Goal: Task Accomplishment & Management: Manage account settings

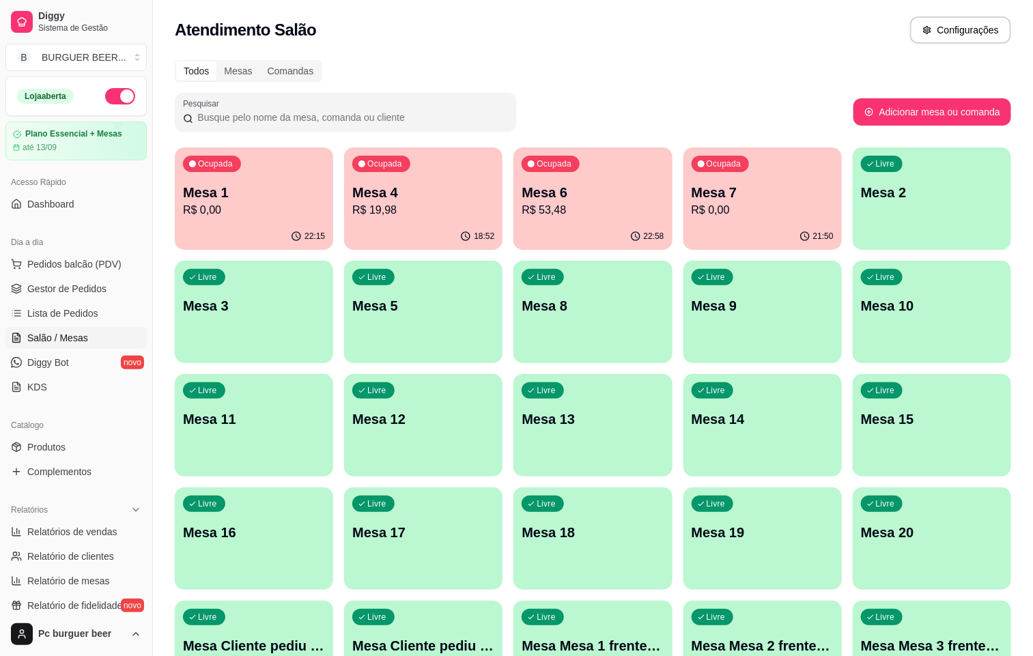
click at [224, 215] on p "R$ 0,00" at bounding box center [254, 210] width 142 height 16
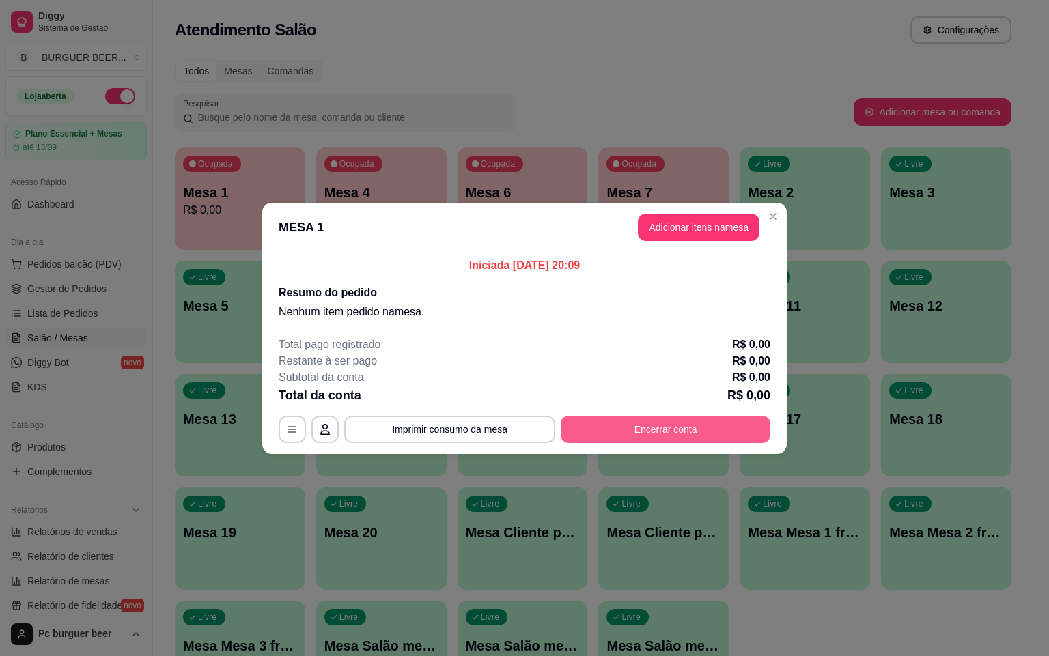
click at [691, 425] on button "Encerrar conta" at bounding box center [666, 429] width 210 height 27
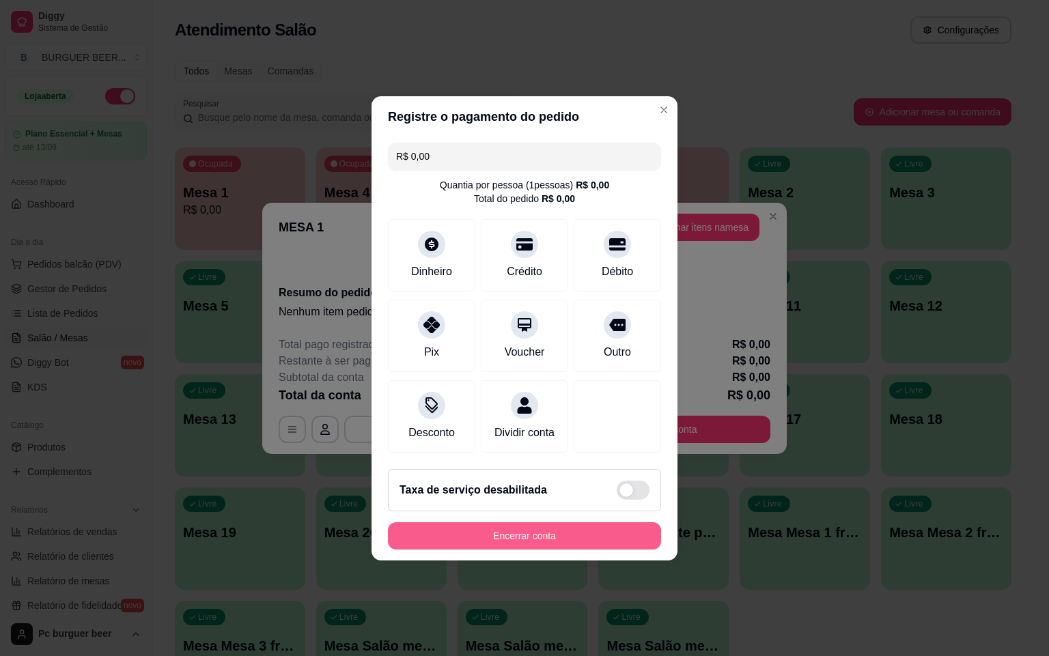
click at [556, 546] on button "Encerrar conta" at bounding box center [524, 535] width 273 height 27
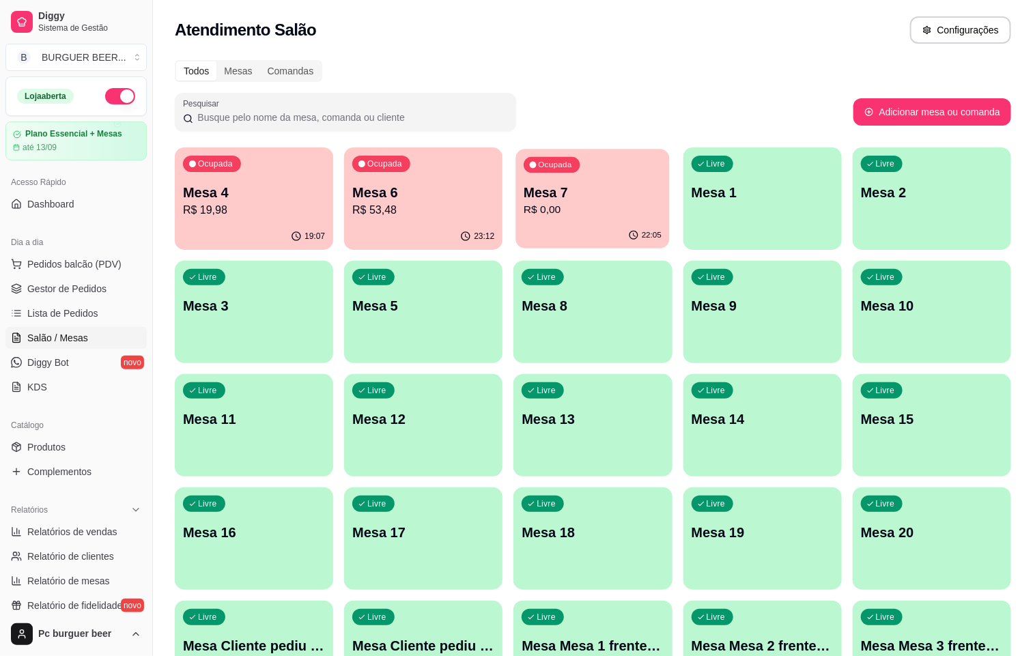
click at [524, 213] on p "R$ 0,00" at bounding box center [593, 210] width 138 height 16
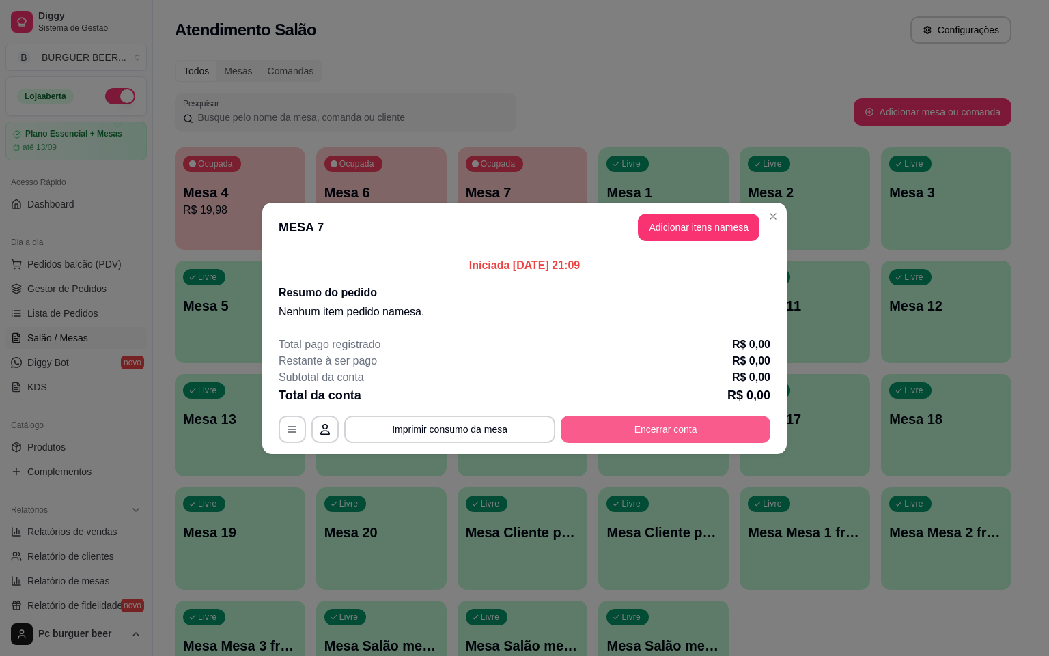
click at [623, 427] on button "Encerrar conta" at bounding box center [666, 429] width 210 height 27
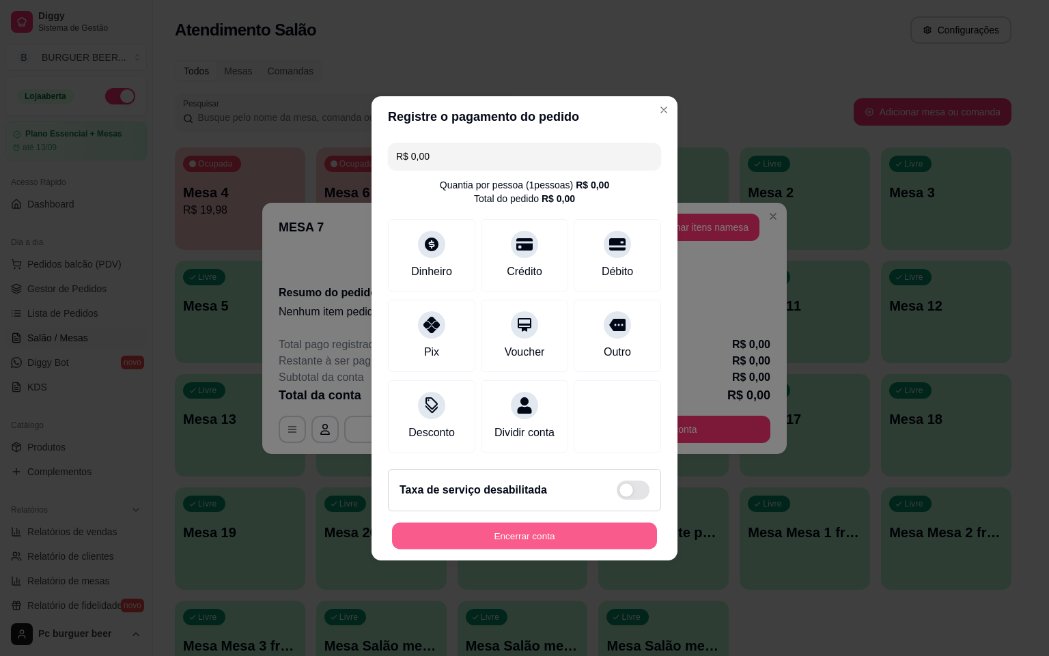
click at [558, 544] on button "Encerrar conta" at bounding box center [524, 535] width 265 height 27
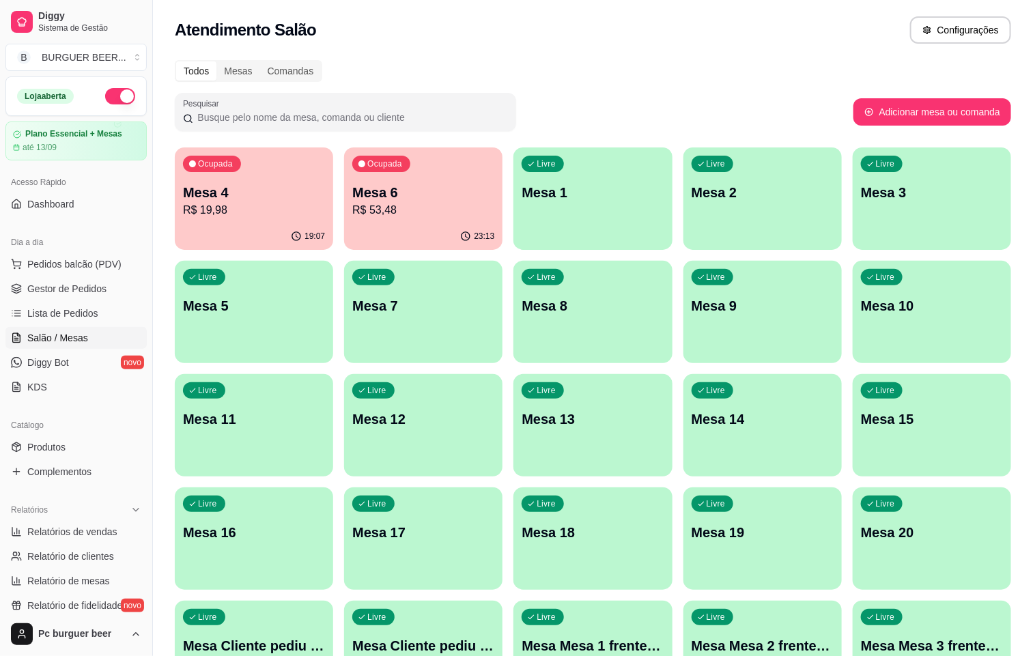
click at [395, 177] on div "Ocupada Mesa 6 R$ 53,48" at bounding box center [423, 186] width 158 height 76
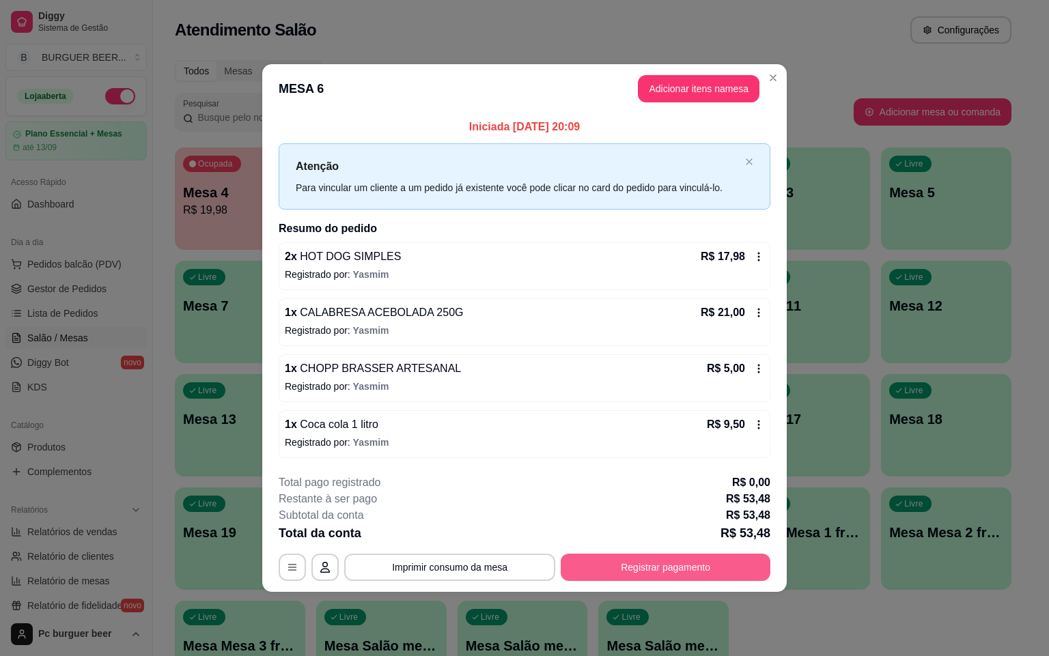
click at [636, 572] on button "Registrar pagamento" at bounding box center [666, 567] width 210 height 27
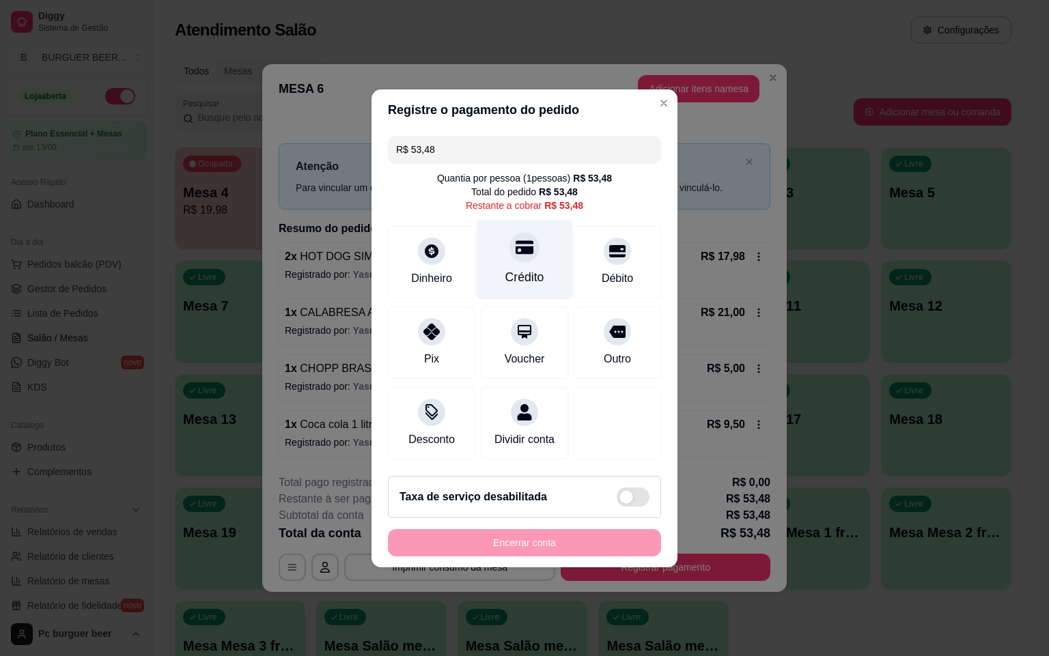
click at [519, 268] on div "Crédito" at bounding box center [524, 277] width 39 height 18
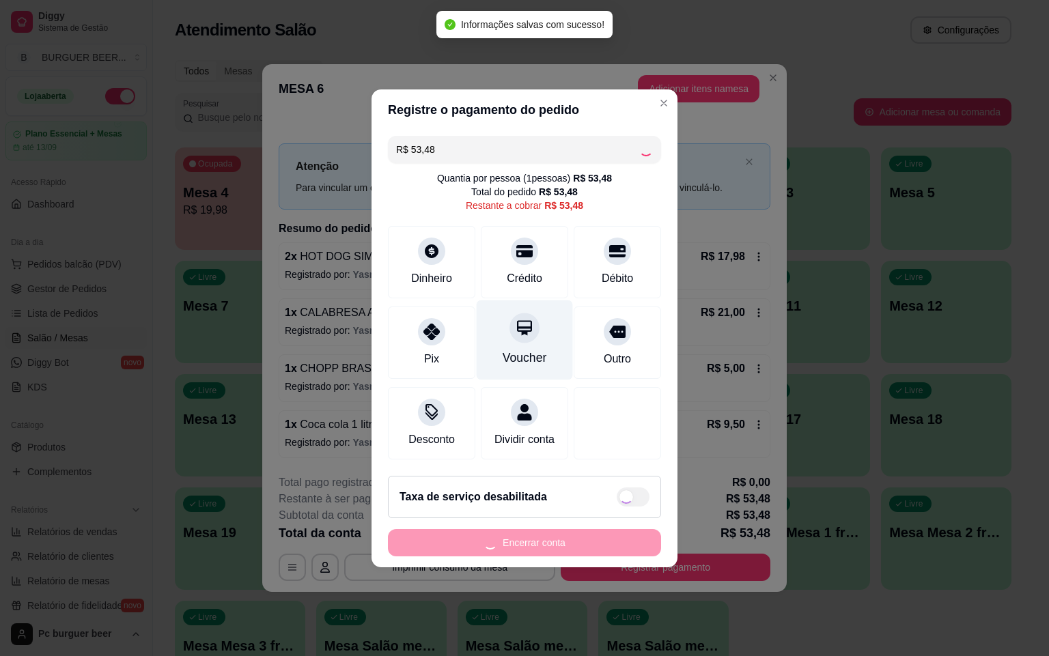
type input "R$ 0,00"
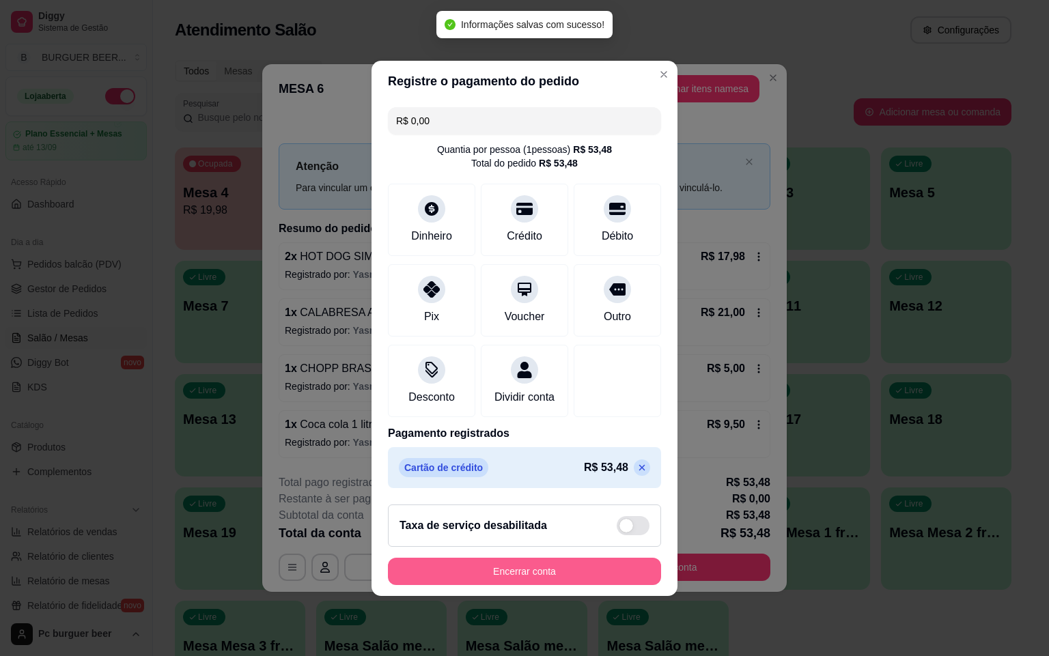
click at [596, 574] on button "Encerrar conta" at bounding box center [524, 571] width 273 height 27
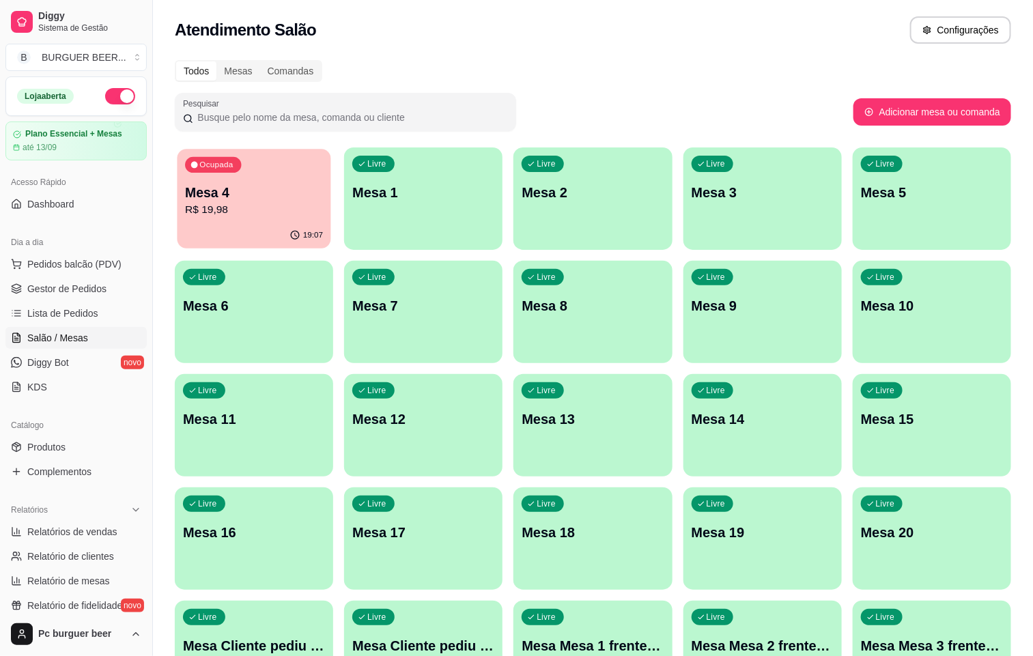
click at [265, 189] on p "Mesa 4" at bounding box center [254, 193] width 138 height 18
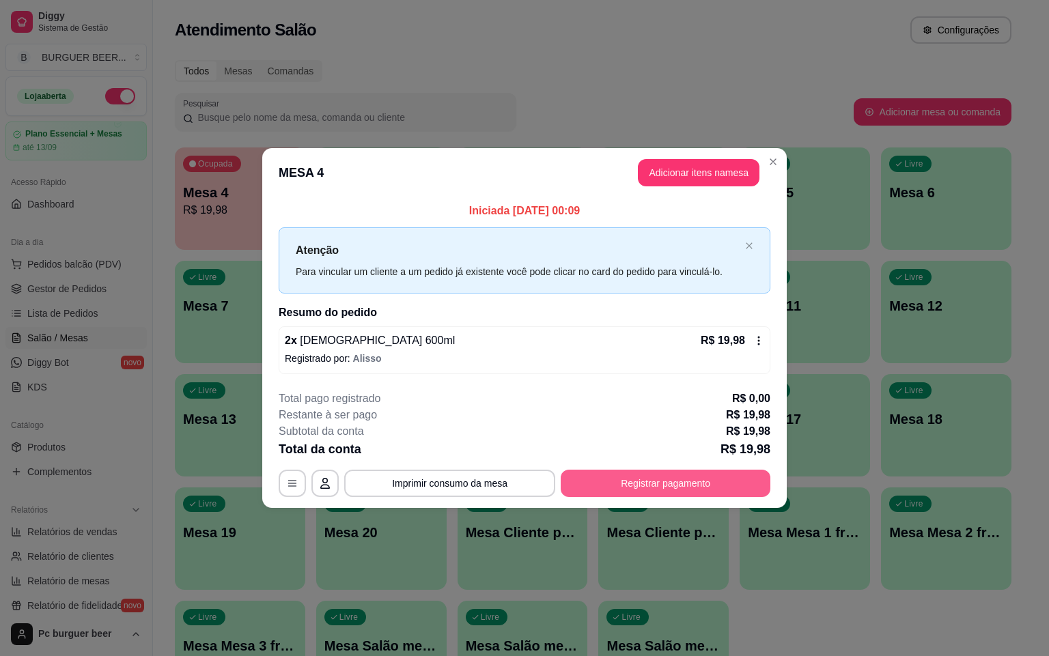
click at [611, 477] on button "Registrar pagamento" at bounding box center [666, 483] width 210 height 27
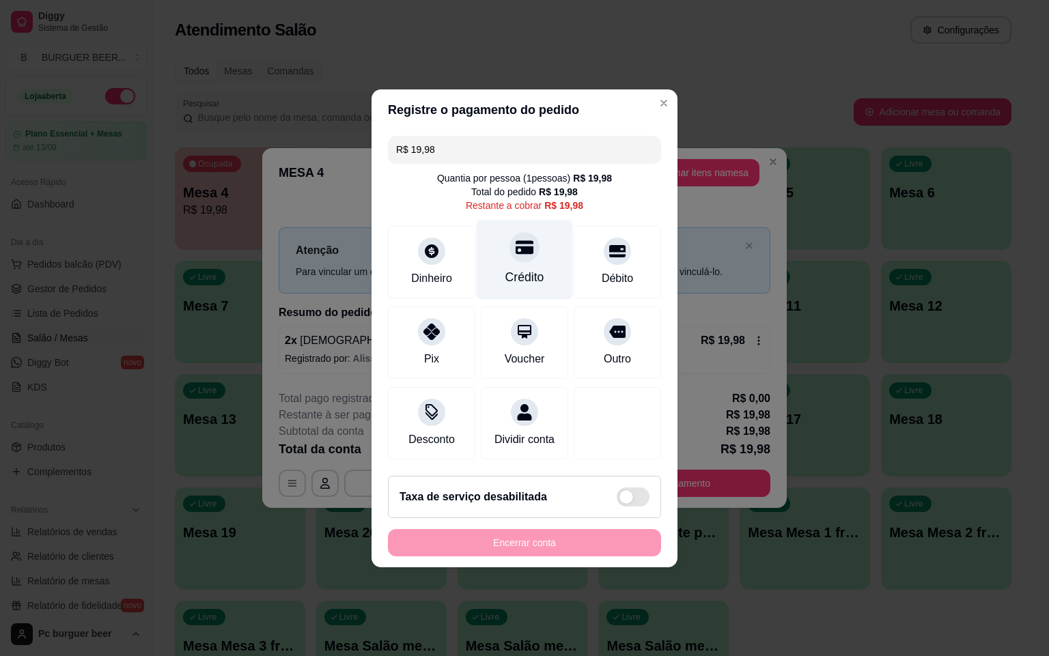
click at [510, 256] on div "Crédito" at bounding box center [525, 259] width 96 height 80
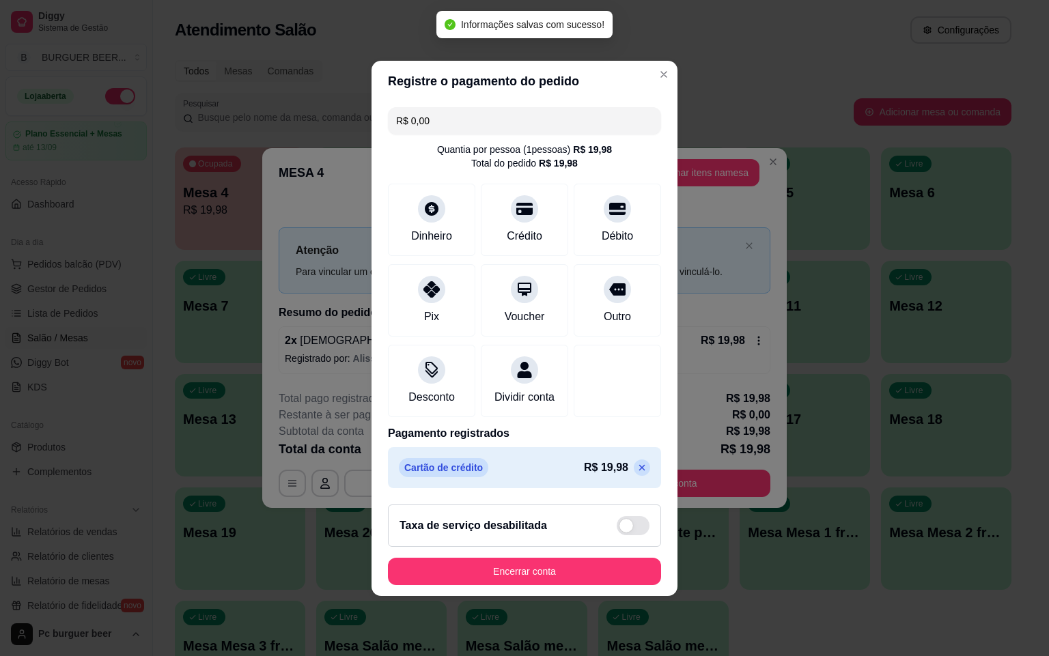
type input "R$ 0,00"
click at [574, 574] on button "Encerrar conta" at bounding box center [524, 571] width 273 height 27
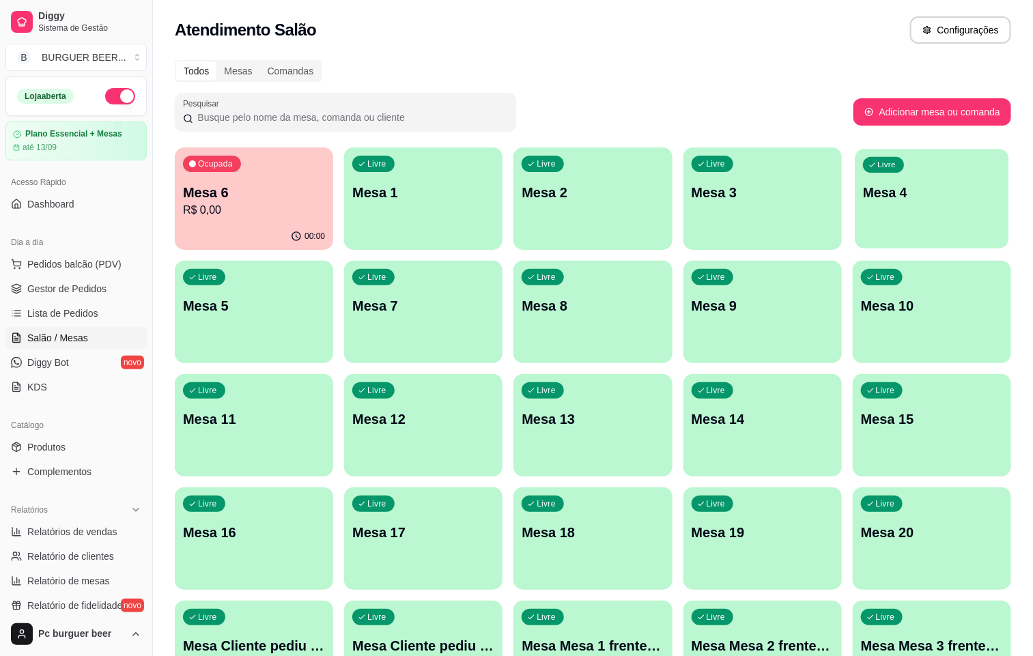
click at [863, 193] on p "Mesa 4" at bounding box center [932, 193] width 138 height 18
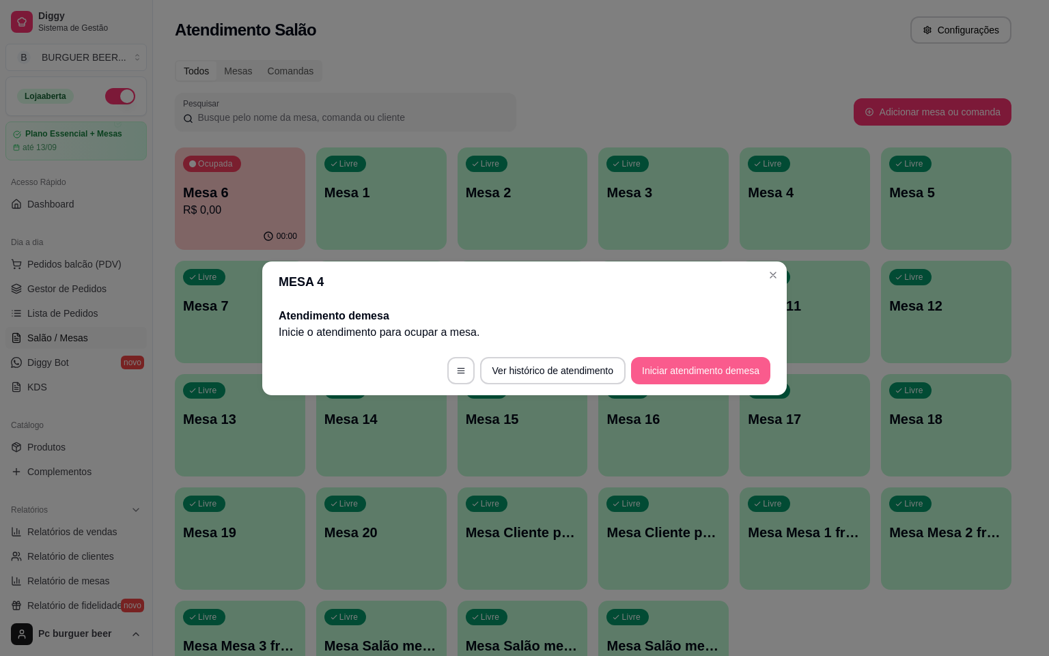
click at [734, 359] on button "Iniciar atendimento de mesa" at bounding box center [700, 370] width 139 height 27
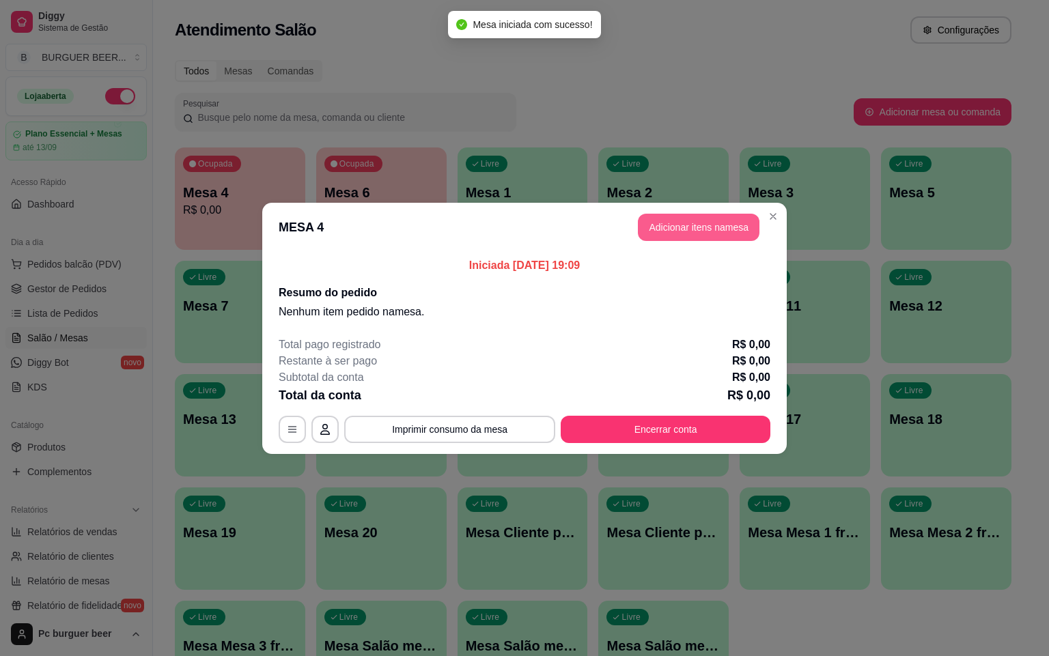
click at [690, 221] on button "Adicionar itens na mesa" at bounding box center [699, 227] width 122 height 27
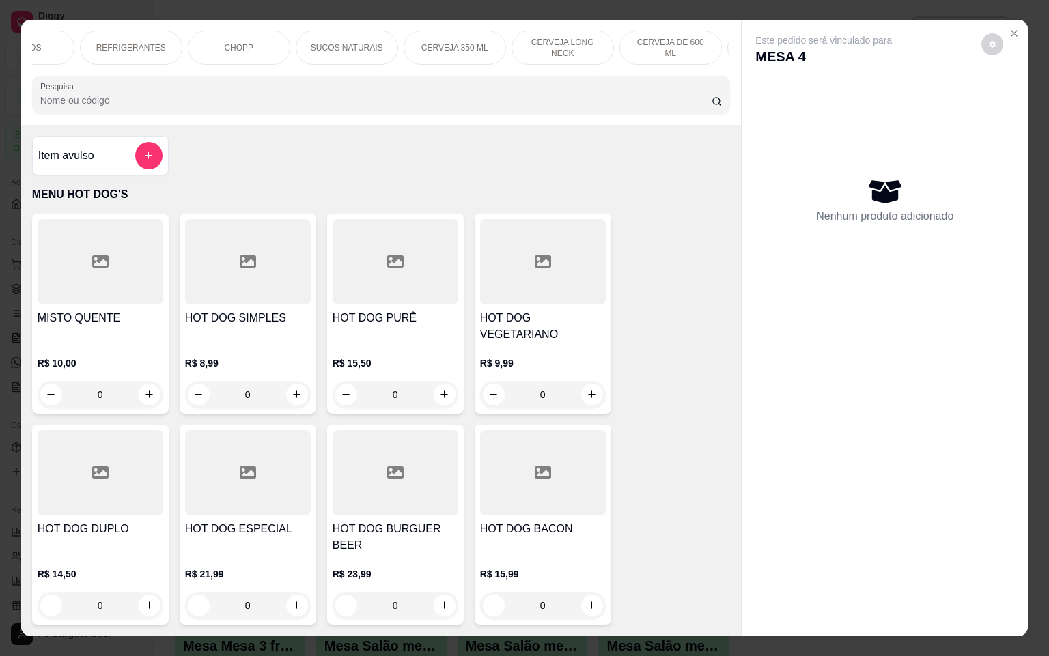
scroll to position [0, 533]
click at [619, 33] on div "CERVEJA DE 600 ML" at bounding box center [629, 48] width 102 height 34
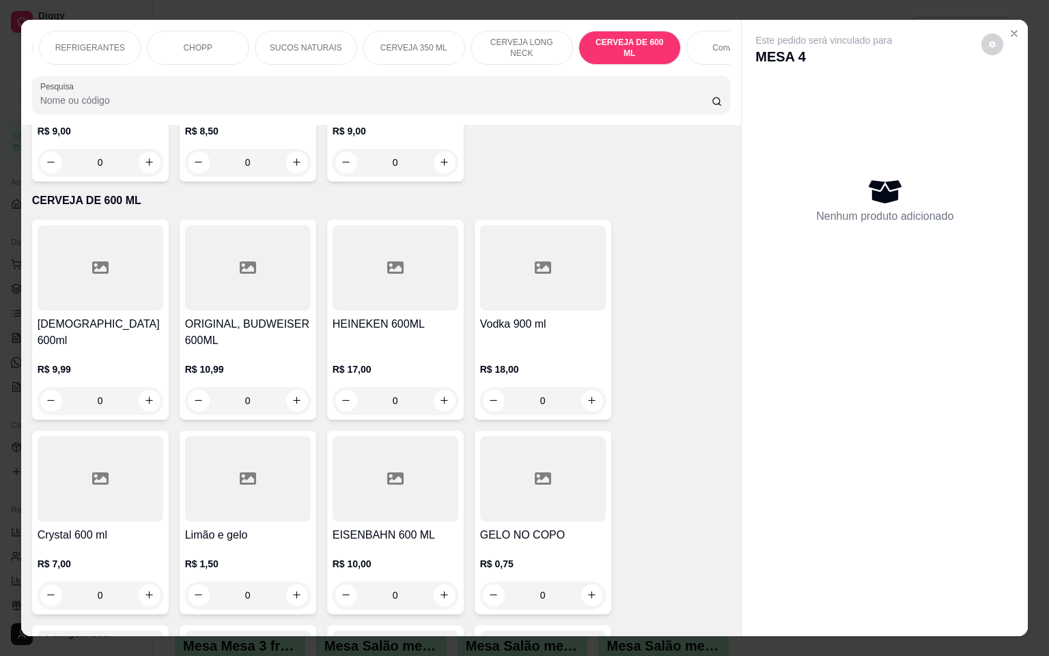
scroll to position [31, 0]
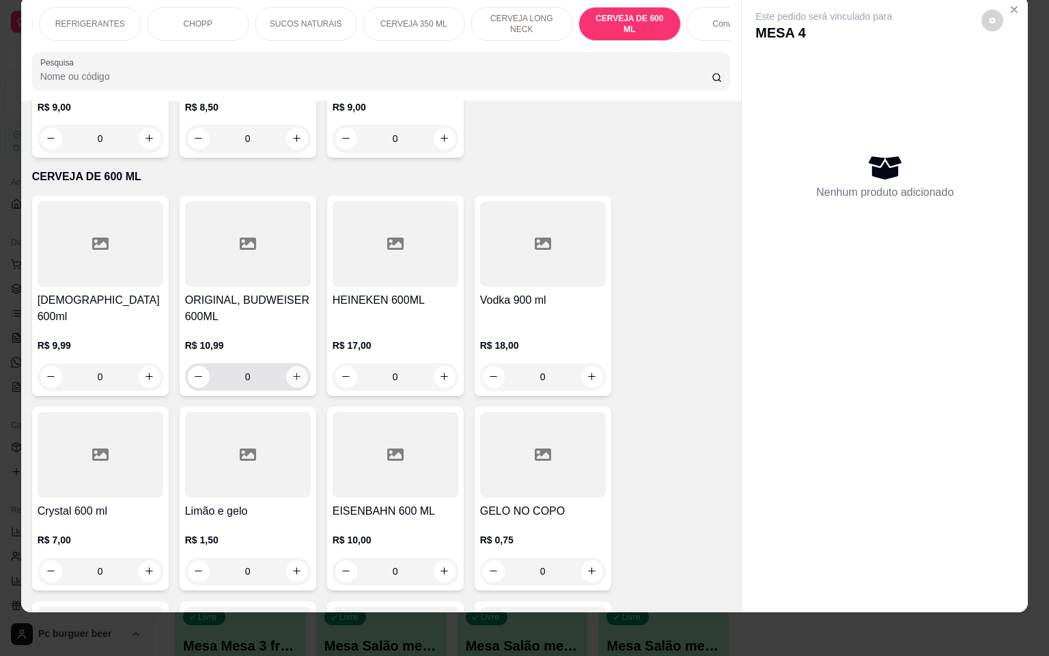
click at [292, 372] on icon "increase-product-quantity" at bounding box center [297, 377] width 10 height 10
type input "1"
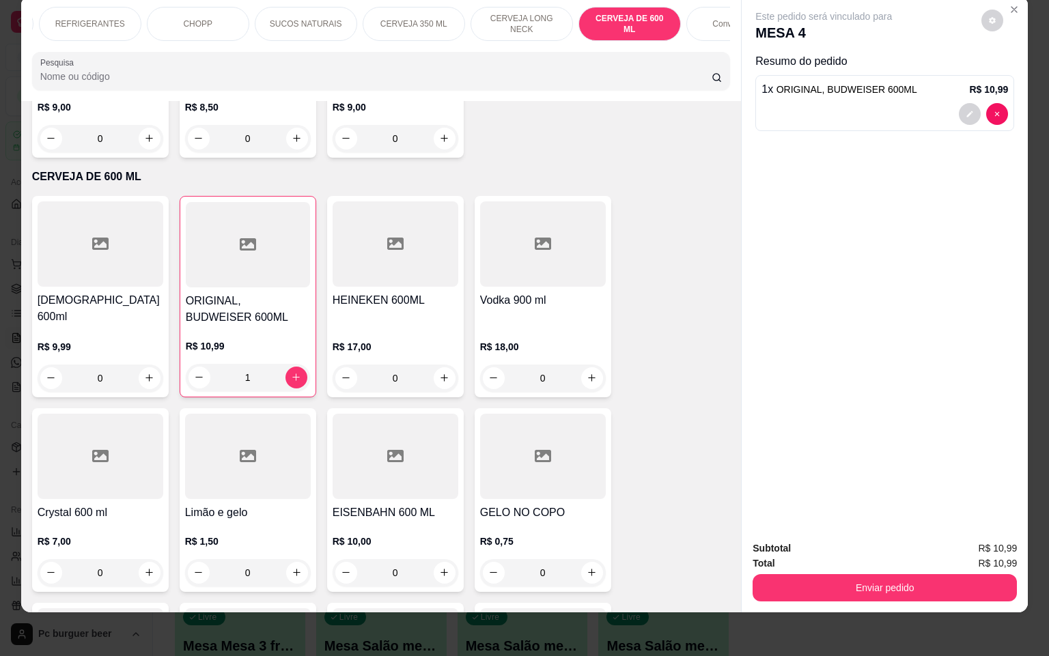
scroll to position [6899, 0]
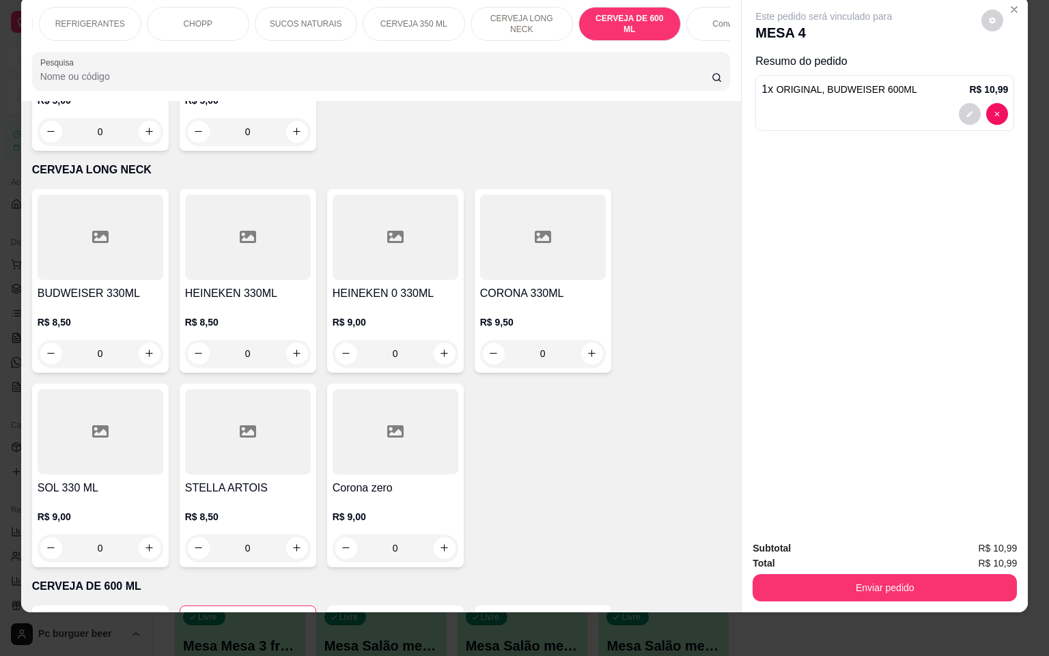
click at [255, 7] on div "SUCOS NATURAIS" at bounding box center [306, 24] width 102 height 34
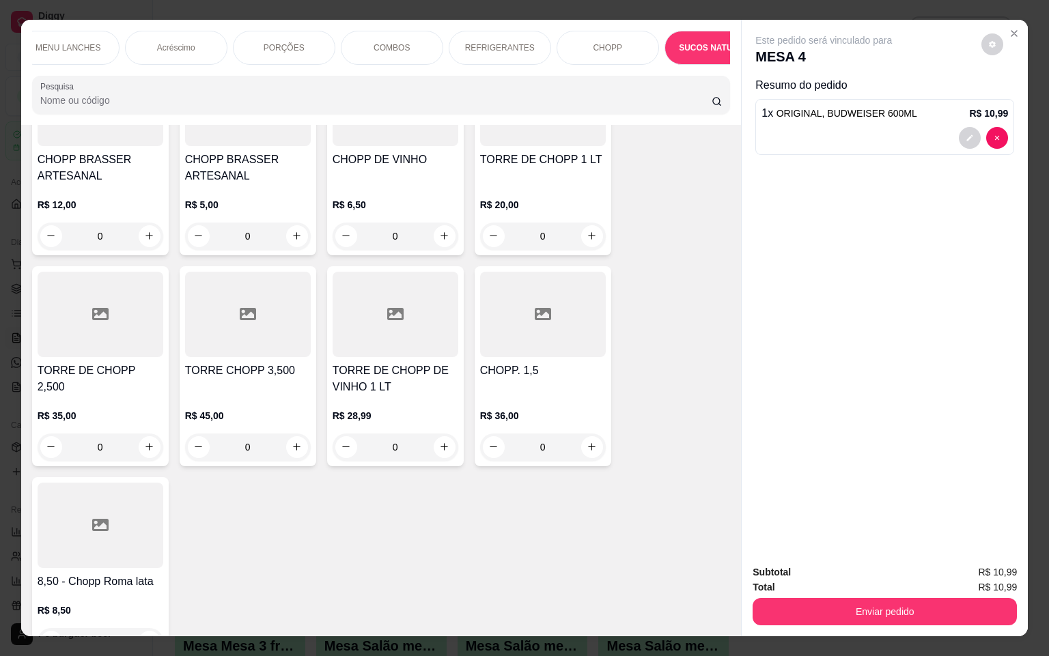
scroll to position [0, 82]
click at [109, 31] on div "MENU LANCHES" at bounding box center [109, 48] width 102 height 34
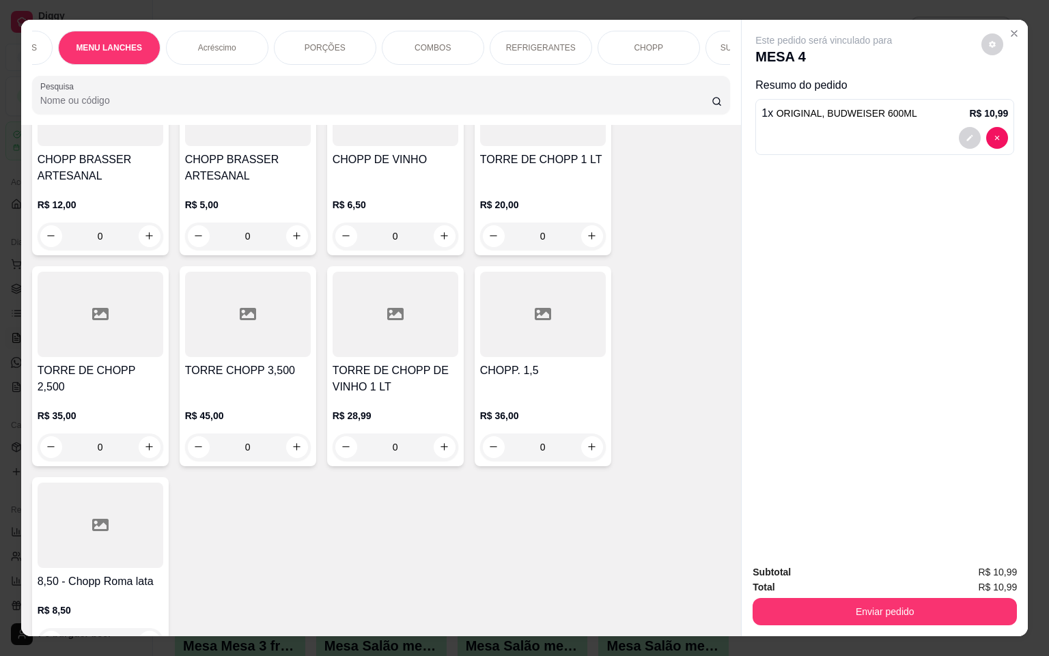
scroll to position [31, 0]
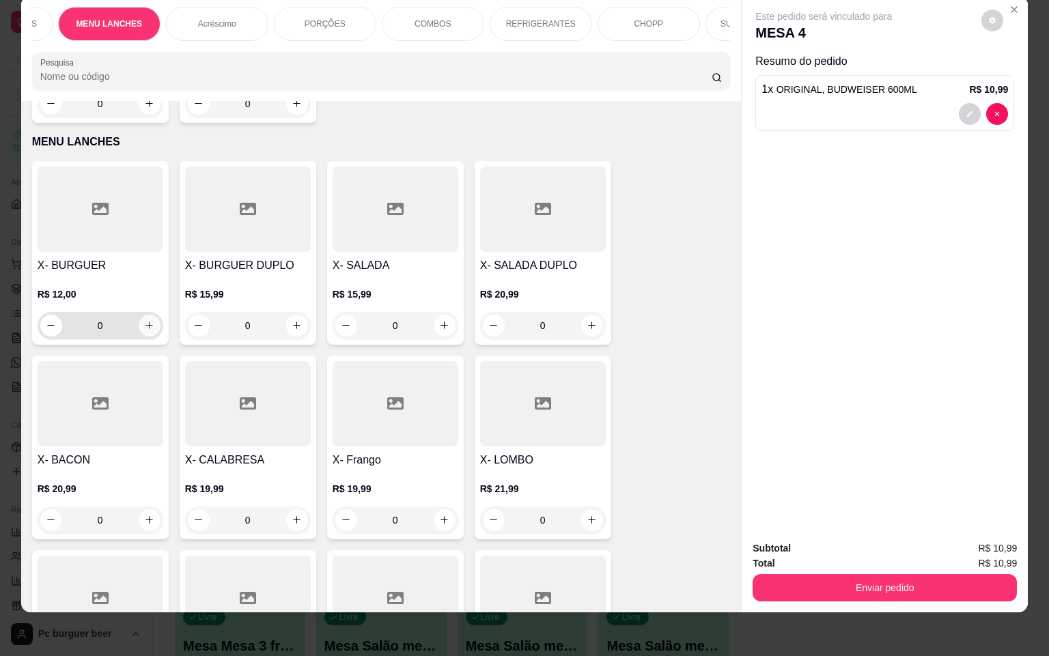
click at [144, 320] on icon "increase-product-quantity" at bounding box center [149, 325] width 10 height 10
type input "1"
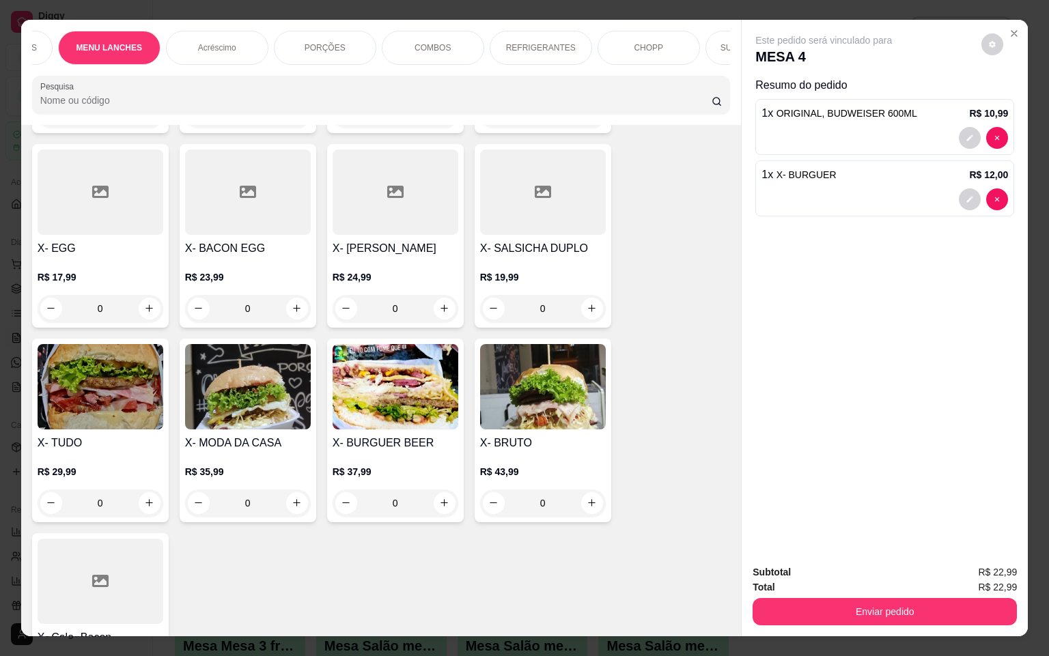
scroll to position [1741, 0]
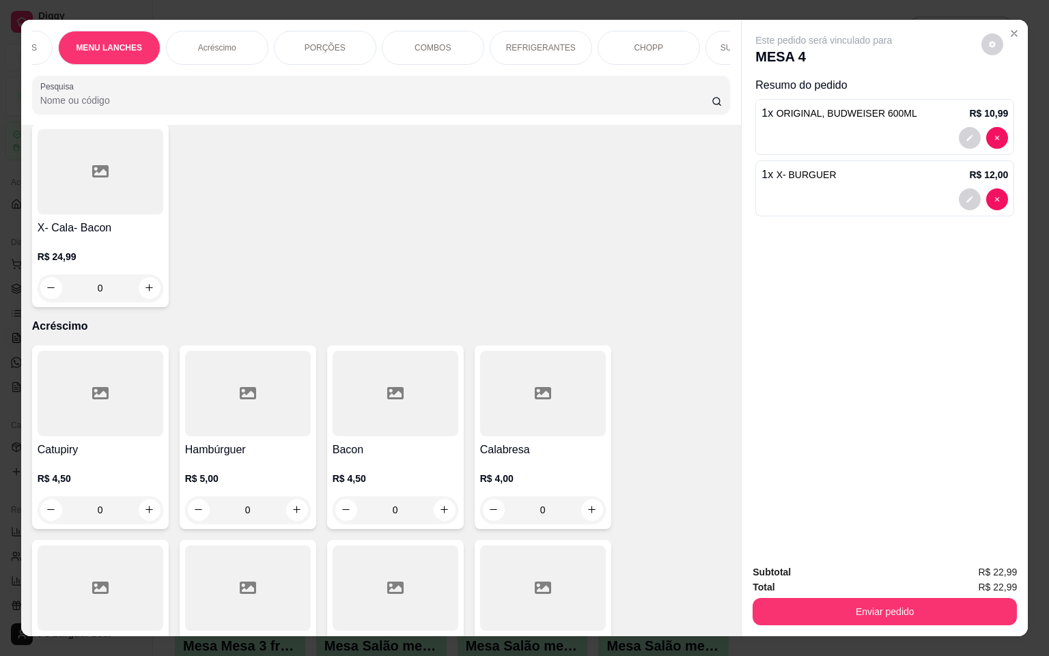
click at [212, 33] on div "Acréscimo" at bounding box center [217, 48] width 102 height 34
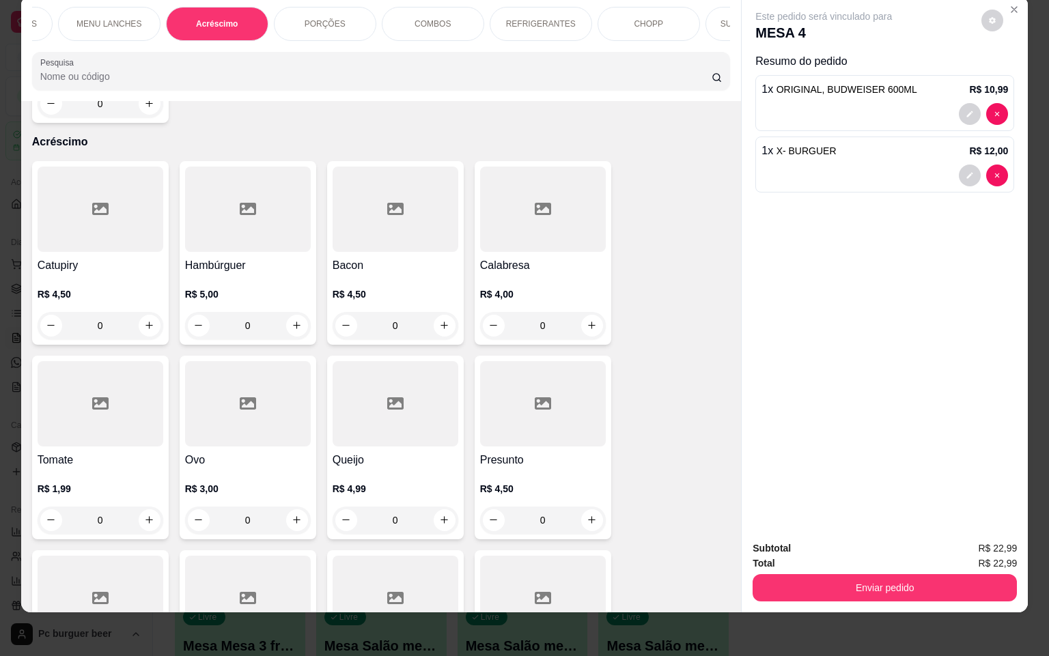
scroll to position [2107, 0]
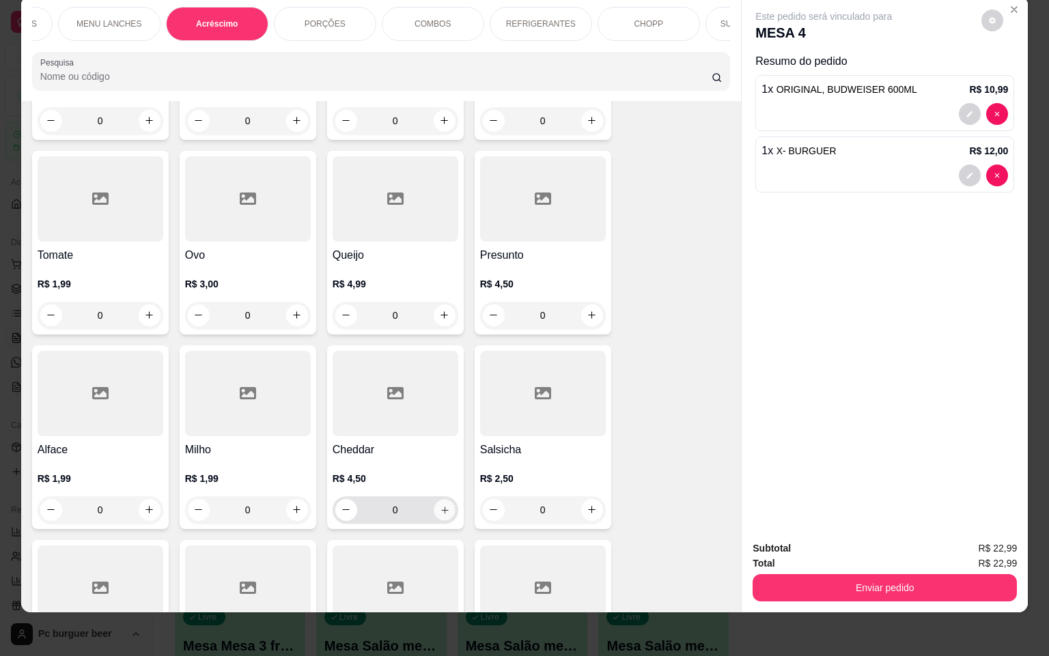
click at [439, 505] on icon "increase-product-quantity" at bounding box center [444, 510] width 10 height 10
type input "1"
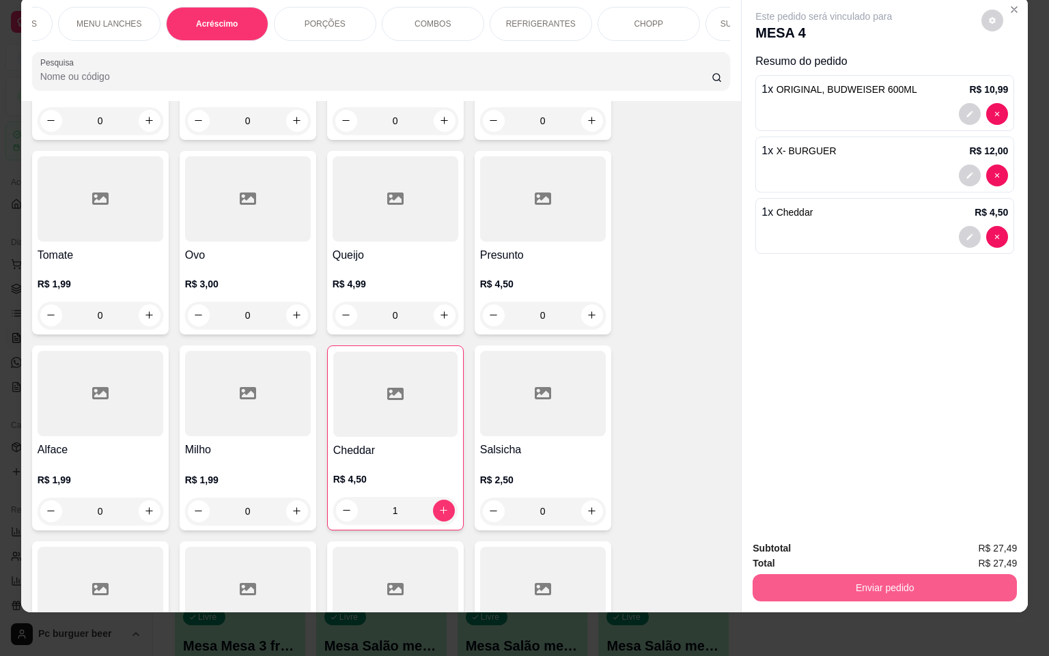
click at [830, 578] on button "Enviar pedido" at bounding box center [885, 587] width 264 height 27
click at [816, 537] on button "Não registrar e enviar pedido" at bounding box center [837, 540] width 142 height 26
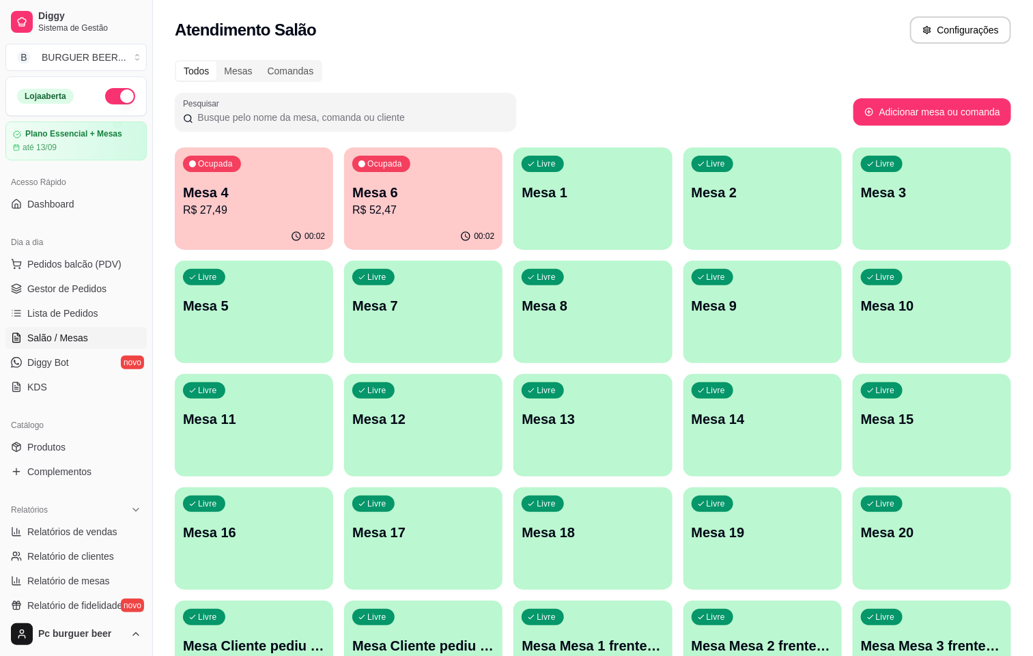
click at [385, 199] on p "Mesa 6" at bounding box center [423, 192] width 142 height 19
click at [385, 212] on p "R$ 52,47" at bounding box center [423, 210] width 138 height 16
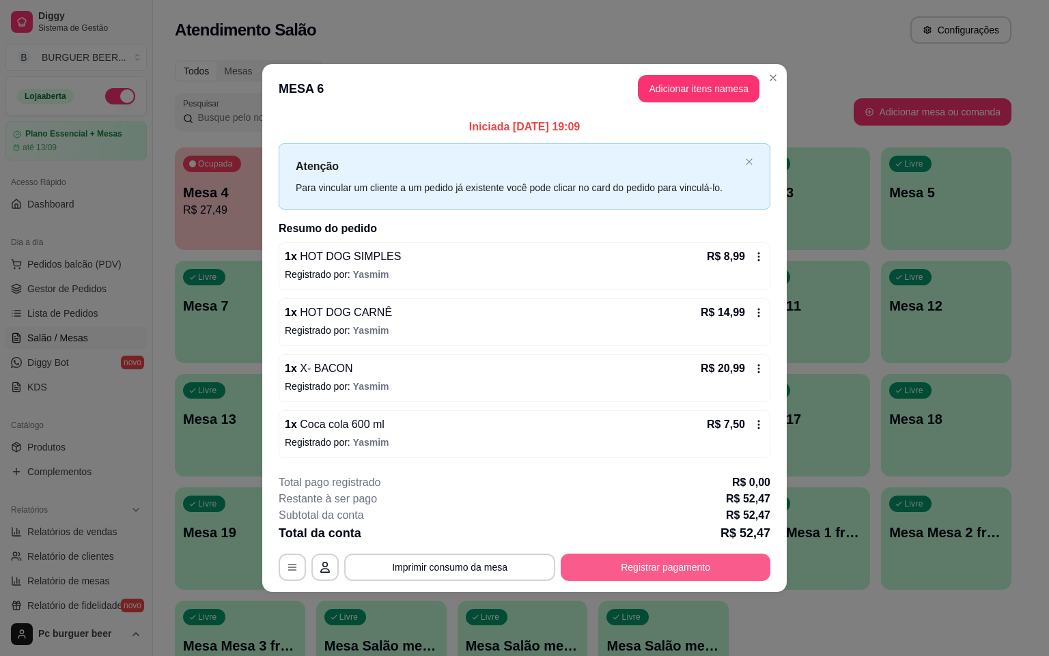
click at [699, 570] on button "Registrar pagamento" at bounding box center [666, 567] width 210 height 27
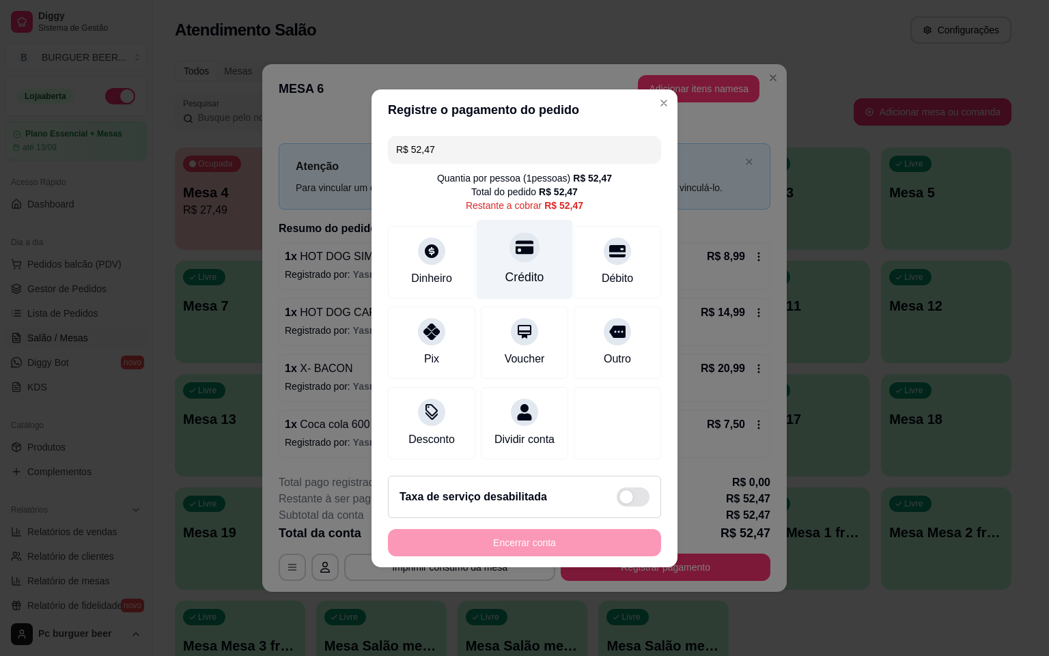
click at [516, 244] on icon at bounding box center [525, 247] width 18 height 18
type input "R$ 0,00"
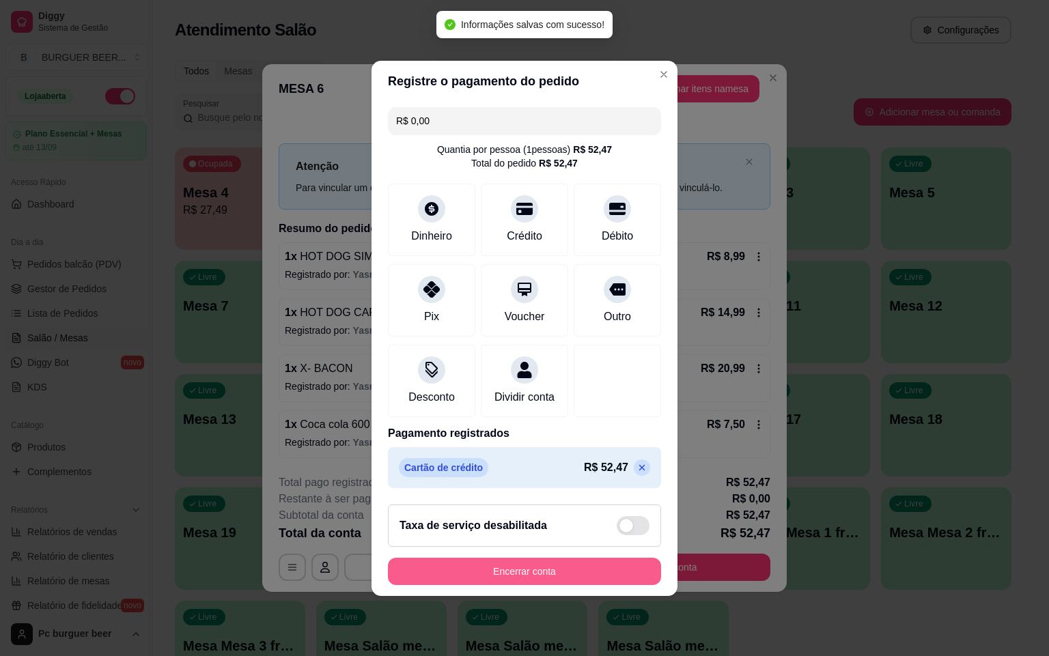
click at [551, 580] on button "Encerrar conta" at bounding box center [524, 571] width 273 height 27
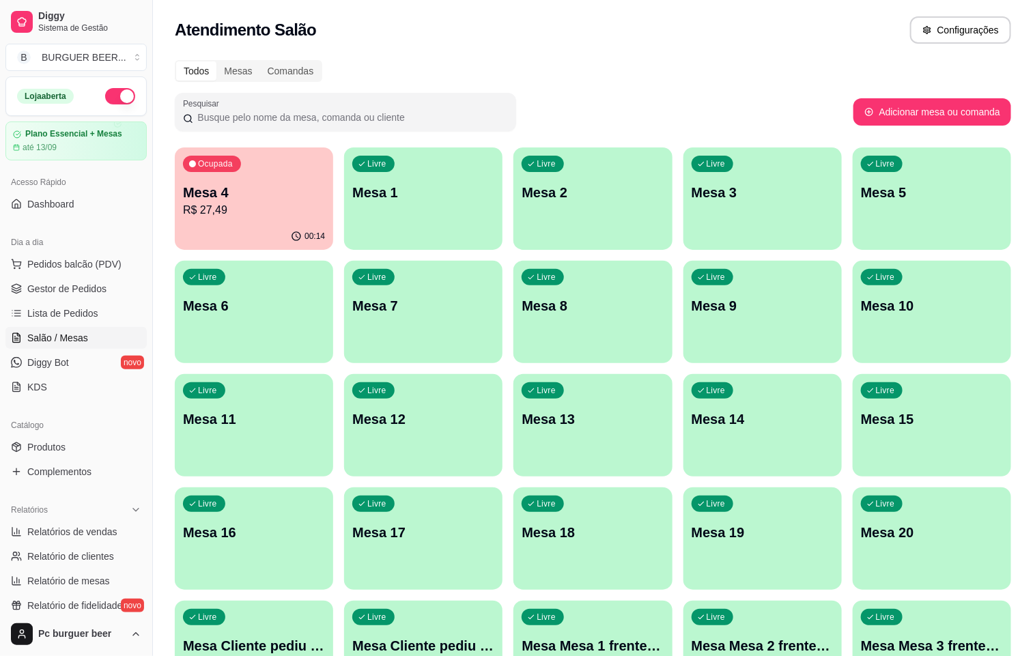
click at [255, 182] on div "Ocupada Mesa 4 R$ 27,49" at bounding box center [254, 186] width 158 height 76
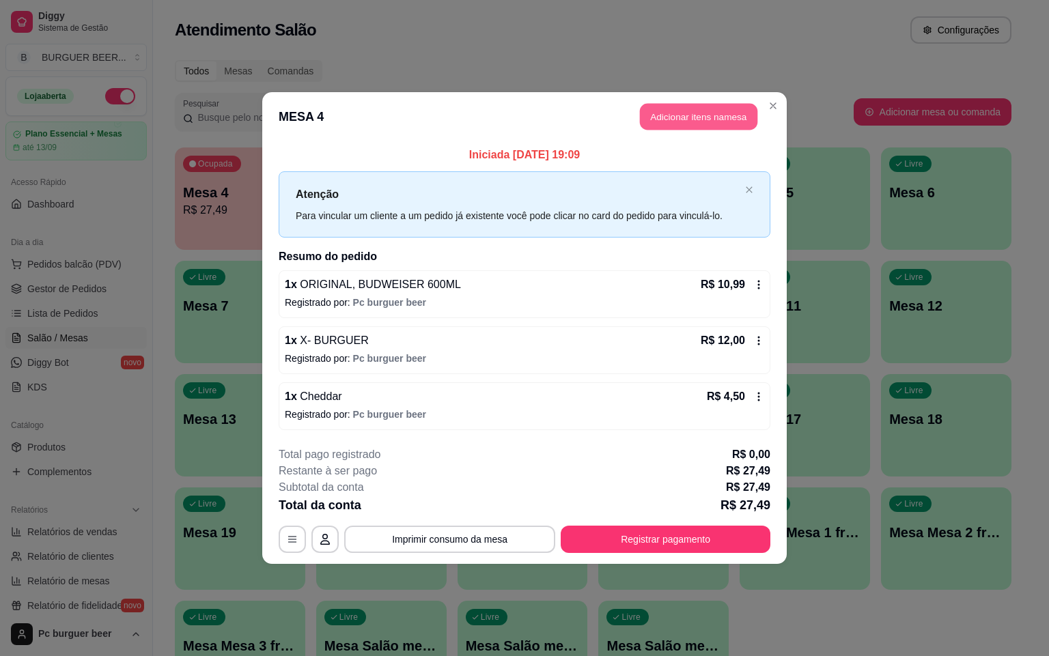
click at [689, 115] on button "Adicionar itens na mesa" at bounding box center [698, 117] width 117 height 27
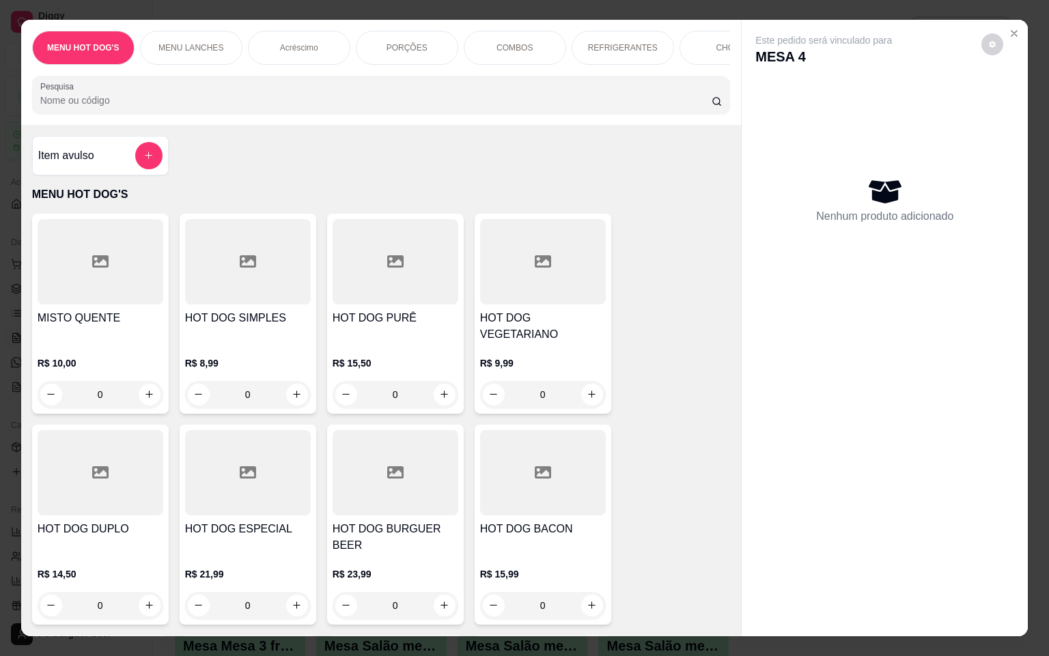
click at [633, 31] on div "REFRIGERANTES" at bounding box center [623, 48] width 102 height 34
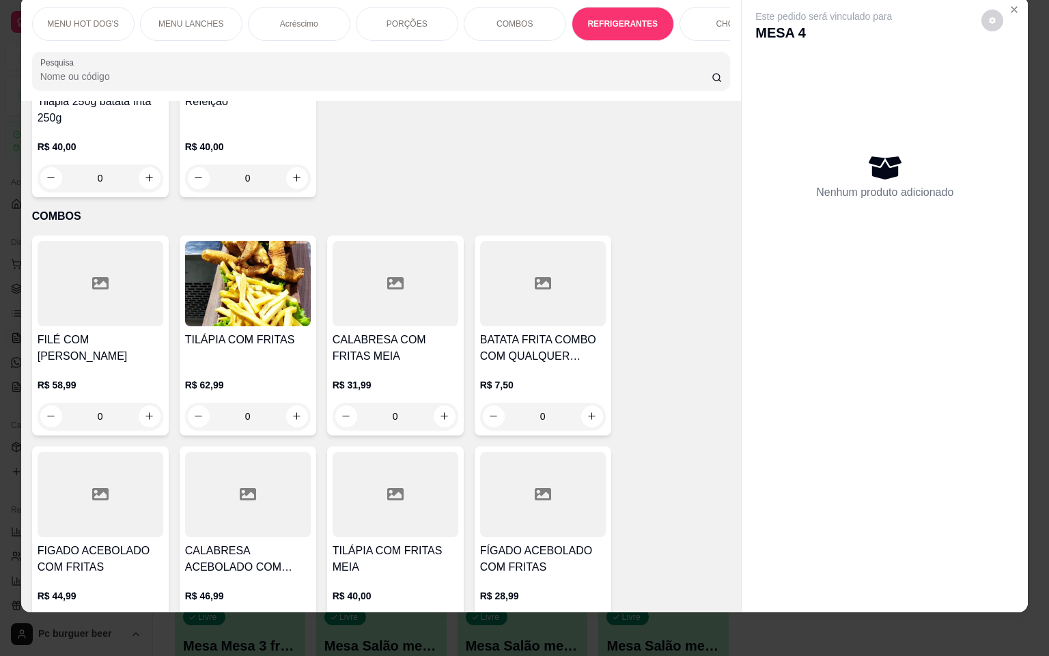
scroll to position [4190, 0]
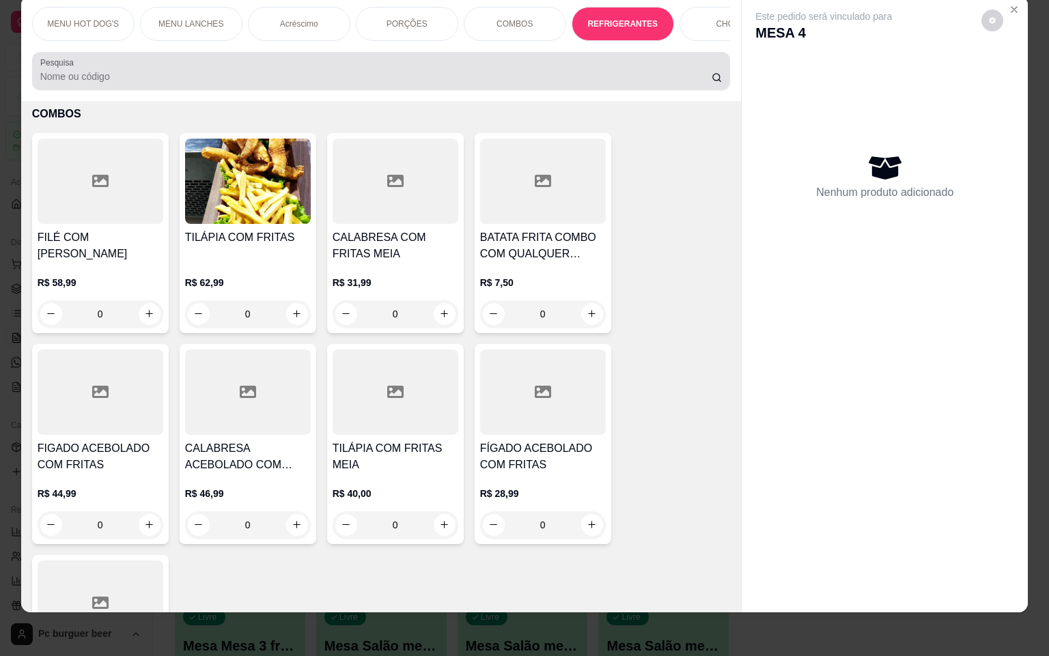
click at [115, 70] on input "Pesquisa" at bounding box center [375, 77] width 671 height 14
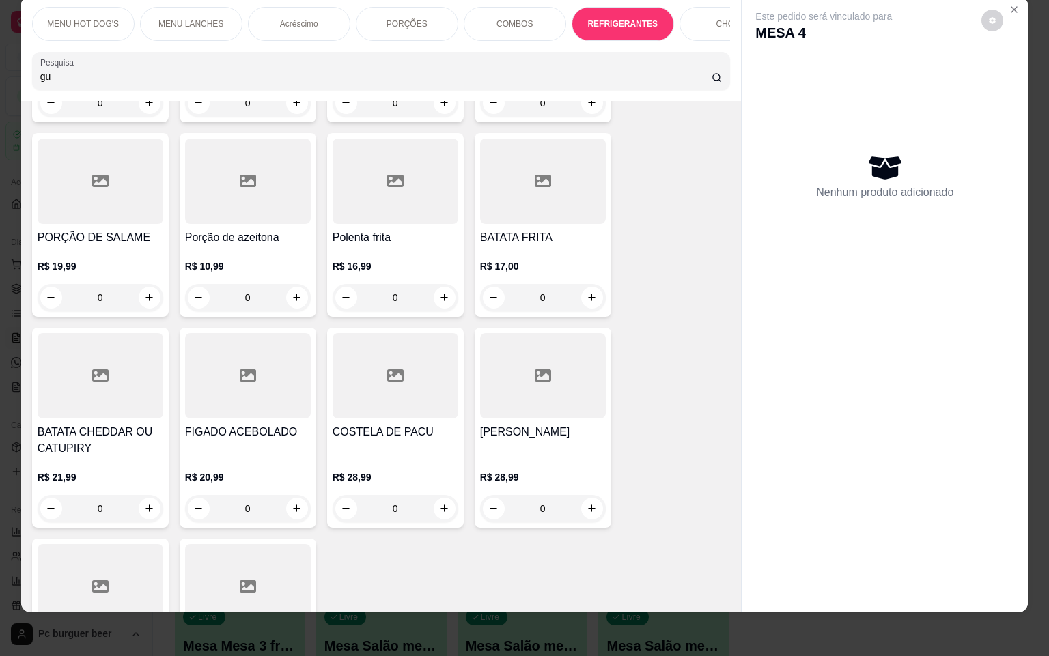
scroll to position [4800, 0]
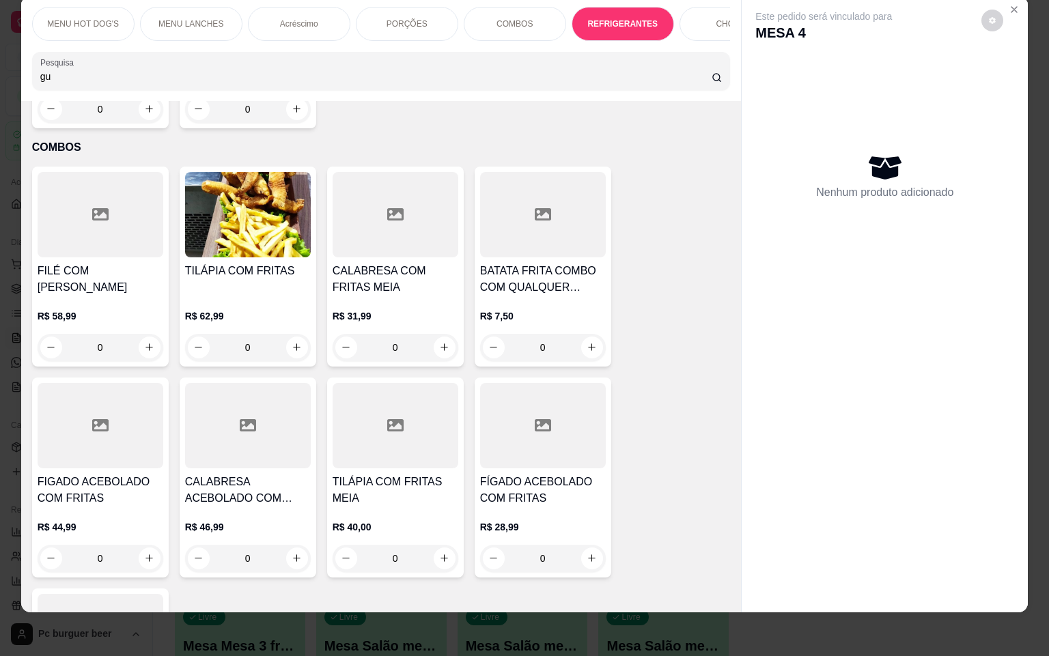
click at [609, 18] on p "REFRIGERANTES" at bounding box center [622, 23] width 70 height 11
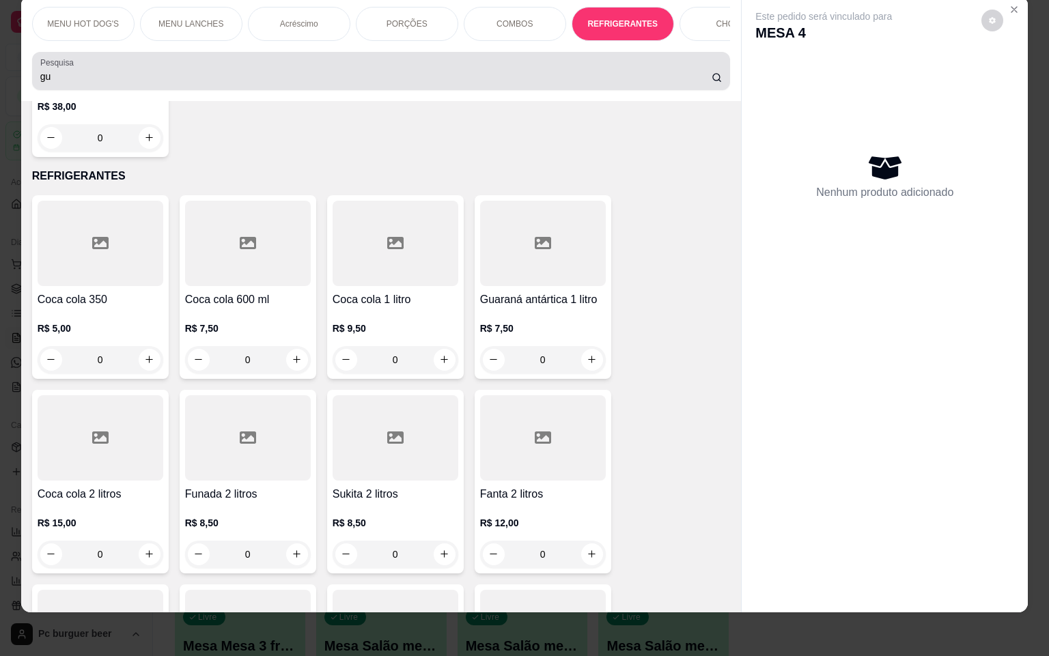
click at [154, 64] on div "gu" at bounding box center [381, 70] width 682 height 27
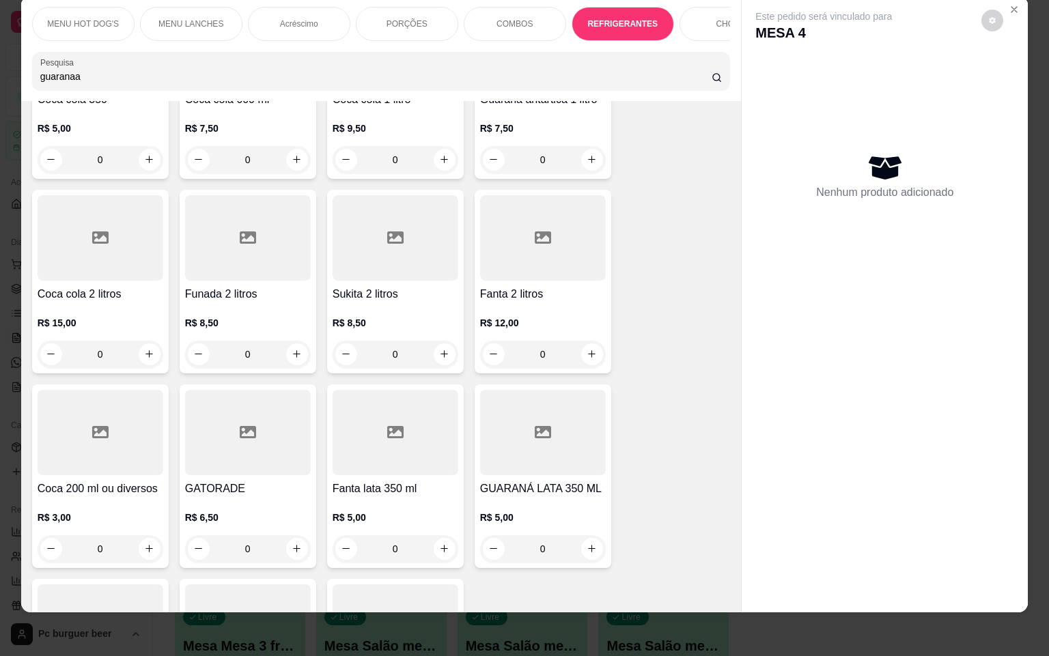
scroll to position [4860, 0]
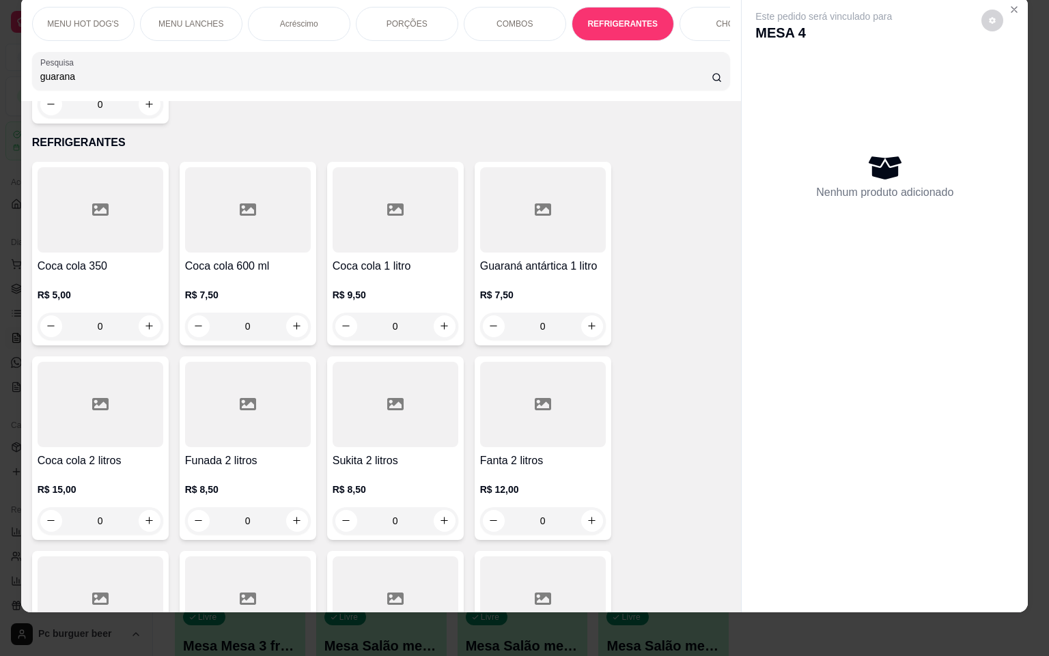
type input "guarana"
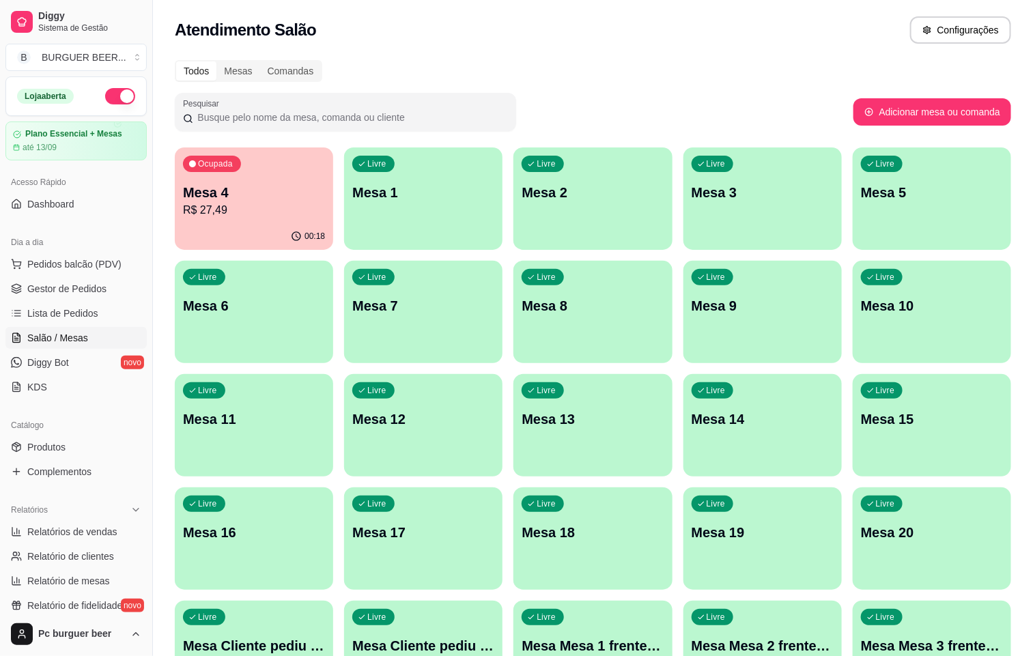
click at [264, 215] on p "R$ 27,49" at bounding box center [254, 210] width 142 height 16
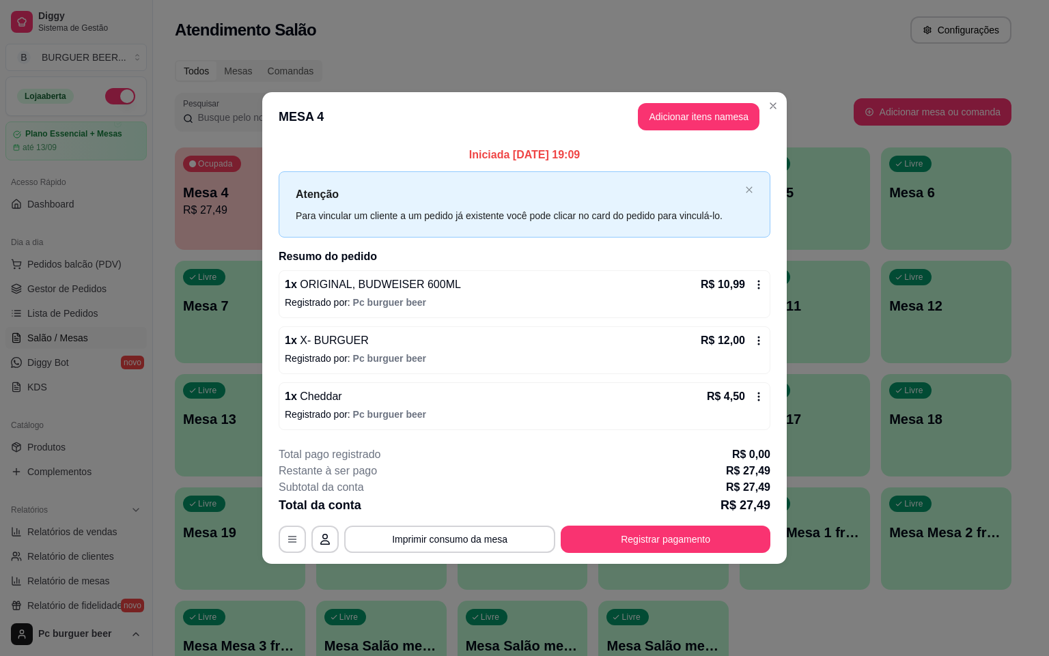
click at [669, 101] on header "MESA 4 Adicionar itens na mesa" at bounding box center [524, 116] width 524 height 49
click at [670, 107] on button "Adicionar itens na mesa" at bounding box center [698, 117] width 117 height 27
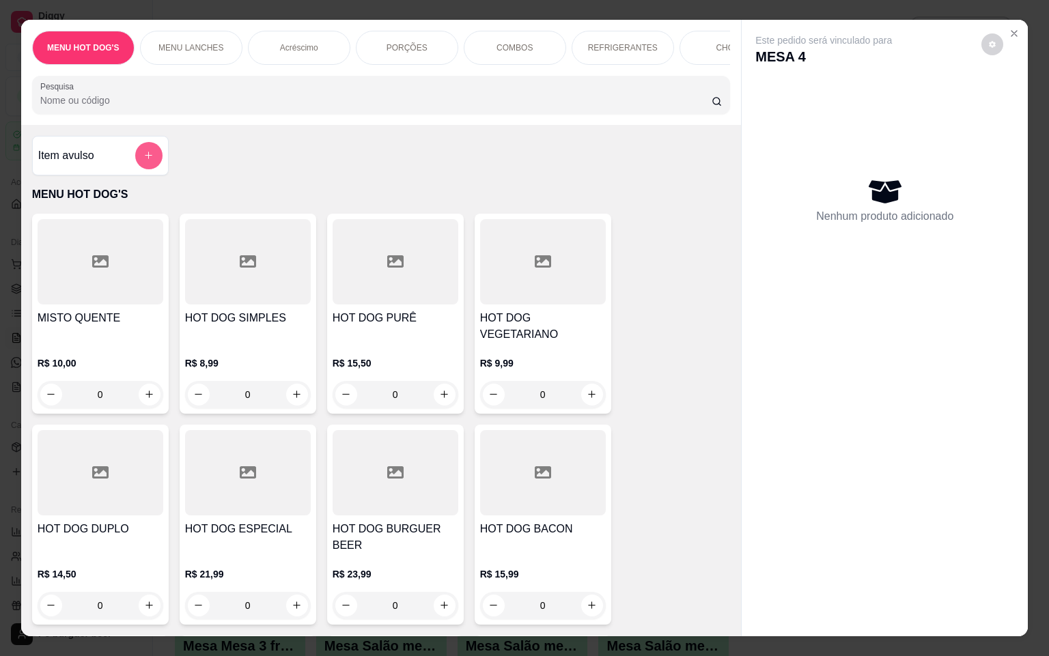
click at [143, 160] on icon "add-separate-item" at bounding box center [148, 155] width 10 height 10
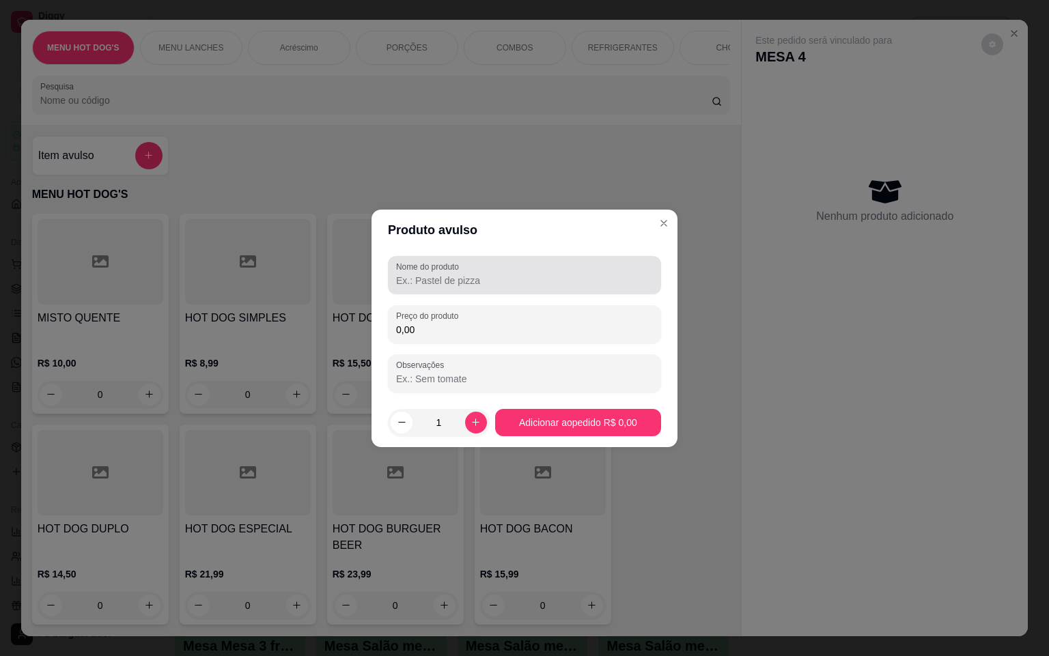
click at [518, 279] on input "Nome do produto" at bounding box center [524, 281] width 257 height 14
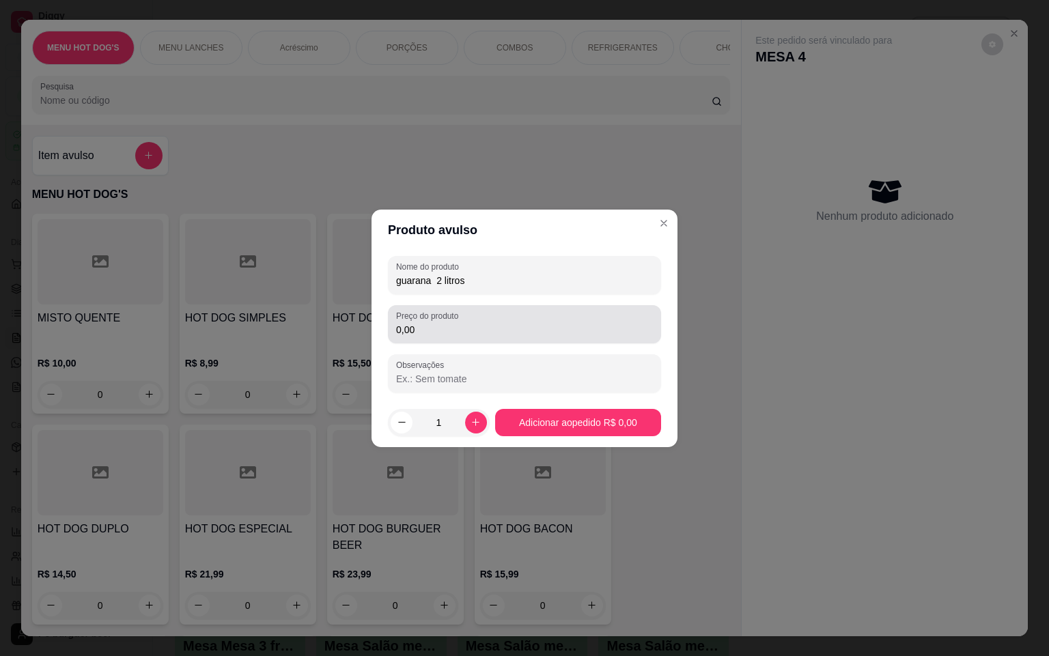
type input "guarana 2 litros"
click at [475, 324] on input "0,00" at bounding box center [524, 330] width 257 height 14
type input "12,00"
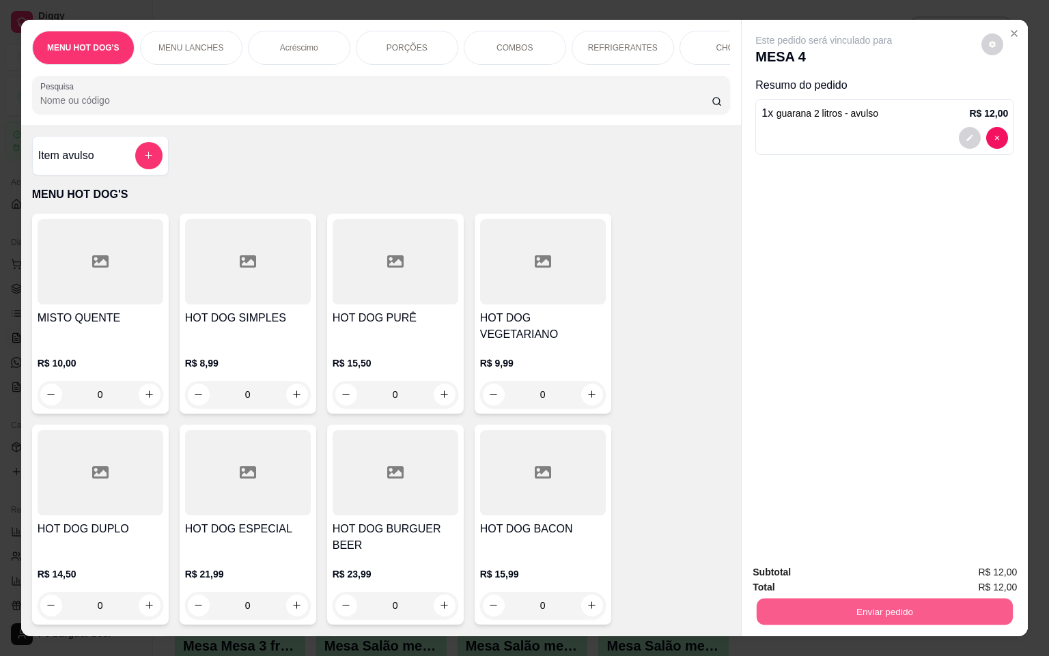
click at [910, 599] on button "Enviar pedido" at bounding box center [885, 612] width 256 height 27
click at [841, 565] on button "Não registrar e enviar pedido" at bounding box center [837, 572] width 142 height 26
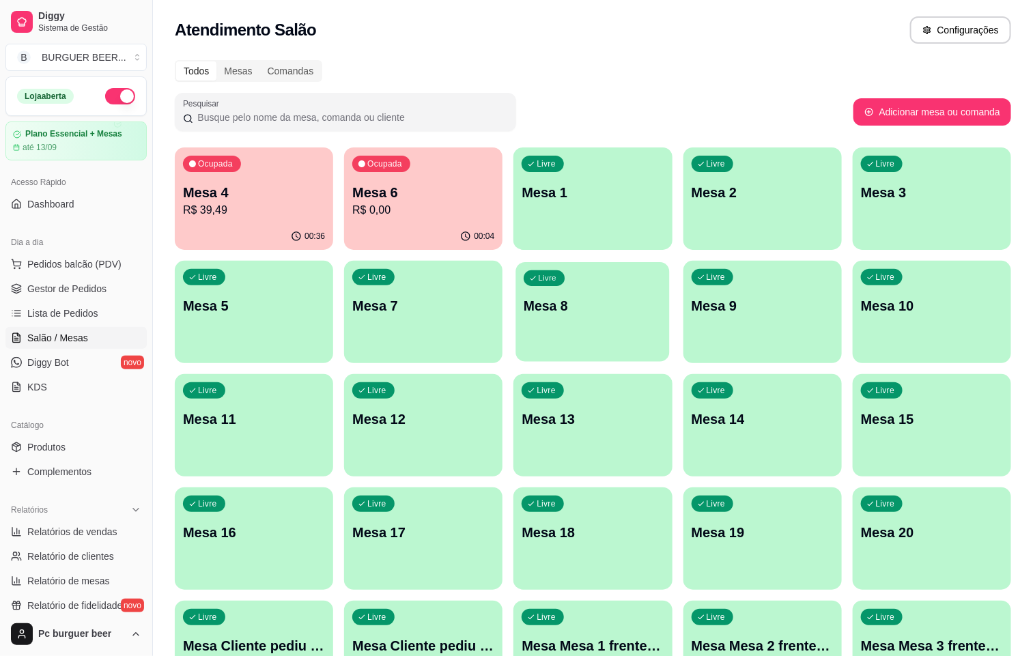
click at [516, 285] on div "Livre Mesa 8" at bounding box center [593, 303] width 154 height 83
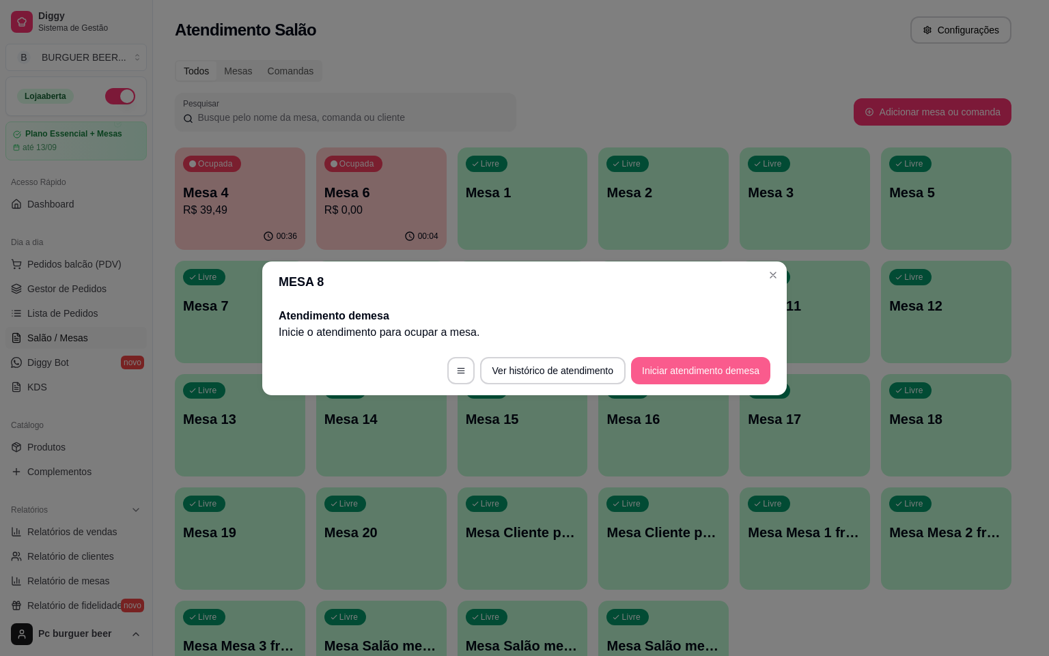
click at [677, 369] on button "Iniciar atendimento de mesa" at bounding box center [700, 370] width 139 height 27
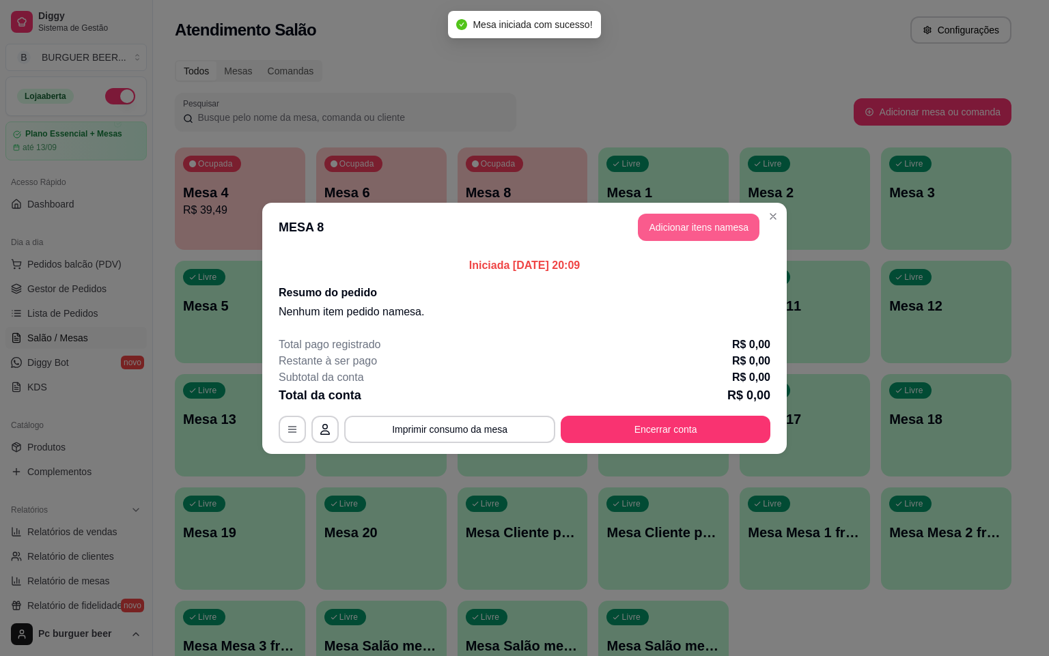
click at [684, 226] on button "Adicionar itens na mesa" at bounding box center [699, 227] width 122 height 27
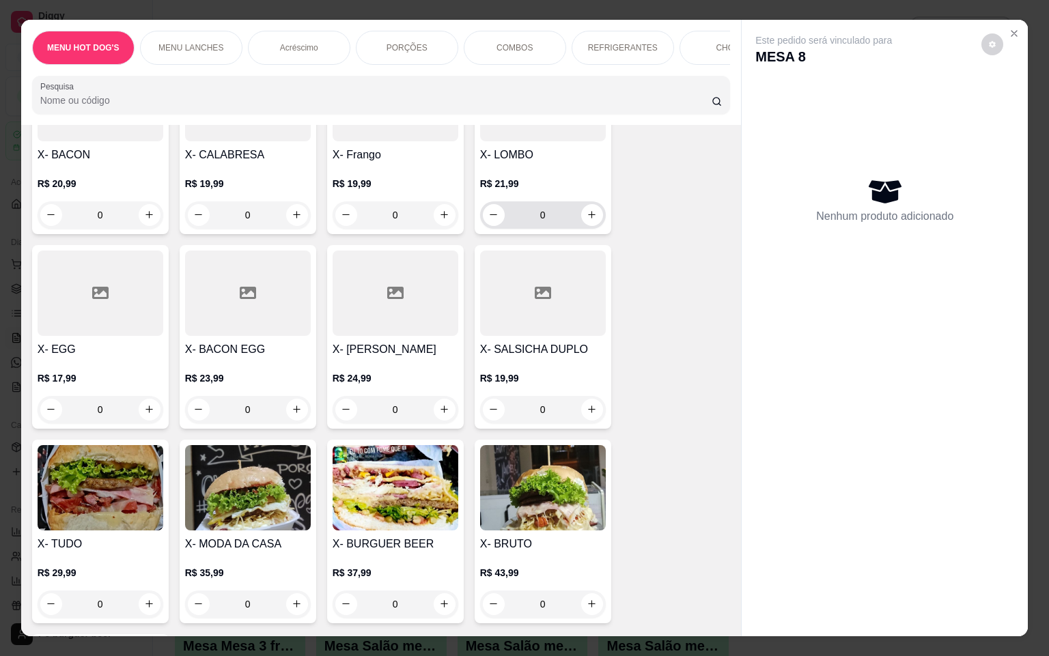
scroll to position [1332, 0]
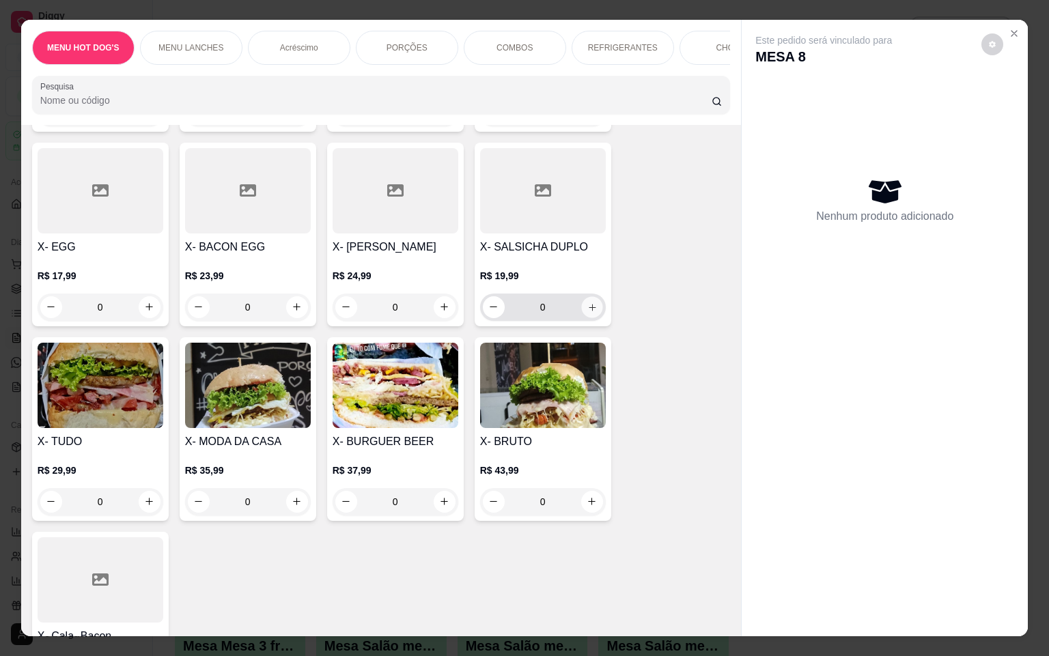
click at [587, 303] on icon "increase-product-quantity" at bounding box center [592, 308] width 10 height 10
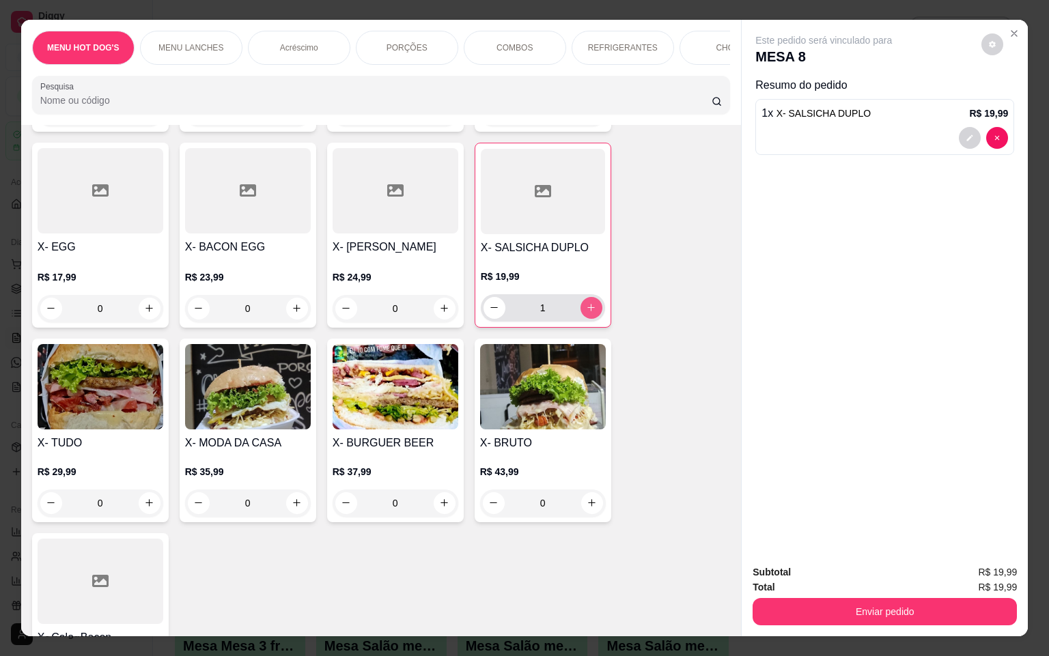
type input "1"
click at [966, 134] on icon "decrease-product-quantity" at bounding box center [970, 138] width 8 height 8
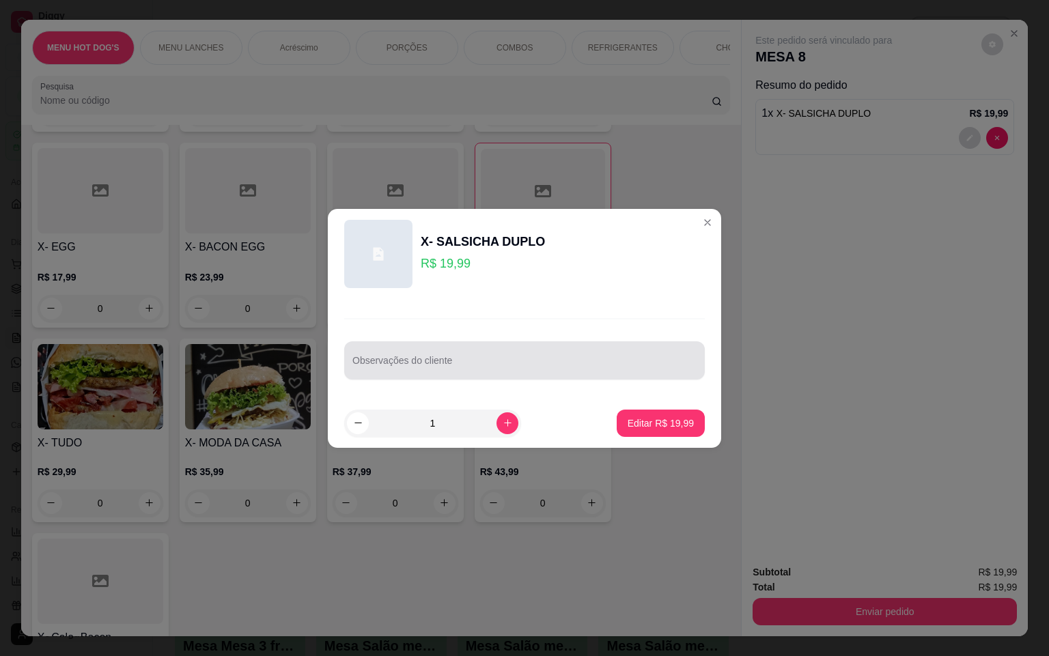
click at [507, 367] on input "Observações do cliente" at bounding box center [524, 366] width 344 height 14
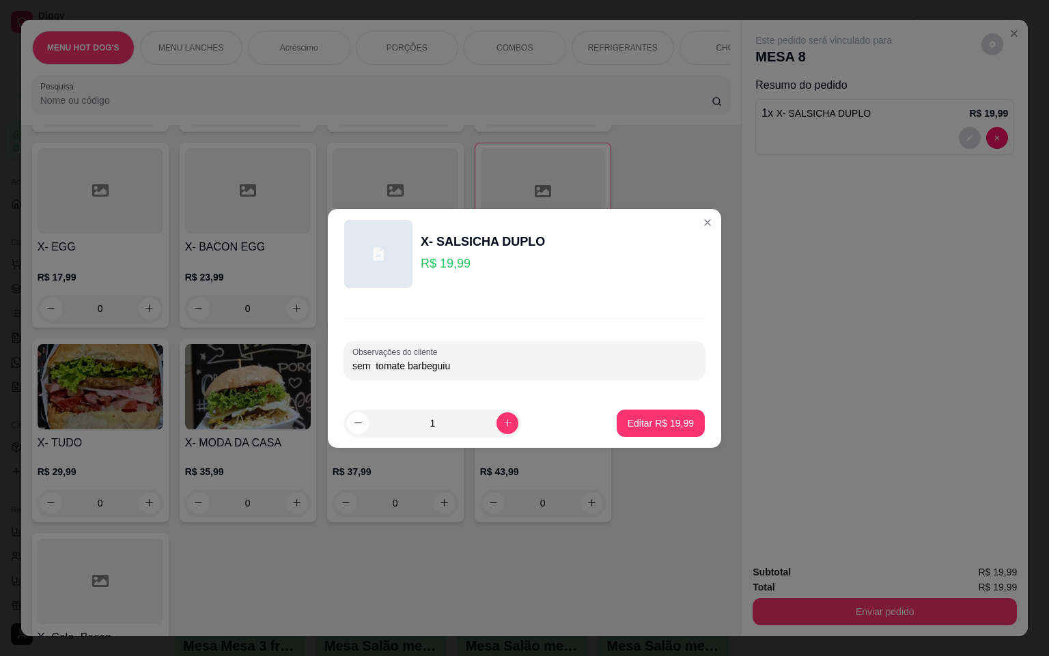
type input "sem tomate barbeguiu"
click at [666, 421] on p "Editar R$ 19,99" at bounding box center [660, 423] width 64 height 13
type input "0"
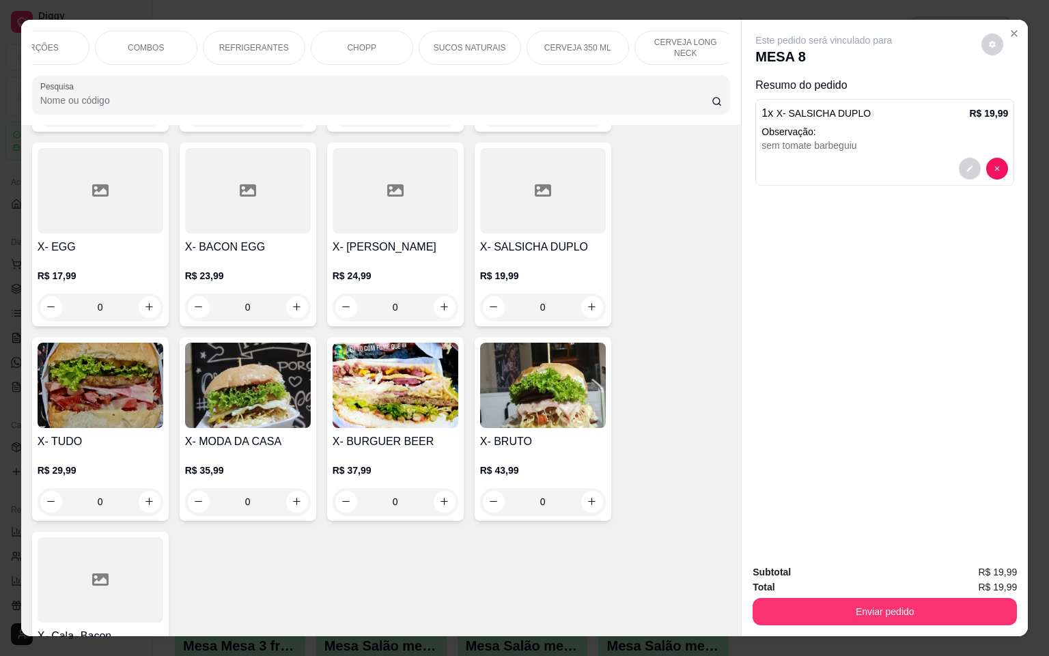
scroll to position [0, 410]
click at [650, 37] on p "CERVEJA LONG NECK" at bounding box center [644, 48] width 79 height 22
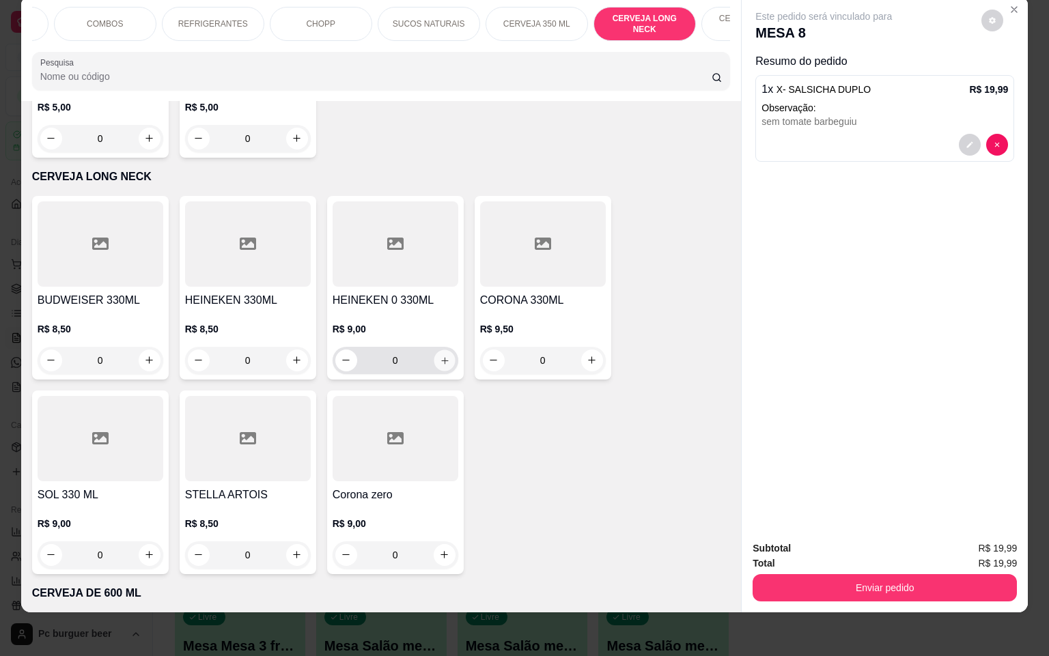
click at [439, 356] on icon "increase-product-quantity" at bounding box center [444, 361] width 10 height 10
type input "1"
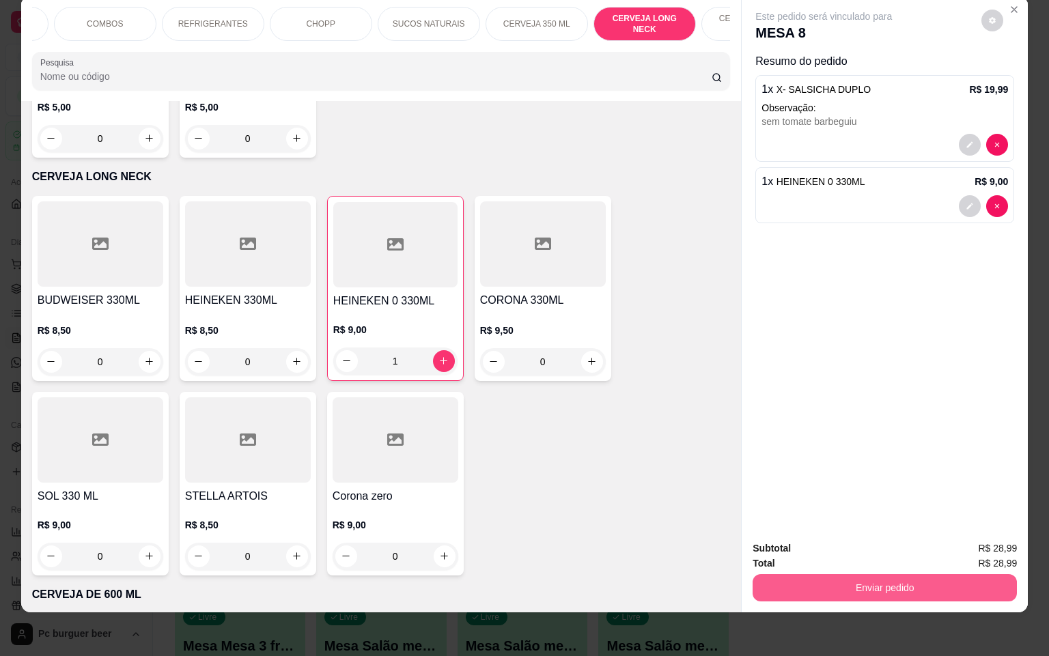
click at [897, 574] on button "Enviar pedido" at bounding box center [885, 587] width 264 height 27
click at [875, 533] on button "Não registrar e enviar pedido" at bounding box center [837, 539] width 138 height 25
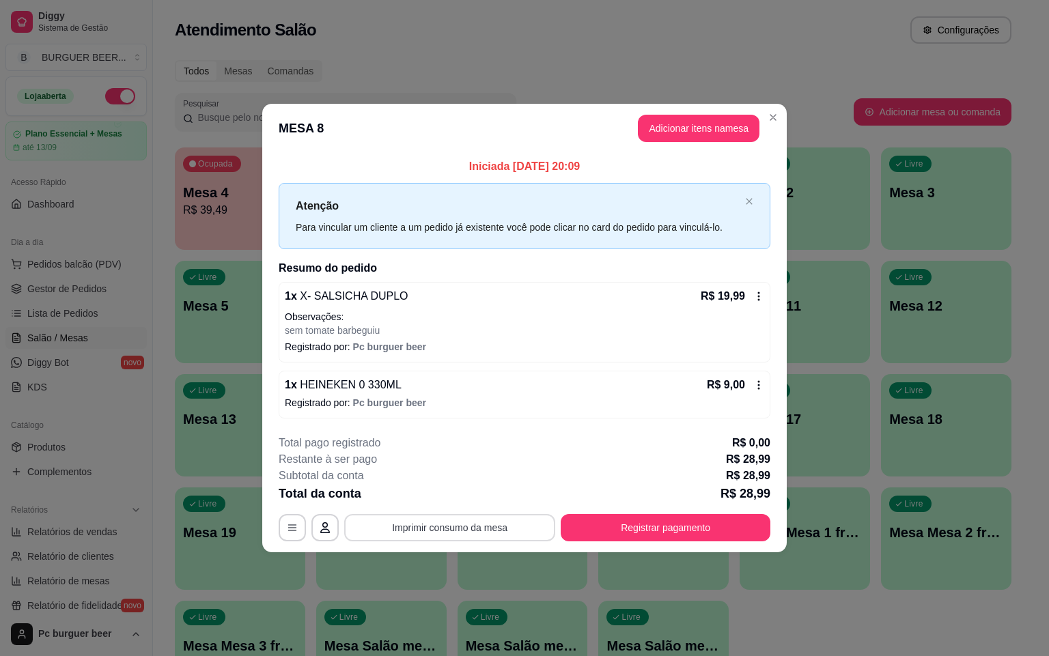
click at [483, 527] on button "Imprimir consumo da mesa" at bounding box center [449, 527] width 211 height 27
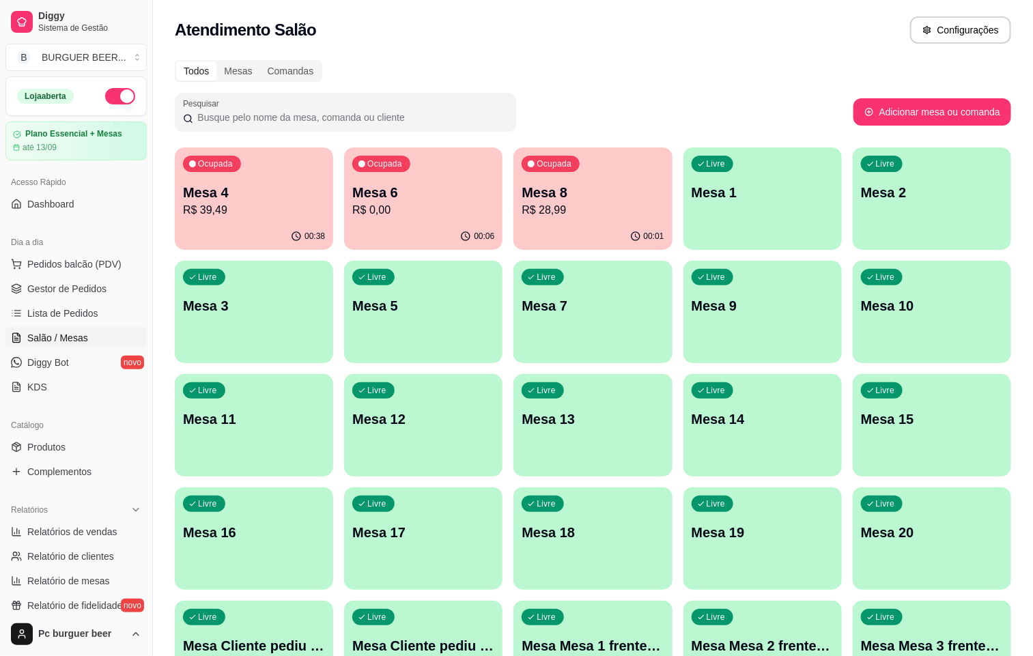
click at [355, 212] on p "R$ 0,00" at bounding box center [423, 210] width 142 height 16
click at [537, 214] on p "R$ 28,99" at bounding box center [593, 210] width 142 height 16
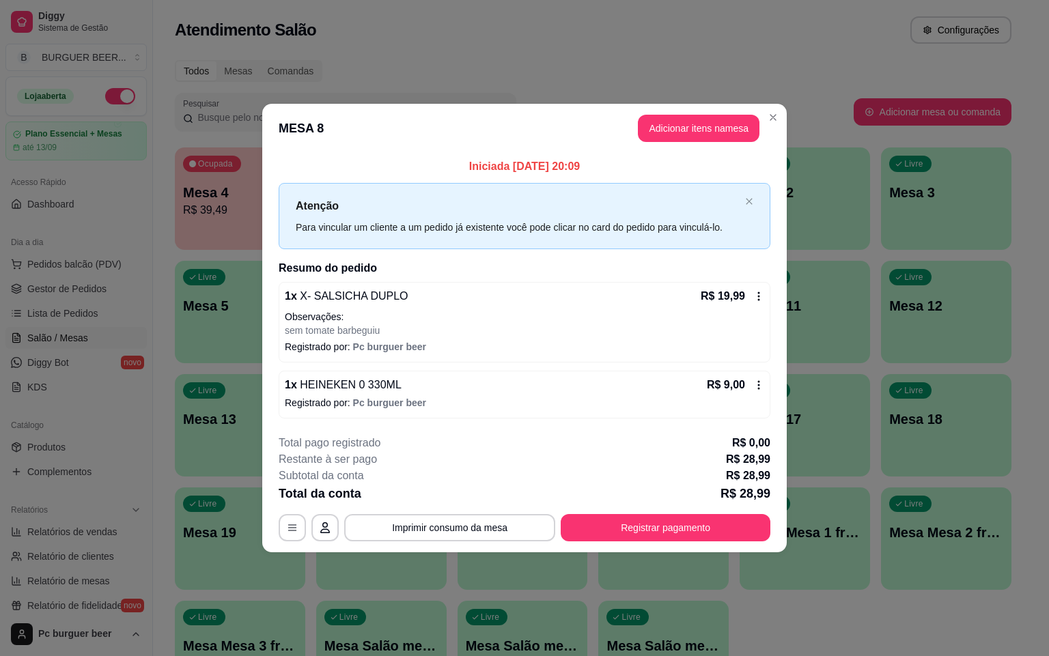
click at [759, 293] on icon at bounding box center [759, 296] width 2 height 9
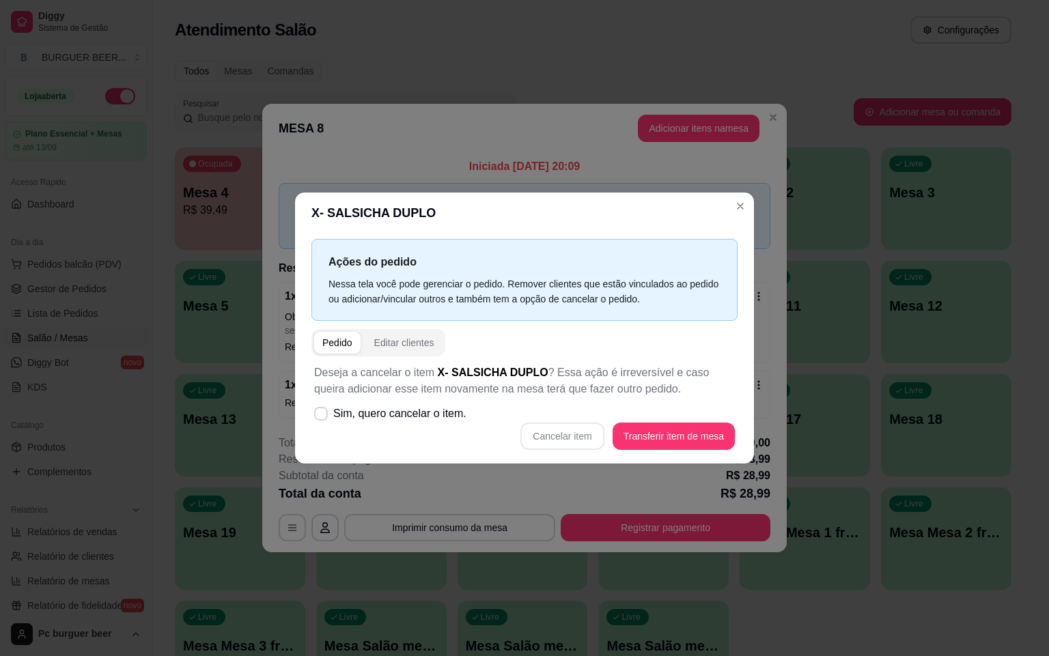
click at [565, 435] on div "Cancelar item Transferir item de mesa" at bounding box center [524, 436] width 421 height 27
click at [318, 412] on icon at bounding box center [321, 414] width 11 height 8
click at [318, 416] on input "Sim, quero cancelar o item." at bounding box center [317, 420] width 9 height 9
checkbox input "true"
click at [584, 438] on button "Cancelar item" at bounding box center [562, 436] width 81 height 27
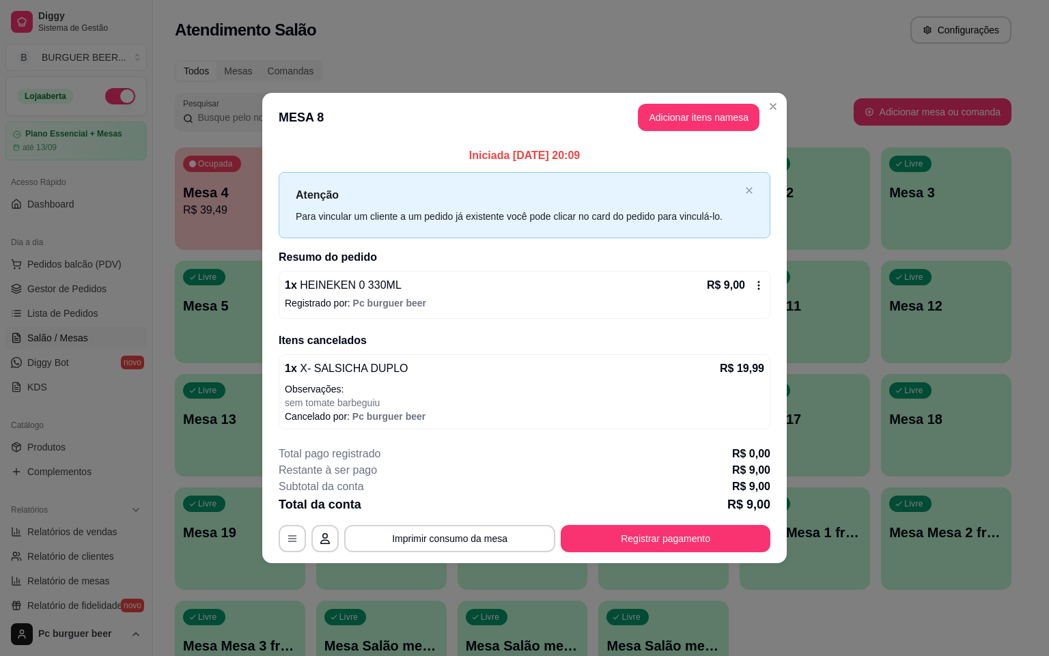
click at [756, 283] on icon at bounding box center [758, 285] width 11 height 11
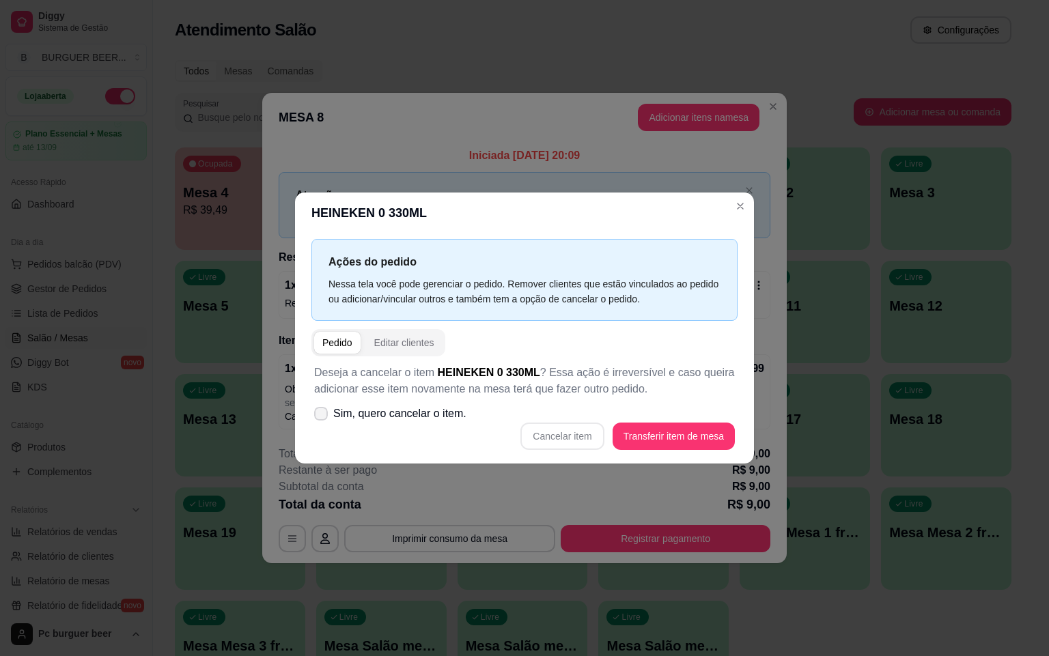
click at [322, 412] on icon at bounding box center [321, 414] width 11 height 8
click at [322, 416] on input "Sim, quero cancelar o item." at bounding box center [317, 420] width 9 height 9
checkbox input "true"
click at [561, 432] on button "Cancelar item" at bounding box center [561, 436] width 83 height 27
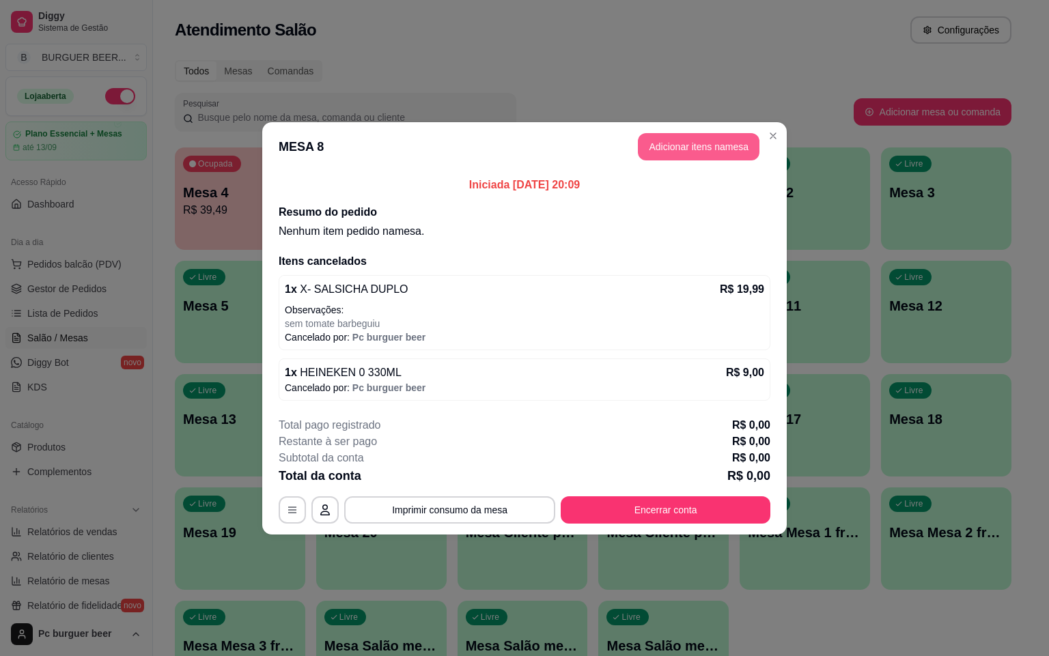
click at [722, 133] on button "Adicionar itens na mesa" at bounding box center [699, 146] width 122 height 27
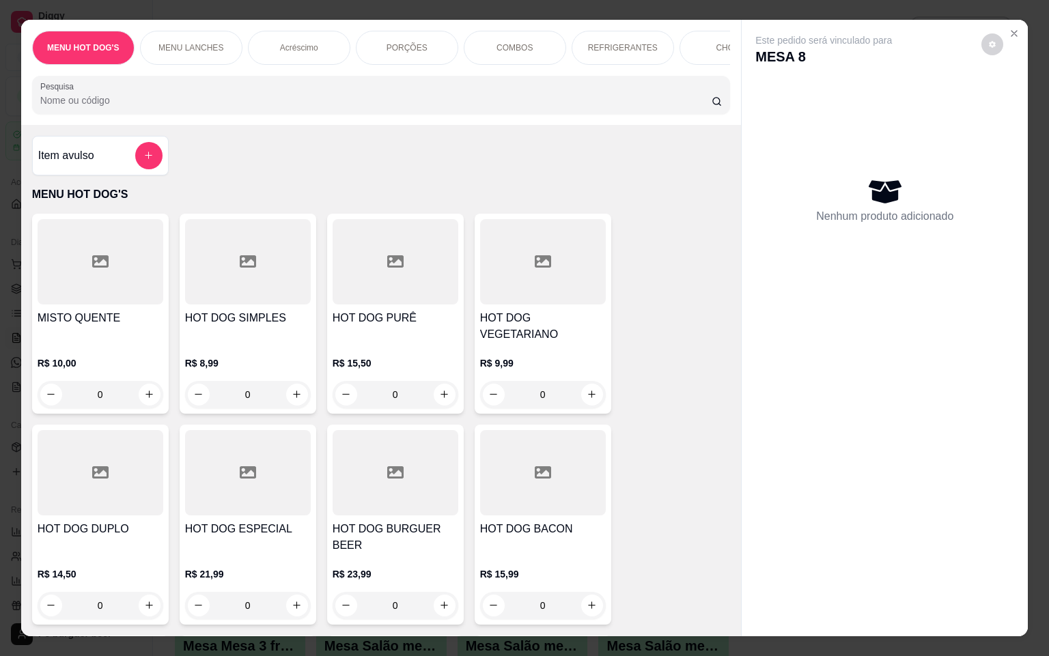
click at [167, 33] on div "MENU LANCHES" at bounding box center [191, 48] width 102 height 34
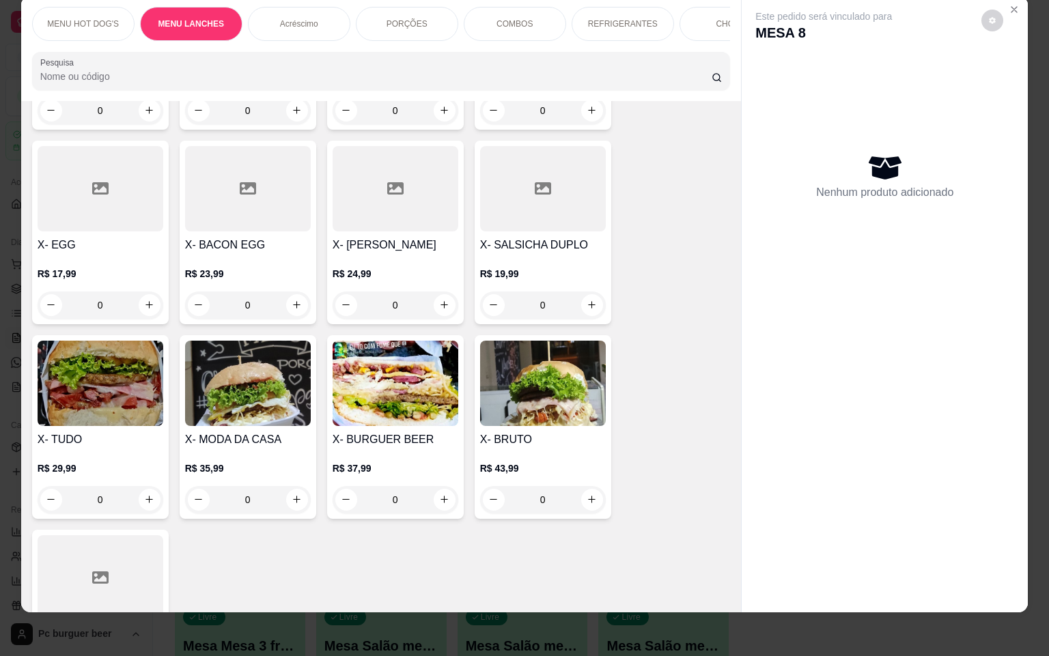
scroll to position [798, 0]
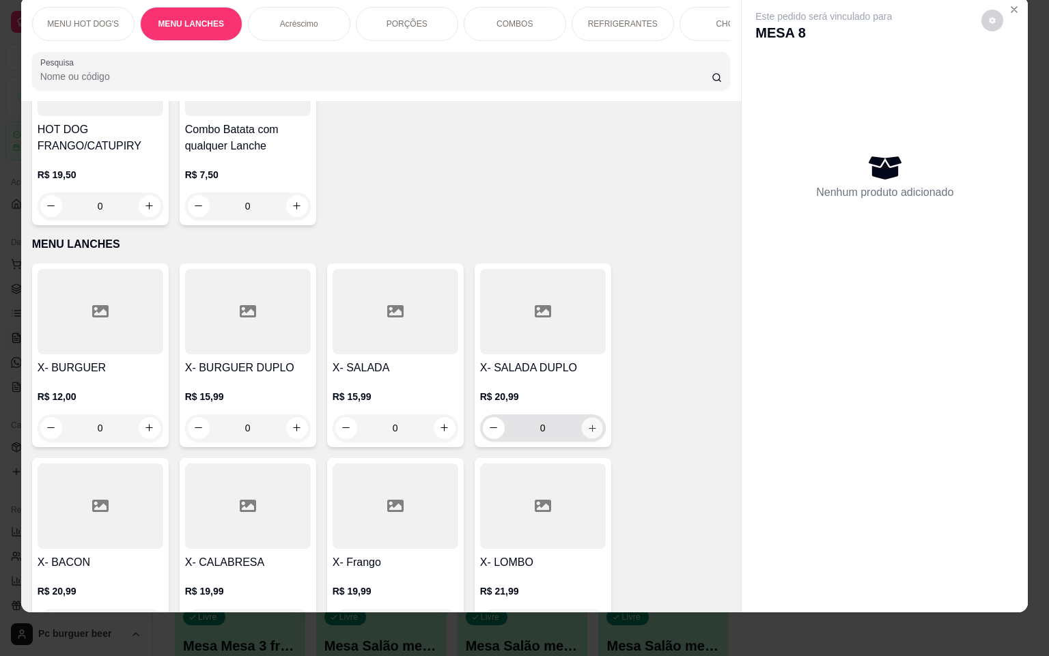
click at [587, 423] on icon "increase-product-quantity" at bounding box center [592, 428] width 10 height 10
type input "1"
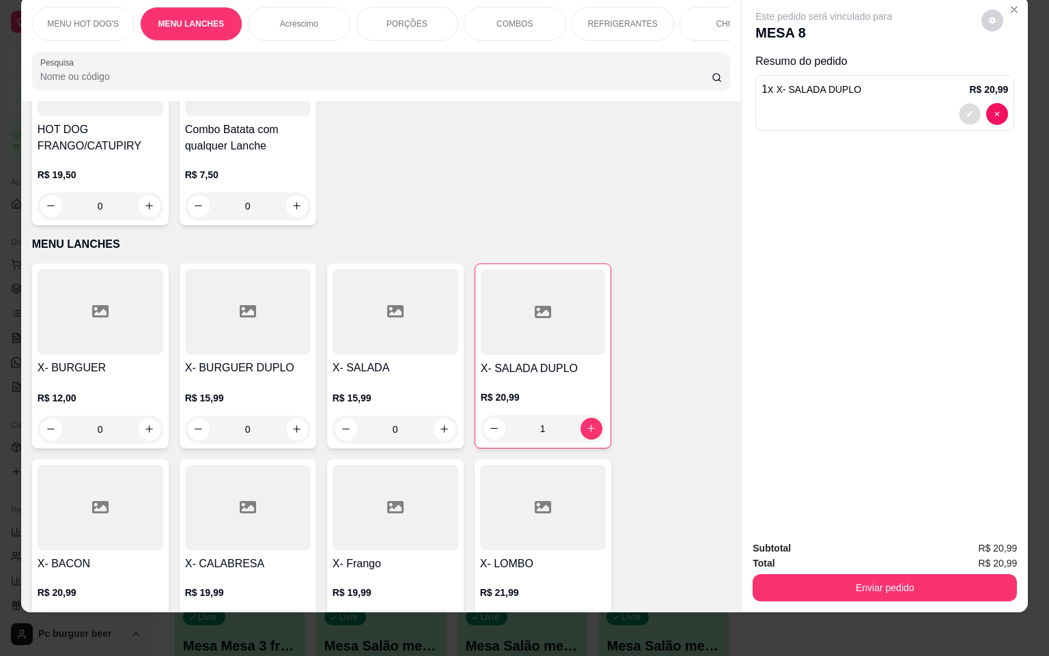
click at [966, 110] on icon "decrease-product-quantity" at bounding box center [970, 114] width 8 height 8
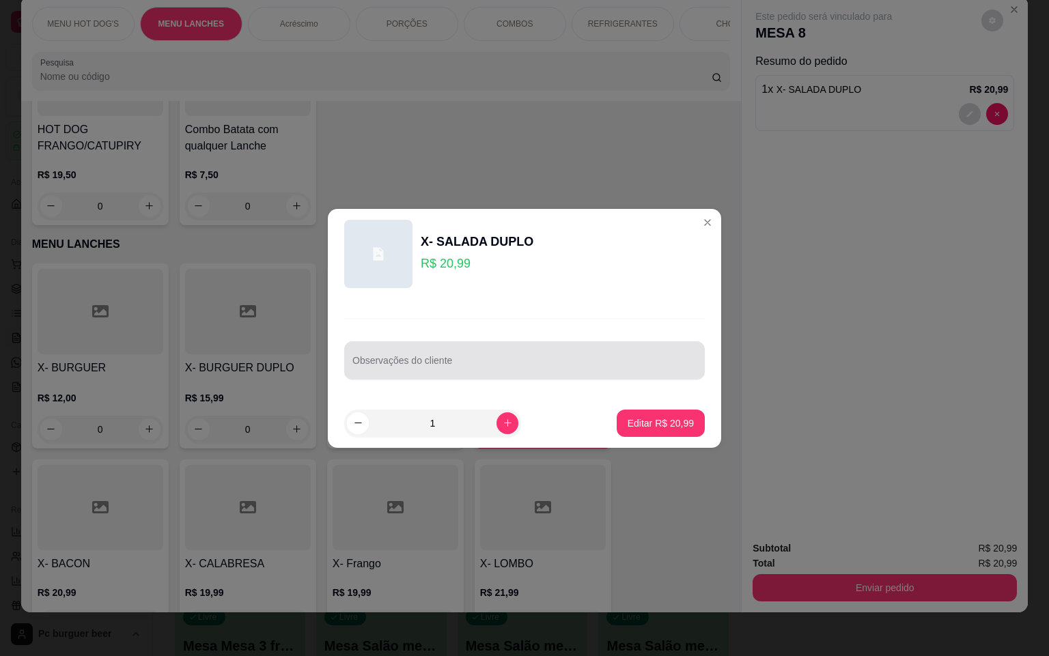
click at [372, 354] on div at bounding box center [524, 360] width 344 height 27
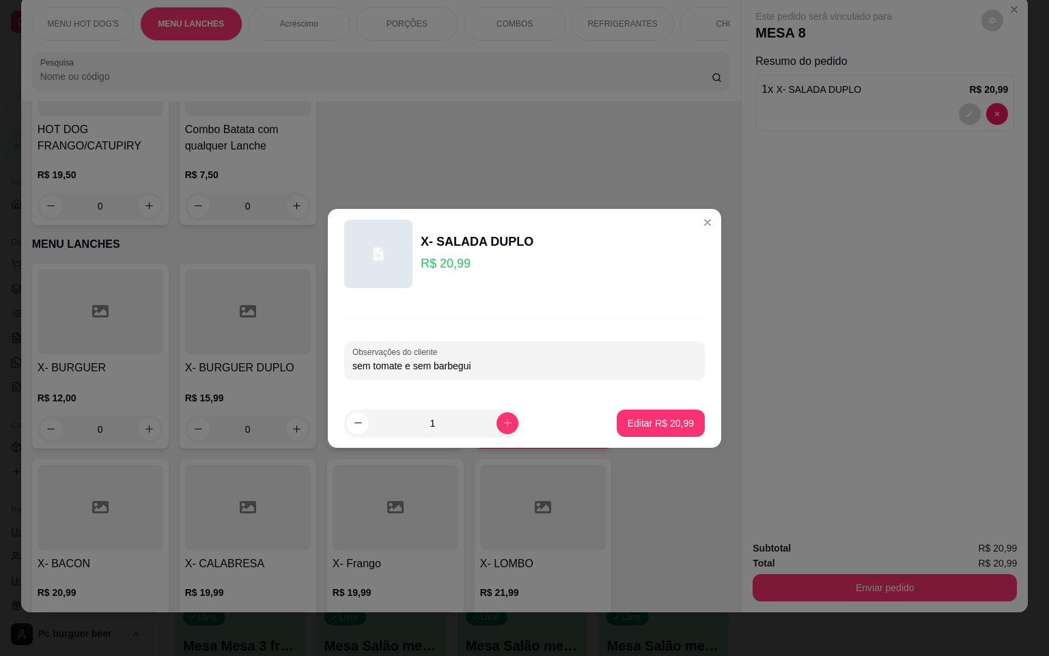
type input "sem tomate e sem barbeguiu"
click at [664, 420] on p "Editar R$ 20,99" at bounding box center [661, 424] width 66 height 14
type input "0"
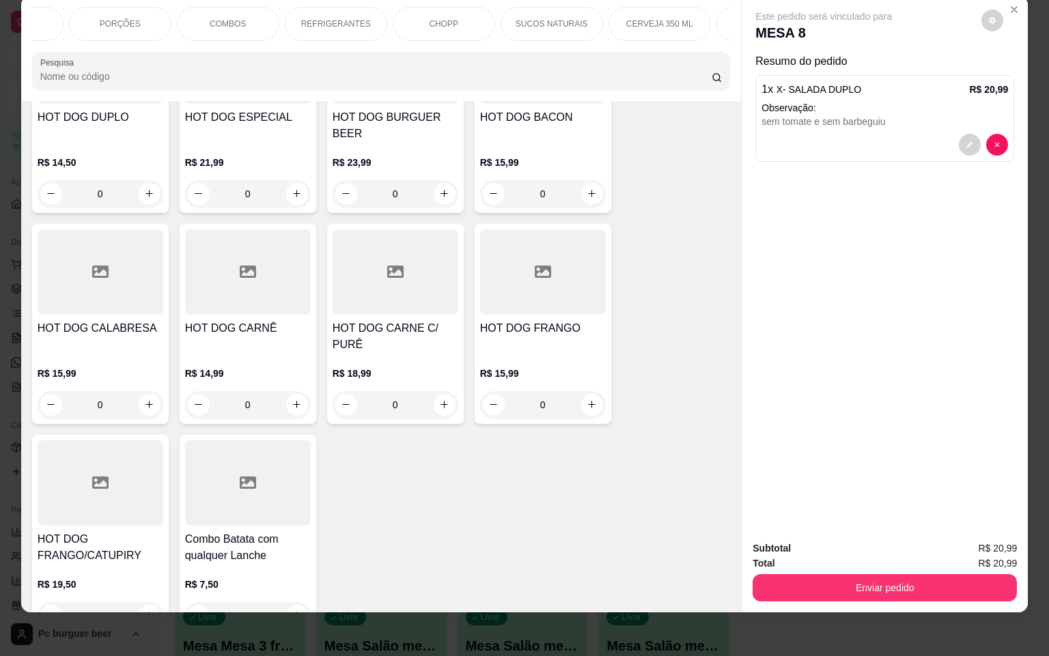
scroll to position [0, 369]
click at [679, 13] on p "CERVEJA LONG NECK" at bounding box center [685, 24] width 79 height 22
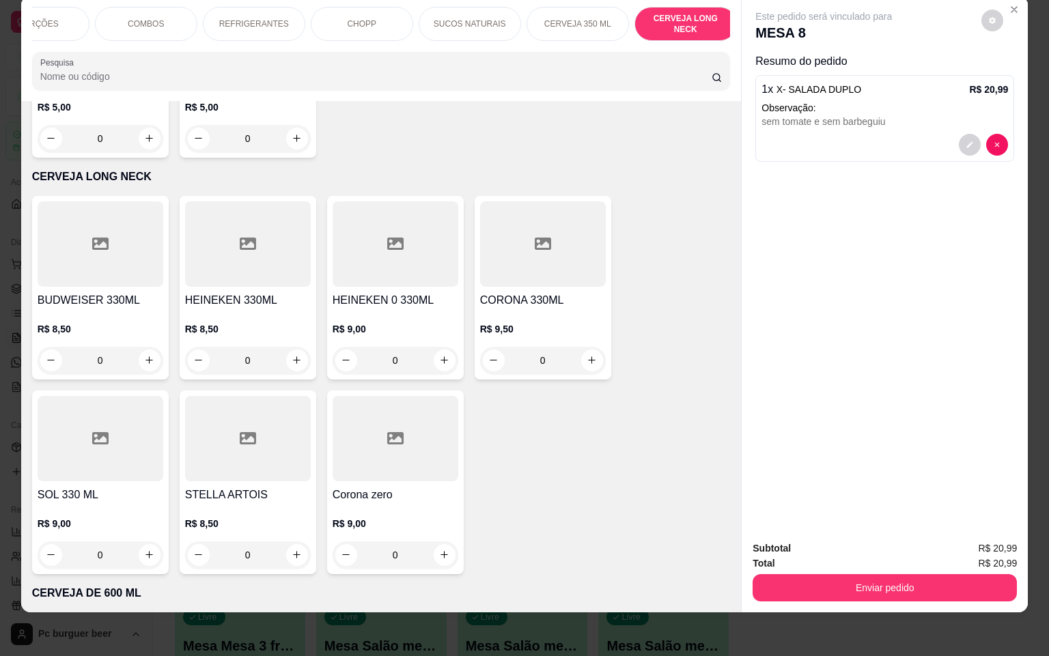
drag, startPoint x: 679, startPoint y: 3, endPoint x: 690, endPoint y: 554, distance: 551.2
click at [289, 350] on button "increase-product-quantity" at bounding box center [297, 361] width 22 height 22
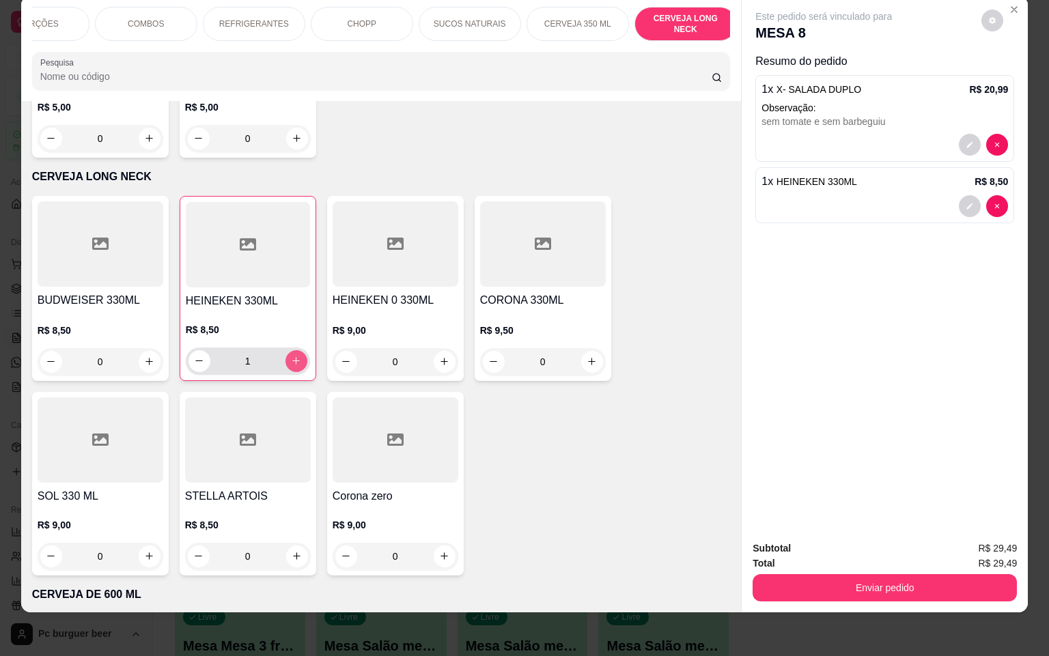
type input "1"
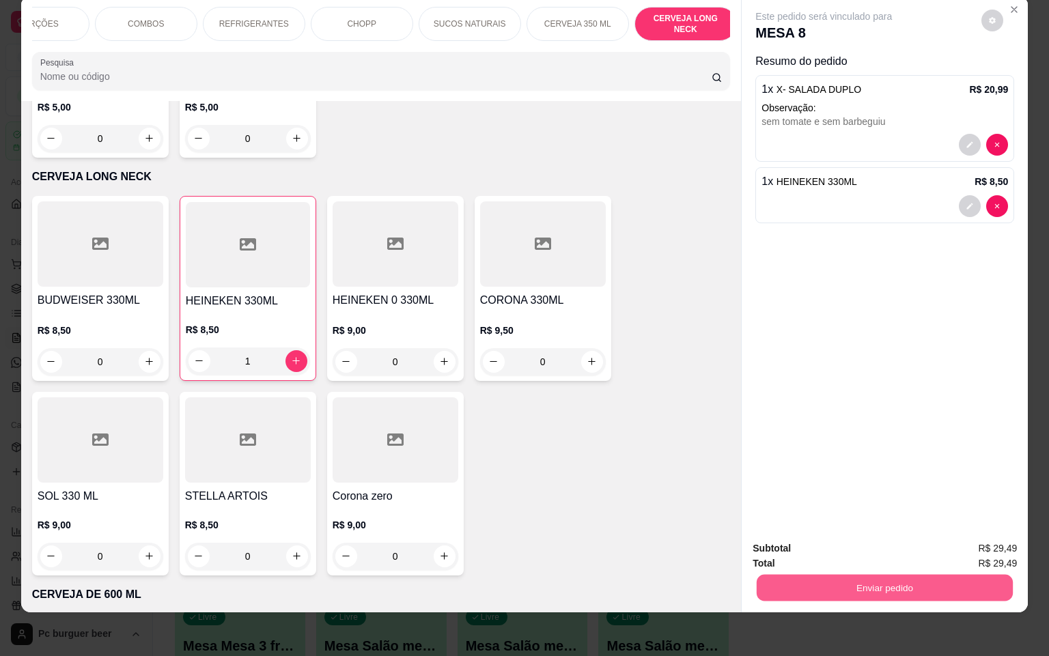
click at [895, 575] on button "Enviar pedido" at bounding box center [885, 588] width 256 height 27
click at [888, 537] on button "Não registrar e enviar pedido" at bounding box center [837, 540] width 142 height 26
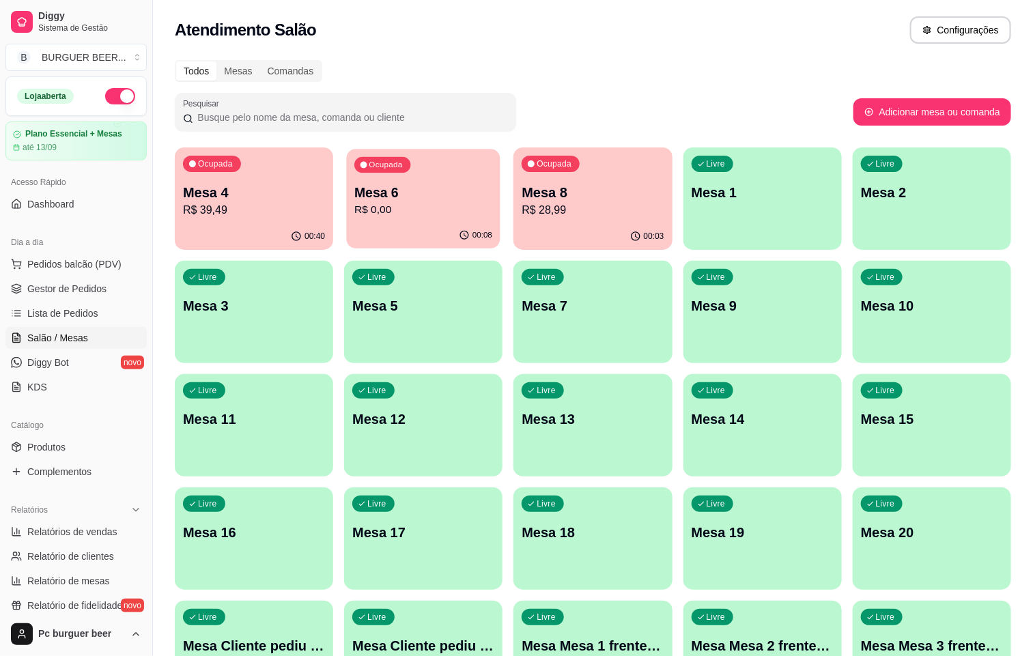
click at [369, 219] on div "Ocupada Mesa 6 R$ 0,00" at bounding box center [424, 186] width 154 height 74
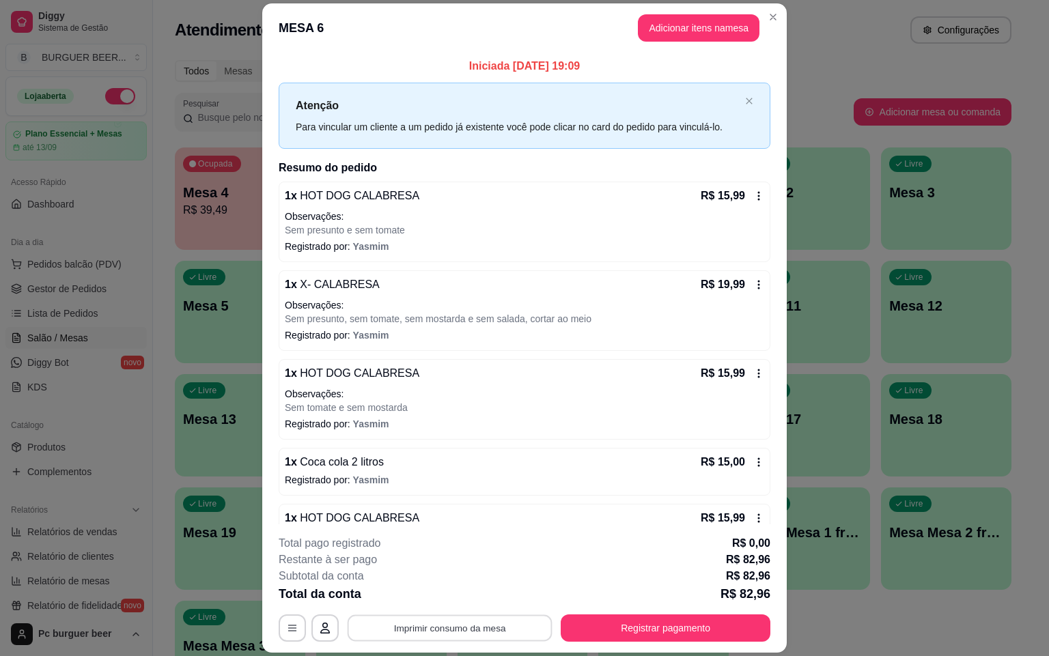
click at [431, 619] on button "Imprimir consumo da mesa" at bounding box center [450, 628] width 205 height 27
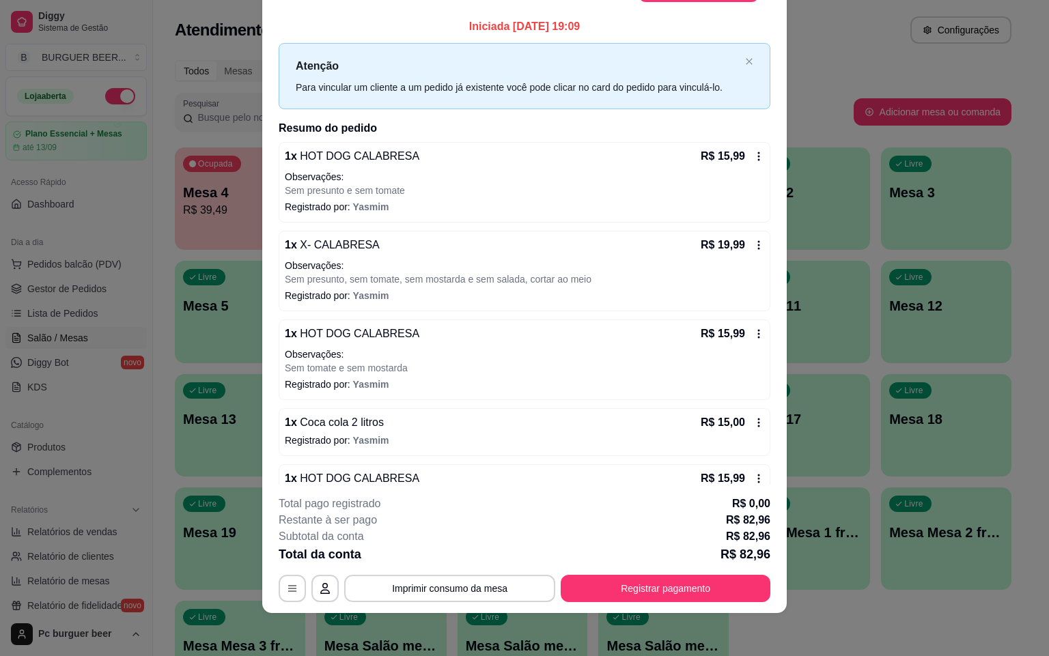
scroll to position [0, 0]
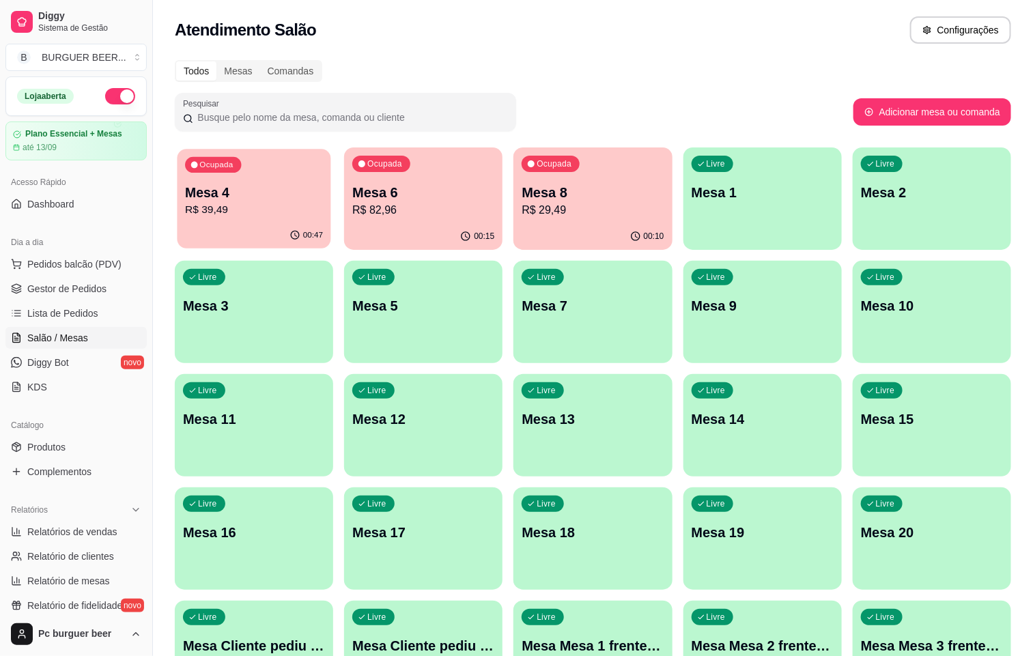
click at [224, 193] on p "Mesa 4" at bounding box center [254, 193] width 138 height 18
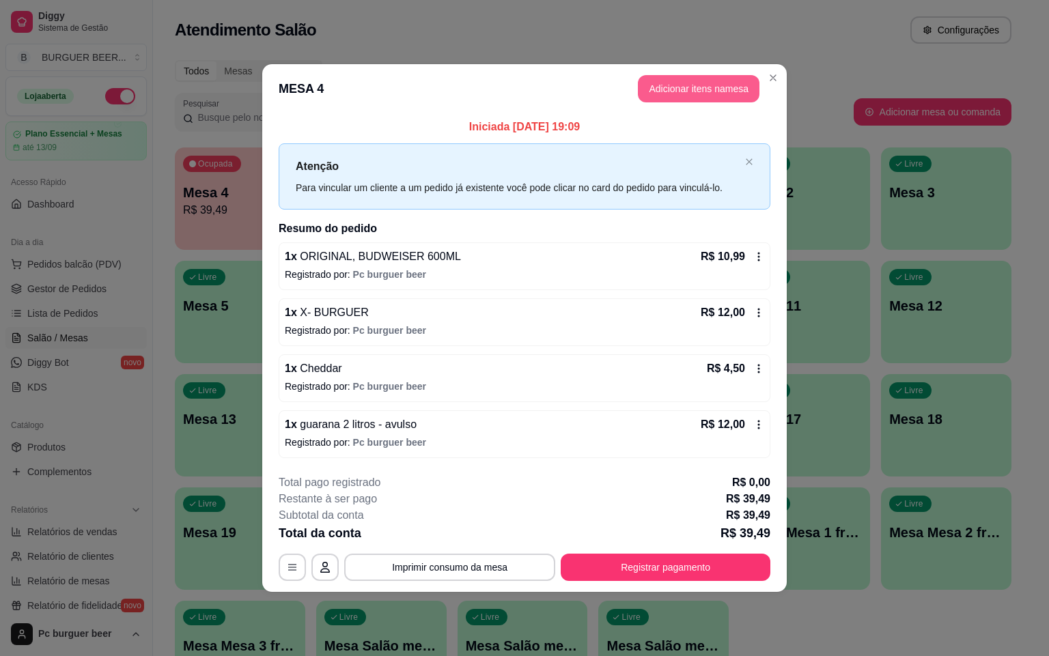
click at [715, 79] on button "Adicionar itens na mesa" at bounding box center [699, 88] width 122 height 27
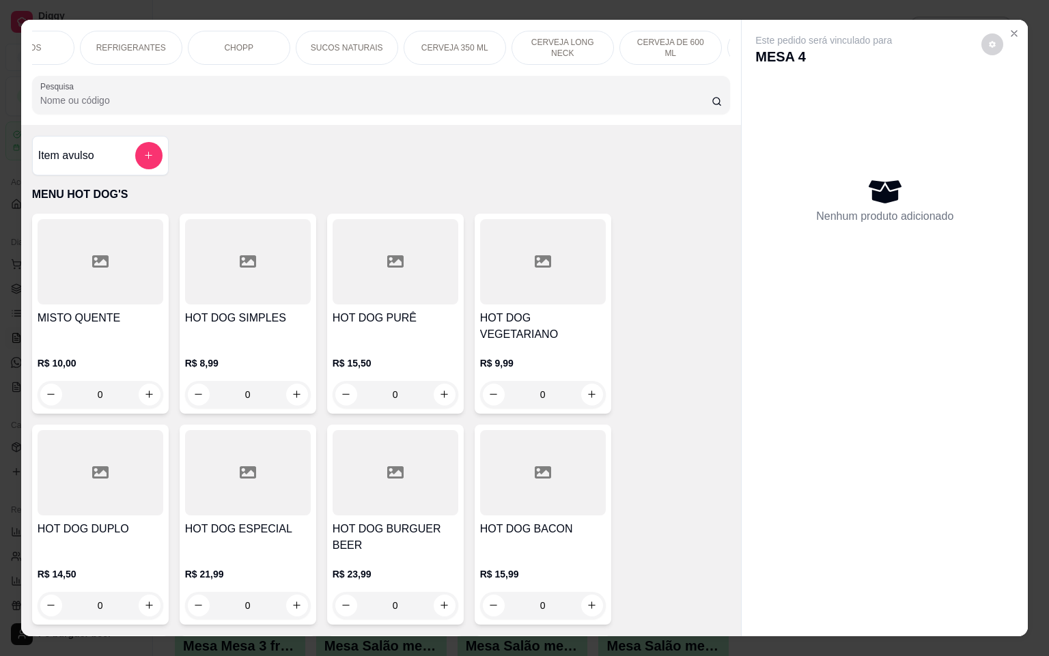
scroll to position [0, 574]
click at [594, 33] on div "CERVEJA DE 600 ML" at bounding box center [588, 48] width 102 height 34
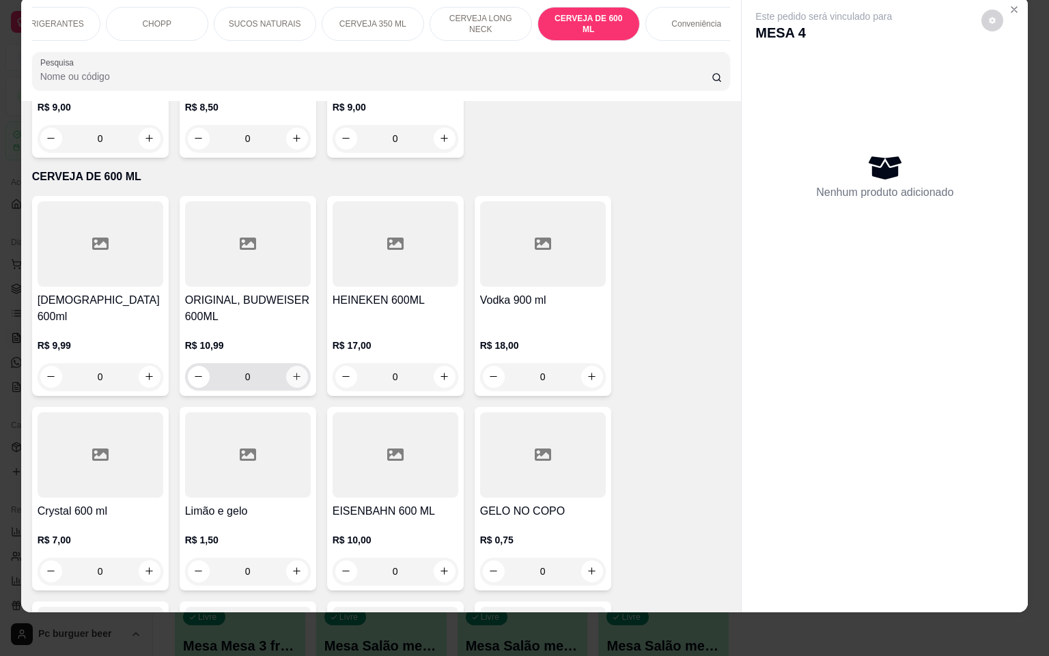
click at [292, 372] on icon "increase-product-quantity" at bounding box center [297, 377] width 10 height 10
type input "1"
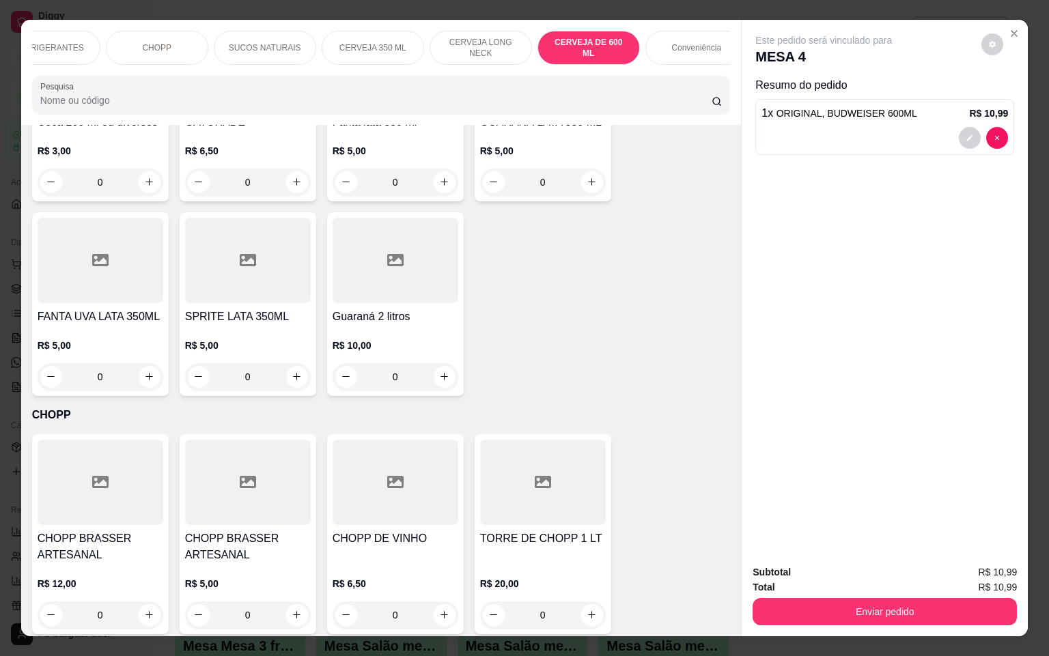
scroll to position [4748, 0]
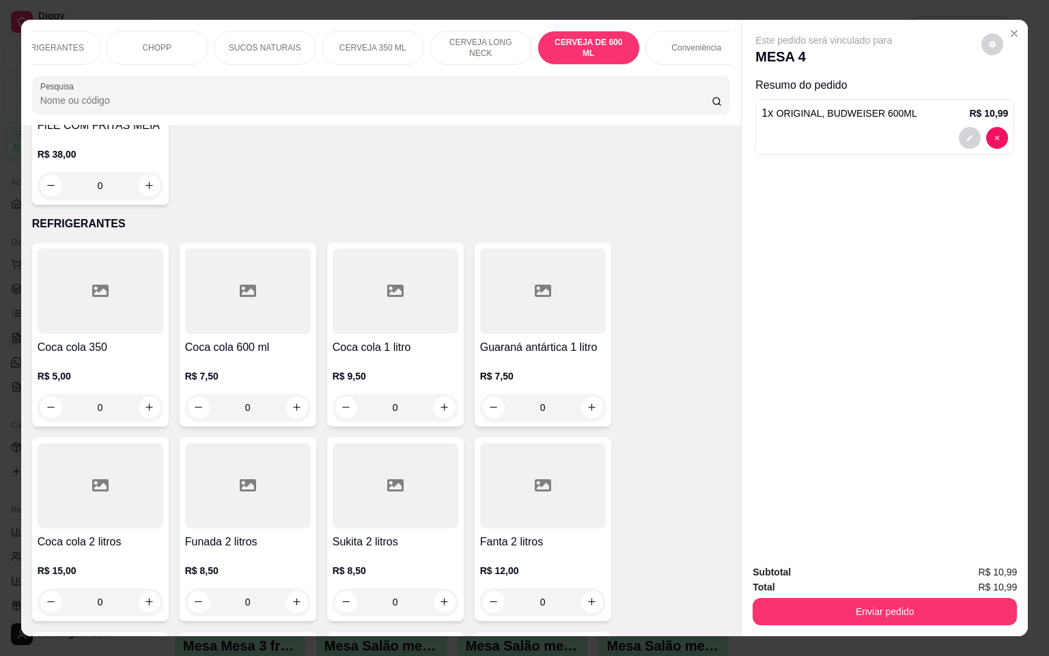
click at [680, 44] on p "Conveniência" at bounding box center [696, 47] width 50 height 11
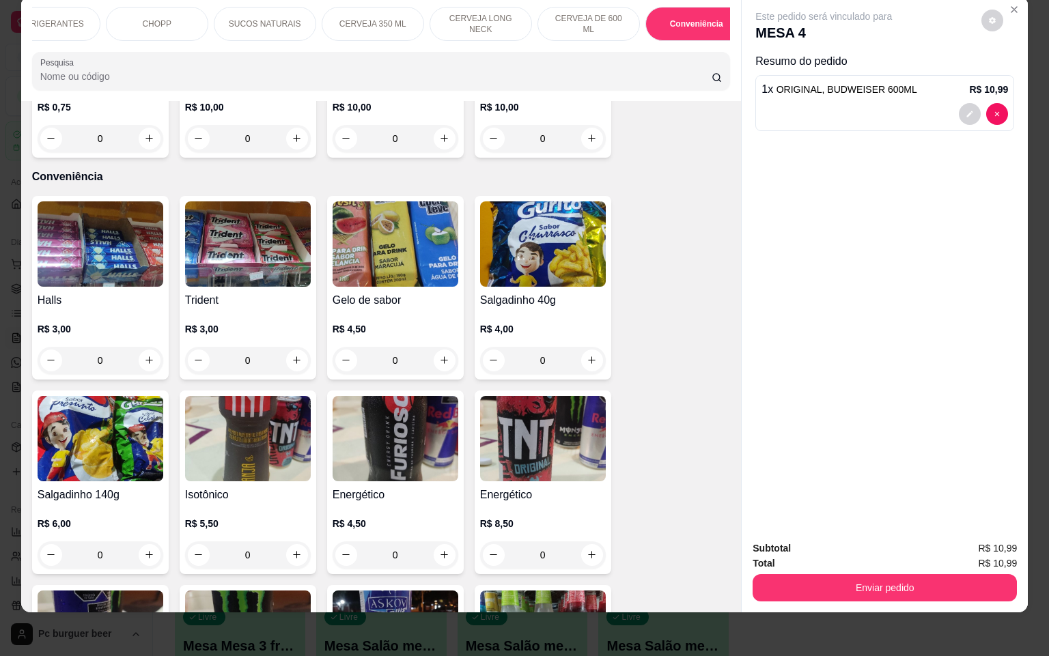
scroll to position [8142, 0]
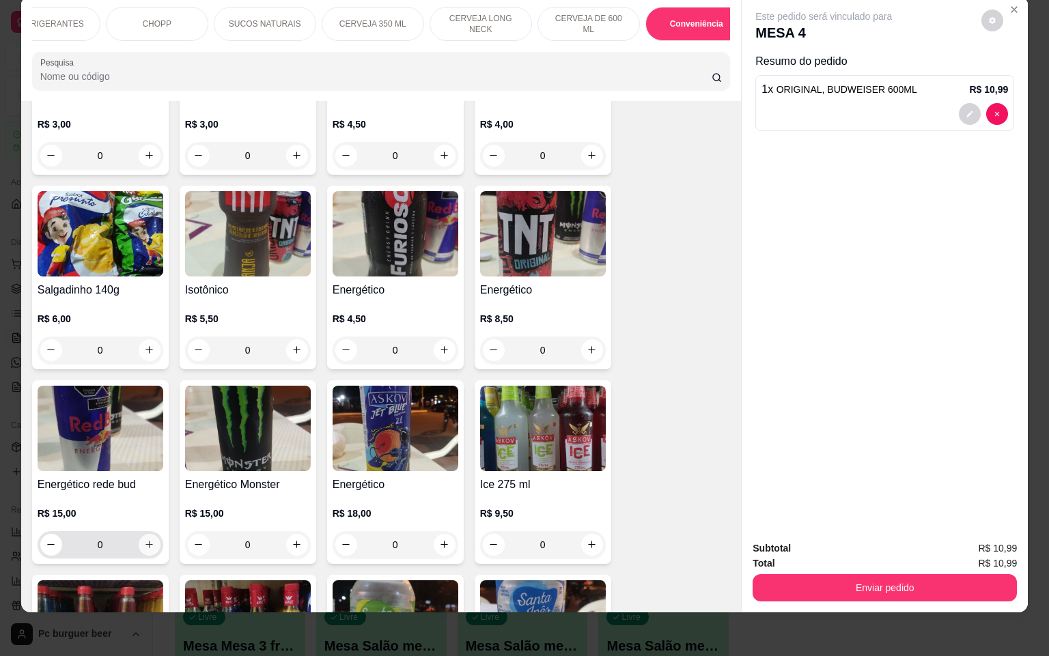
click at [144, 539] on icon "increase-product-quantity" at bounding box center [149, 544] width 10 height 10
type input "1"
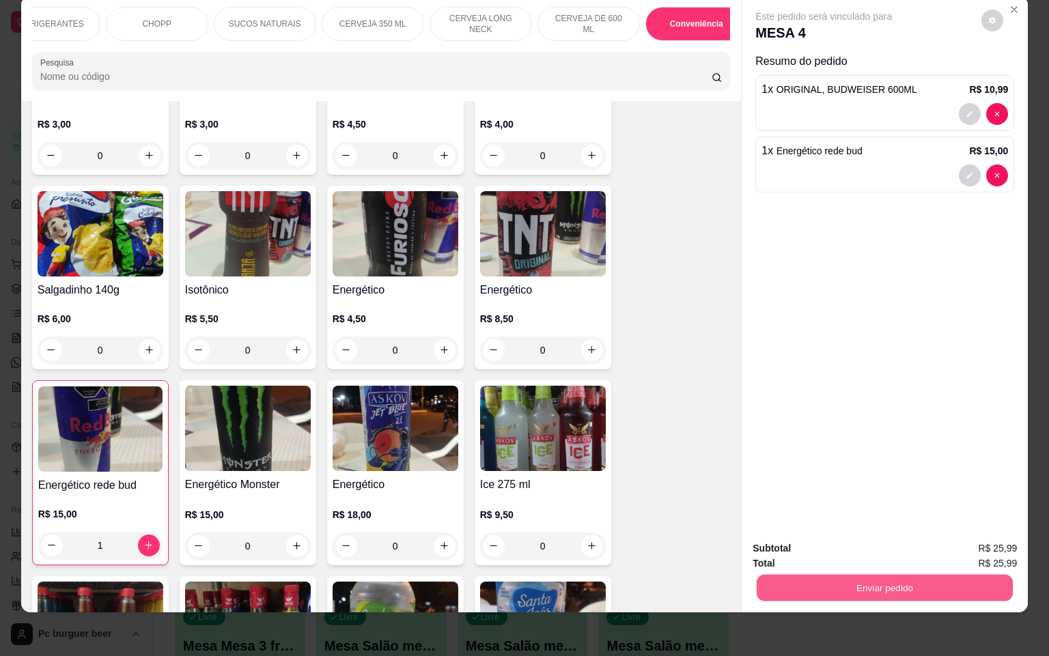
click at [928, 575] on button "Enviar pedido" at bounding box center [885, 588] width 256 height 27
click at [853, 537] on button "Não registrar e enviar pedido" at bounding box center [837, 540] width 142 height 26
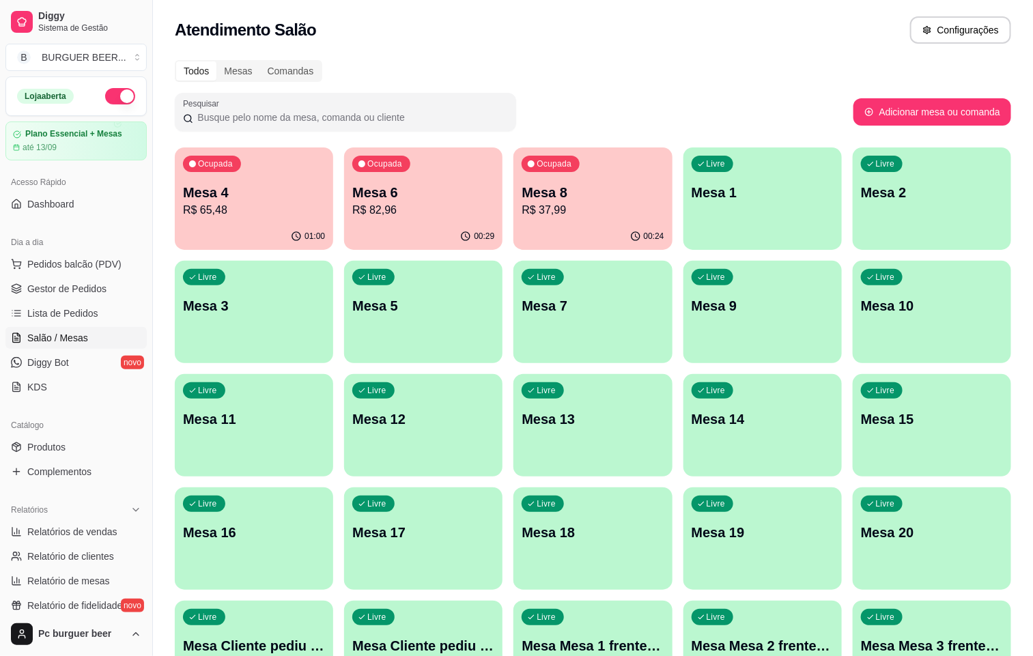
click at [361, 215] on p "R$ 82,96" at bounding box center [423, 210] width 142 height 16
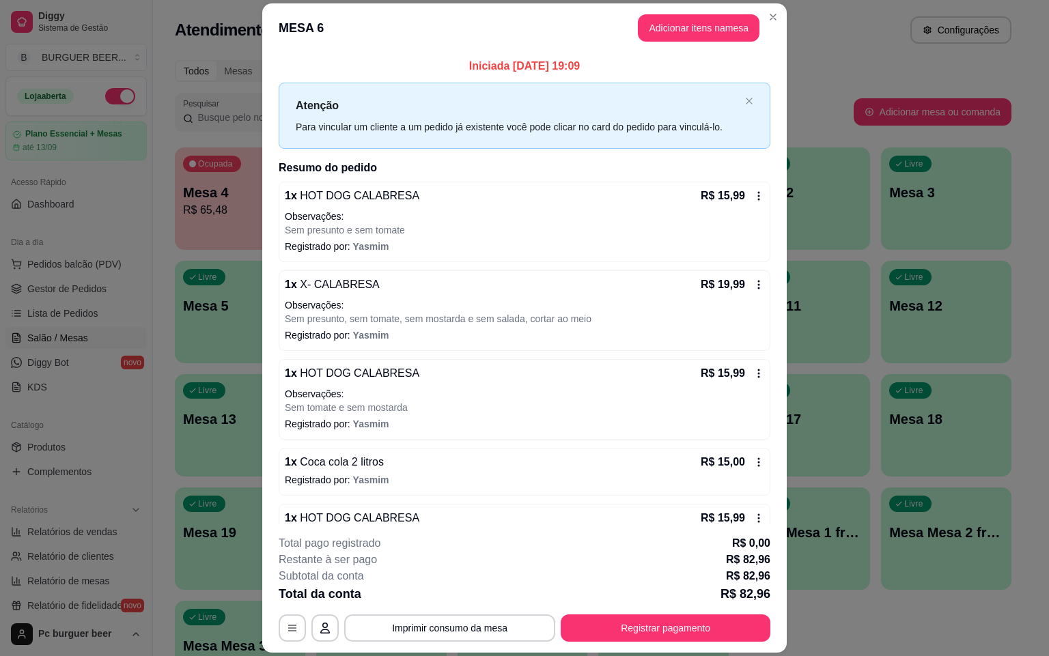
scroll to position [68, 0]
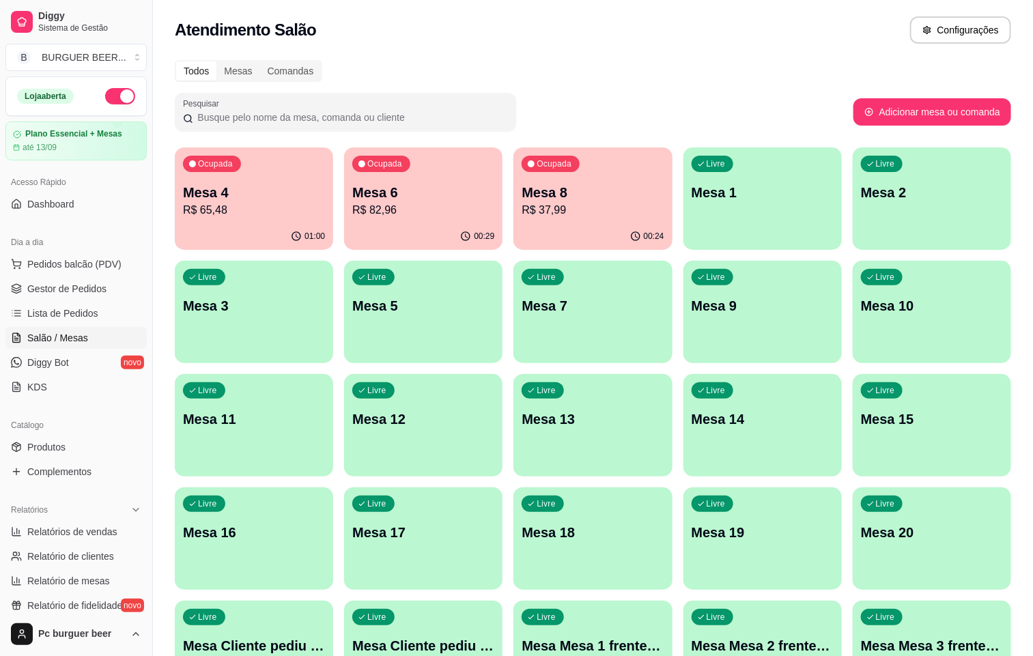
click at [182, 191] on div "Ocupada Mesa 4 R$ 65,48" at bounding box center [254, 186] width 158 height 76
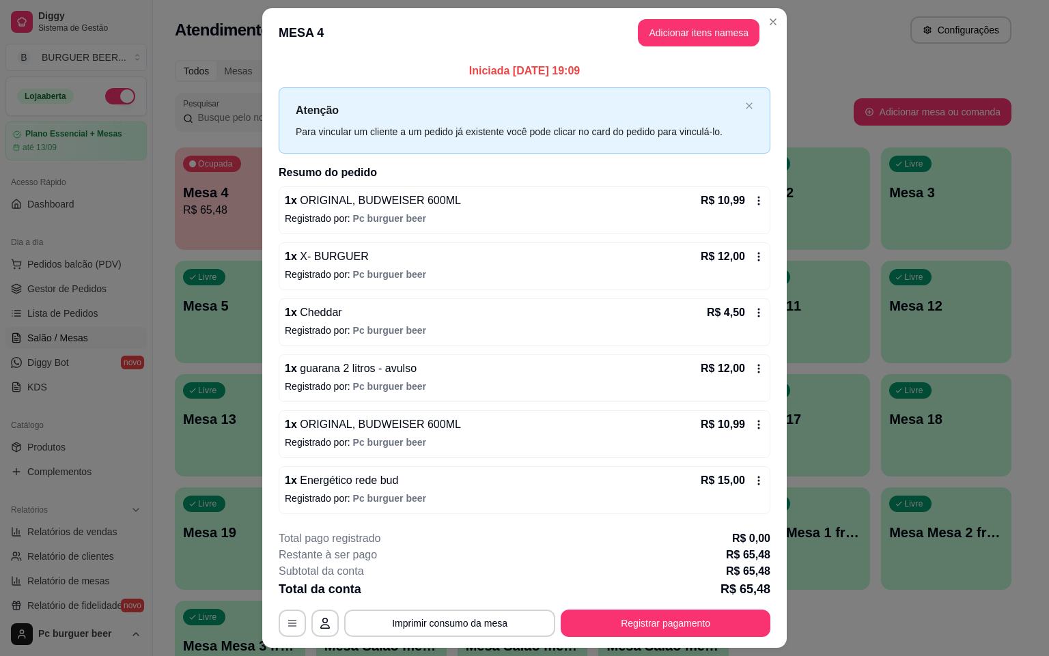
scroll to position [38, 0]
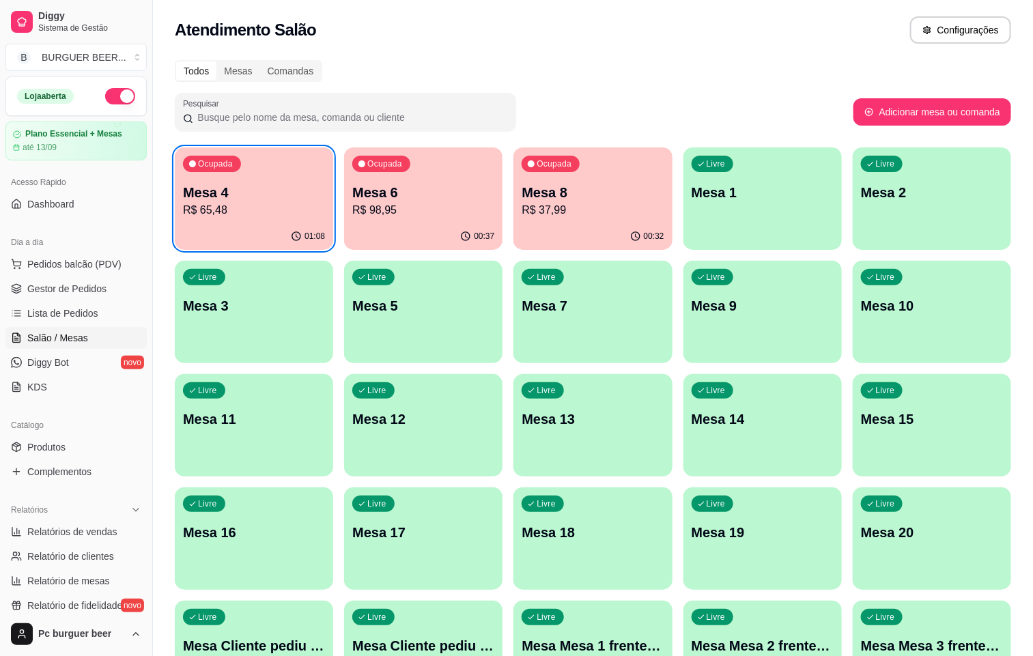
click at [392, 189] on p "Mesa 6" at bounding box center [423, 192] width 142 height 19
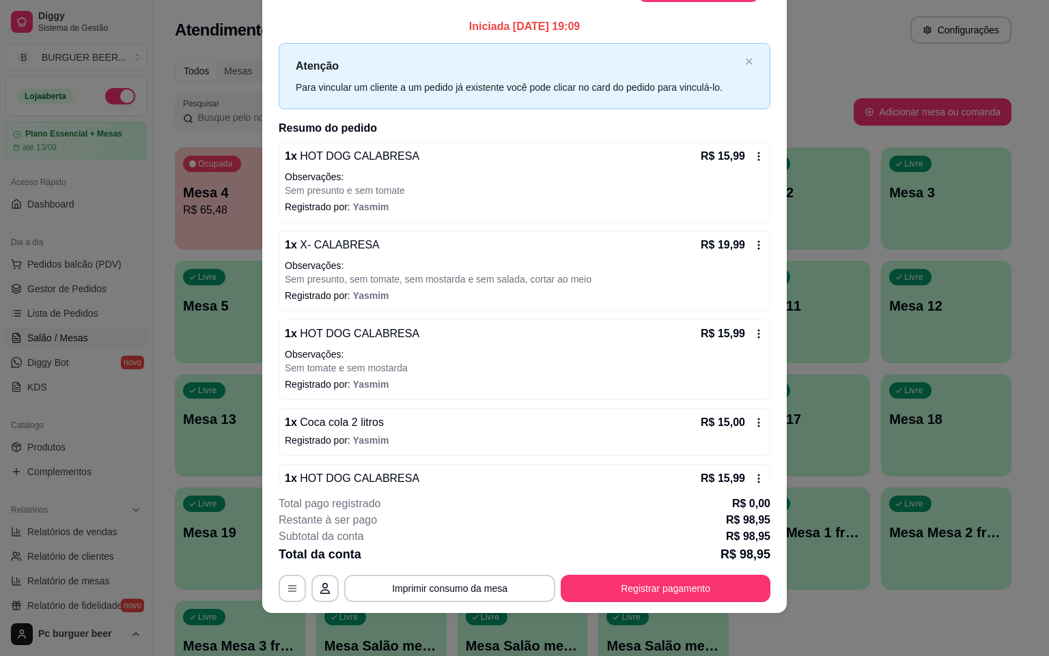
scroll to position [125, 0]
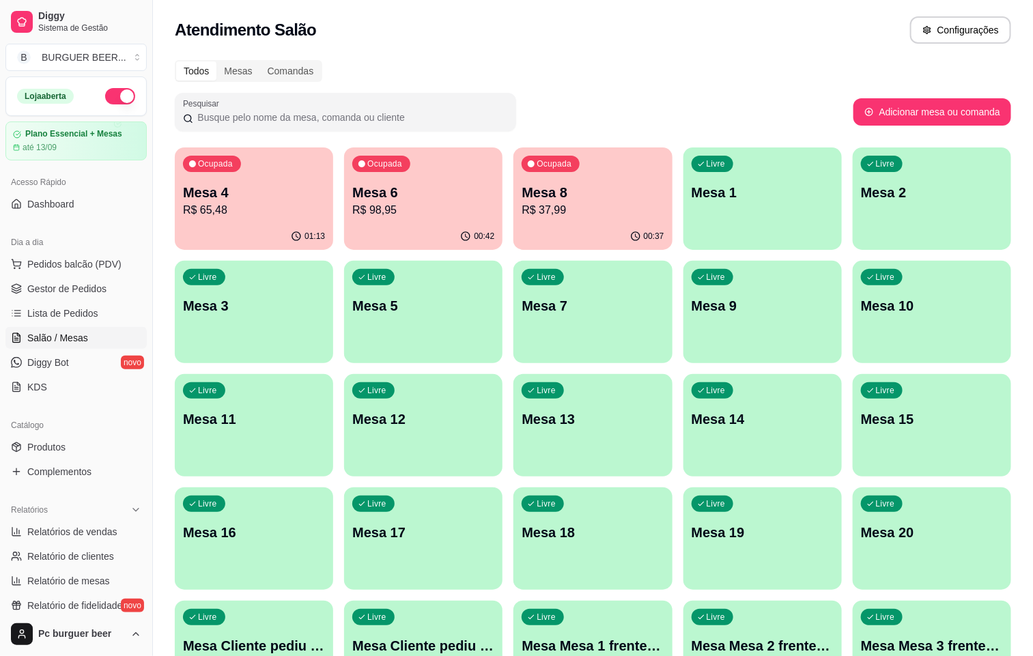
click at [522, 204] on p "R$ 37,99" at bounding box center [593, 210] width 142 height 16
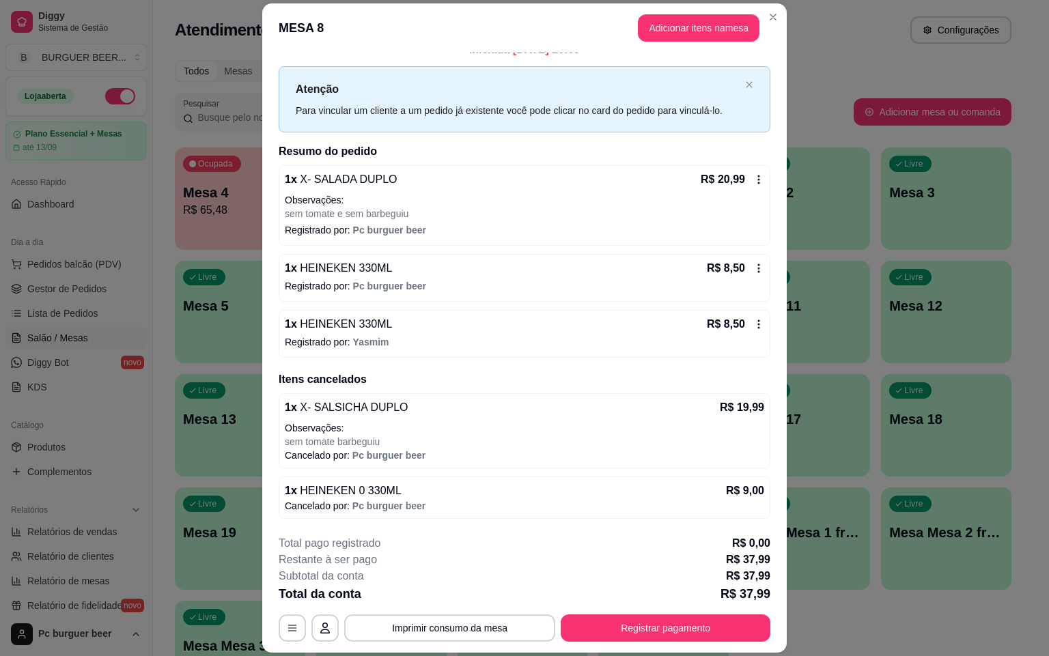
scroll to position [40, 0]
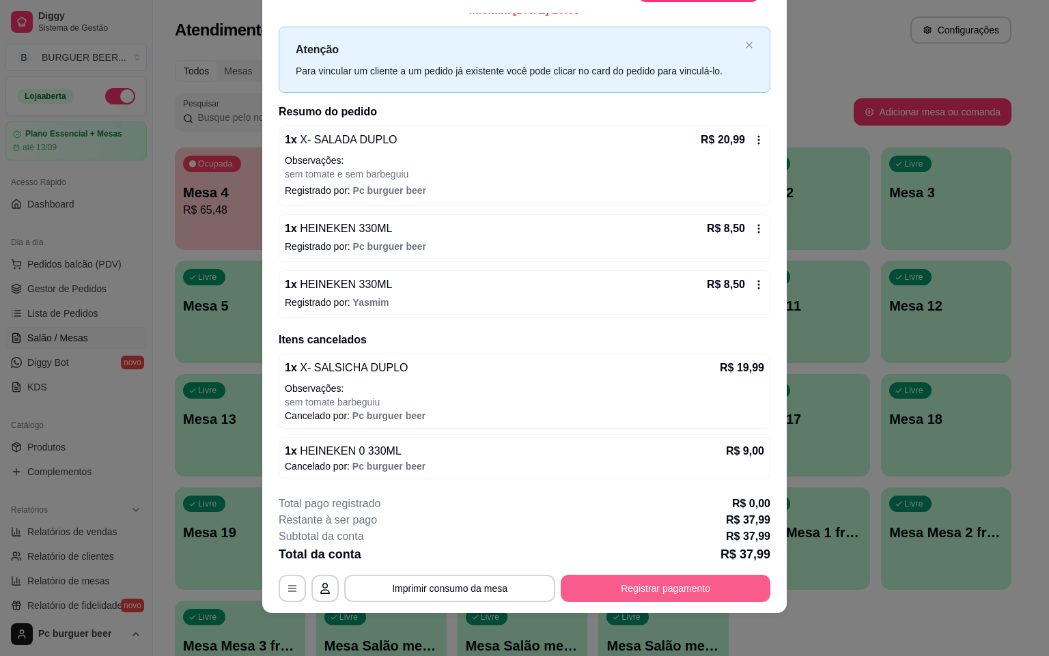
click at [679, 589] on button "Registrar pagamento" at bounding box center [666, 588] width 210 height 27
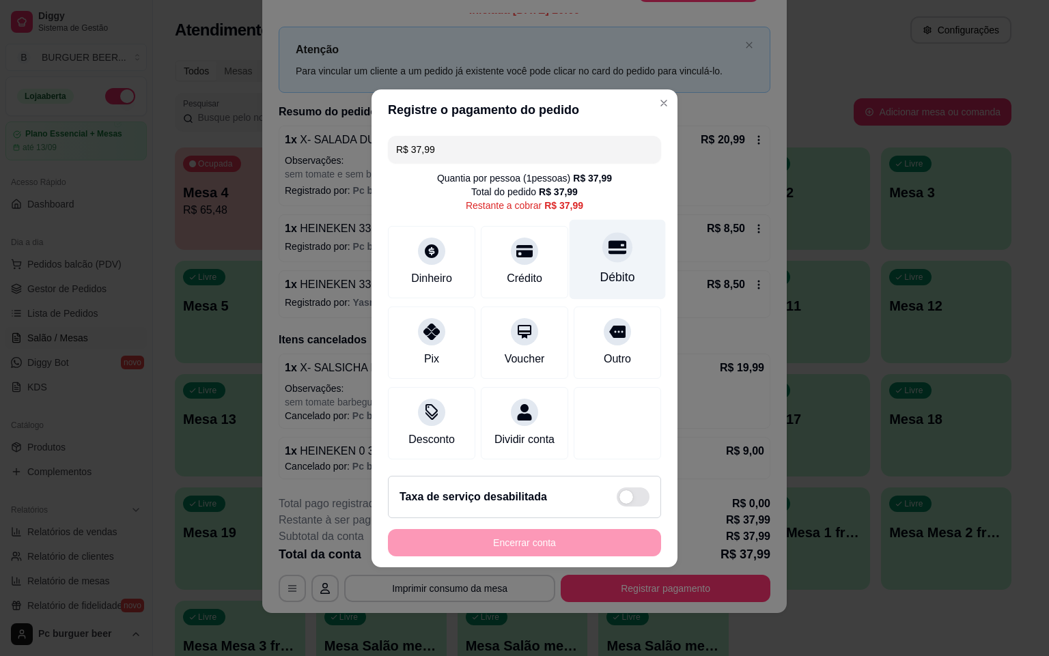
click at [570, 270] on div "Débito" at bounding box center [618, 259] width 96 height 80
type input "R$ 0,00"
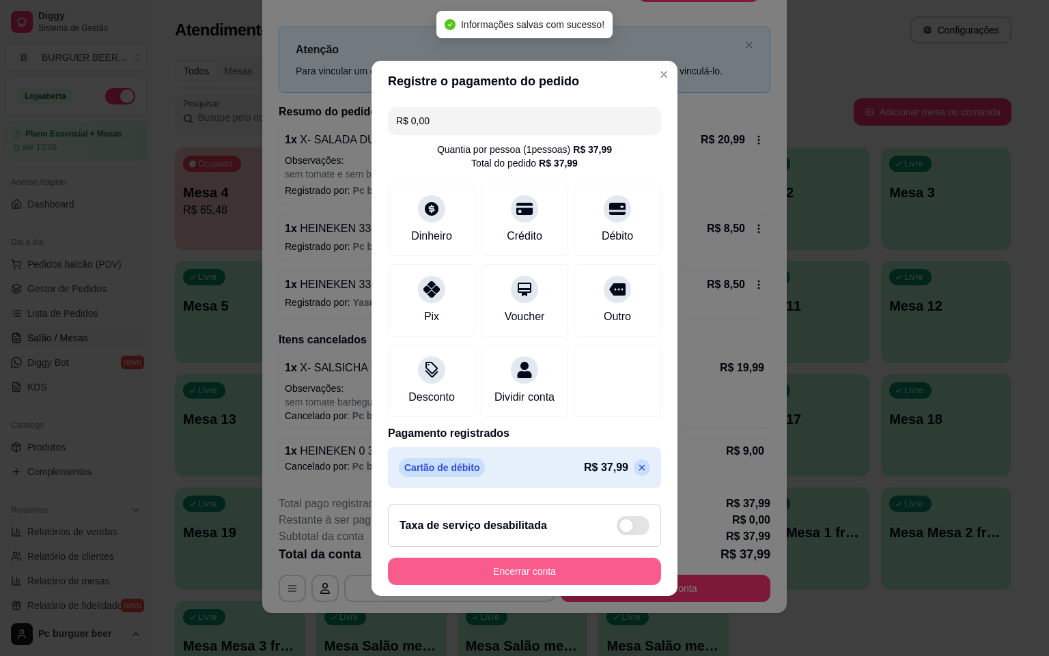
click at [594, 576] on button "Encerrar conta" at bounding box center [524, 571] width 273 height 27
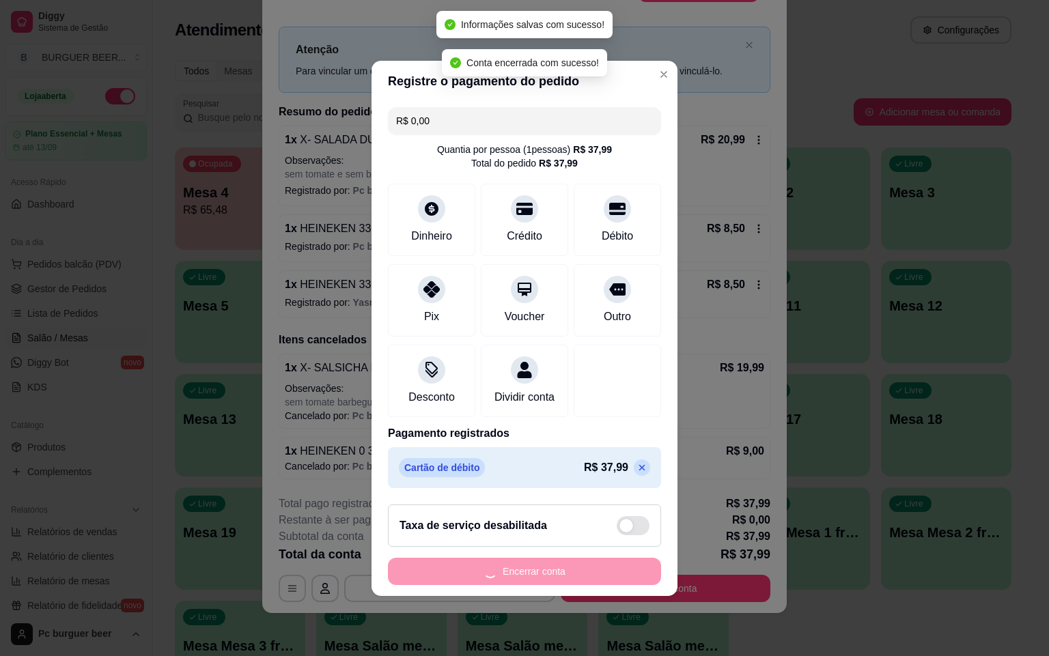
scroll to position [0, 0]
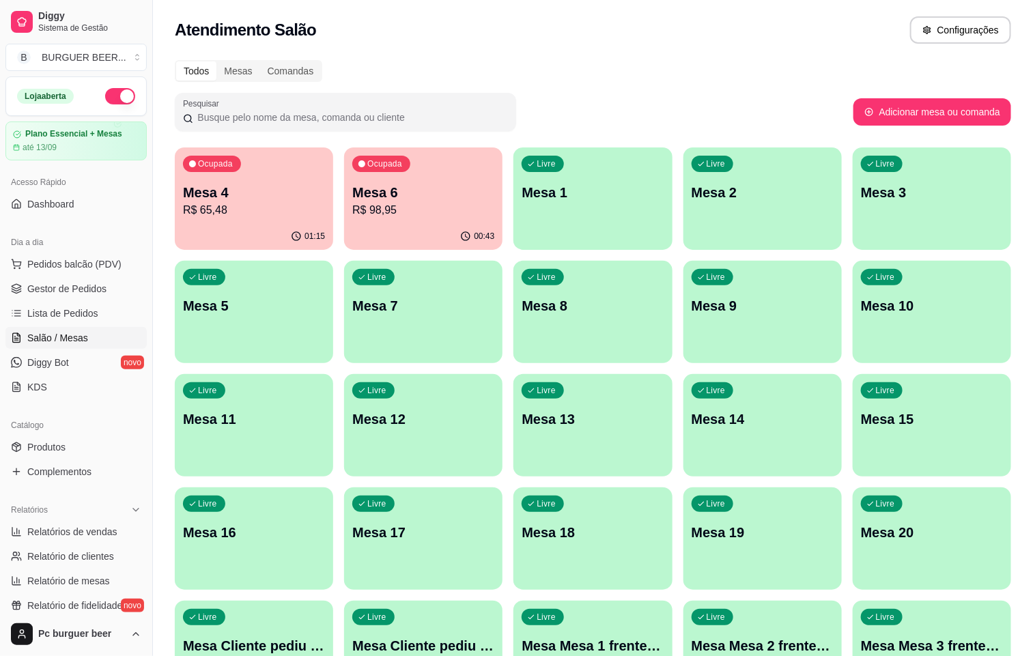
click at [654, 255] on div "Ocupada Mesa 4 R$ 65,48 01:15 Ocupada Mesa 6 R$ 98,95 00:43 Livre Mesa 1 Livre …" at bounding box center [593, 482] width 837 height 669
click at [372, 181] on div "Ocupada Mesa 6 R$ 98,95" at bounding box center [424, 186] width 154 height 74
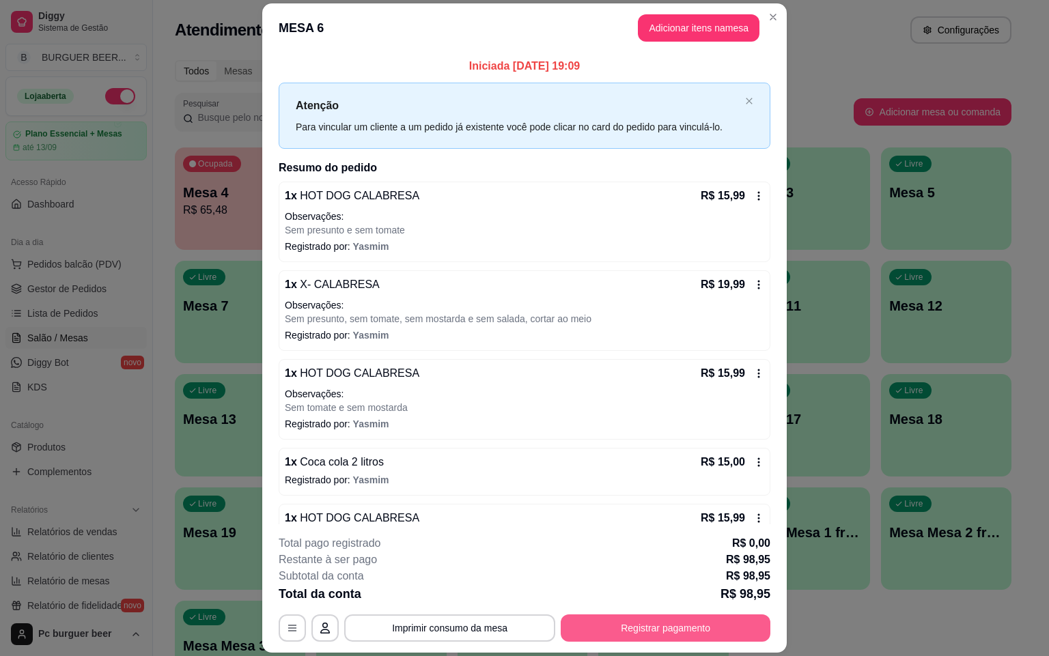
click at [640, 623] on button "Registrar pagamento" at bounding box center [666, 628] width 210 height 27
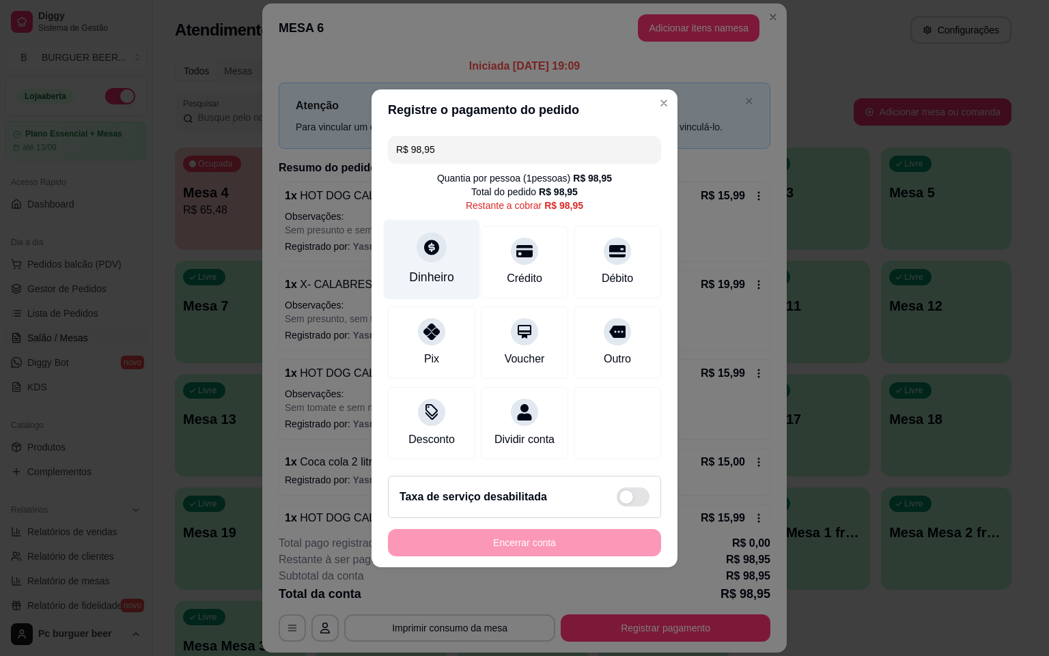
click at [398, 240] on div "Dinheiro" at bounding box center [432, 259] width 96 height 80
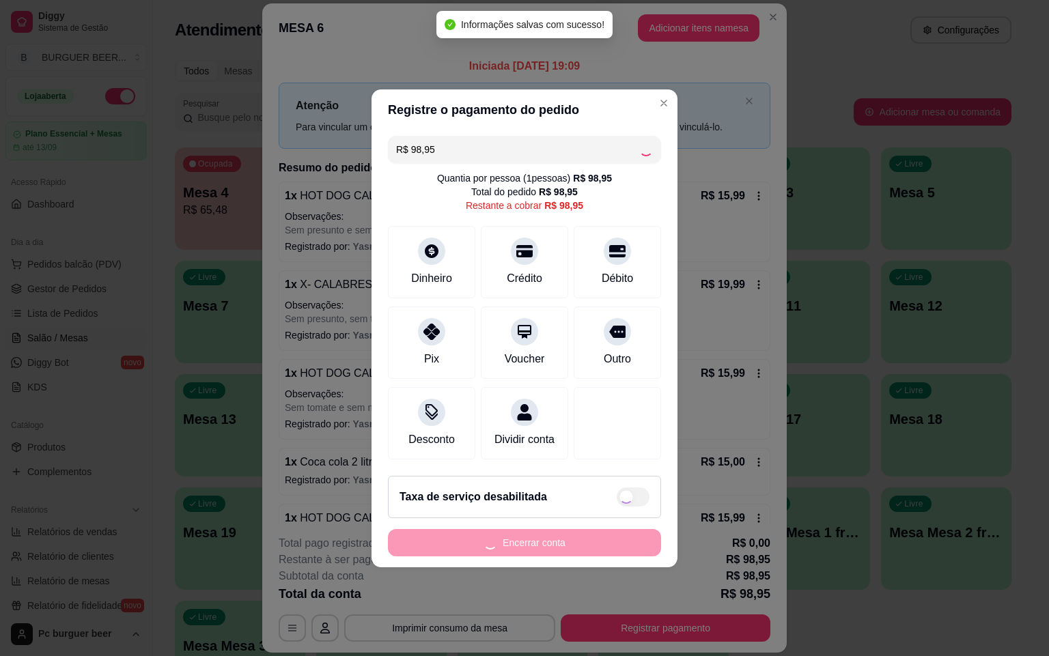
type input "R$ 0,00"
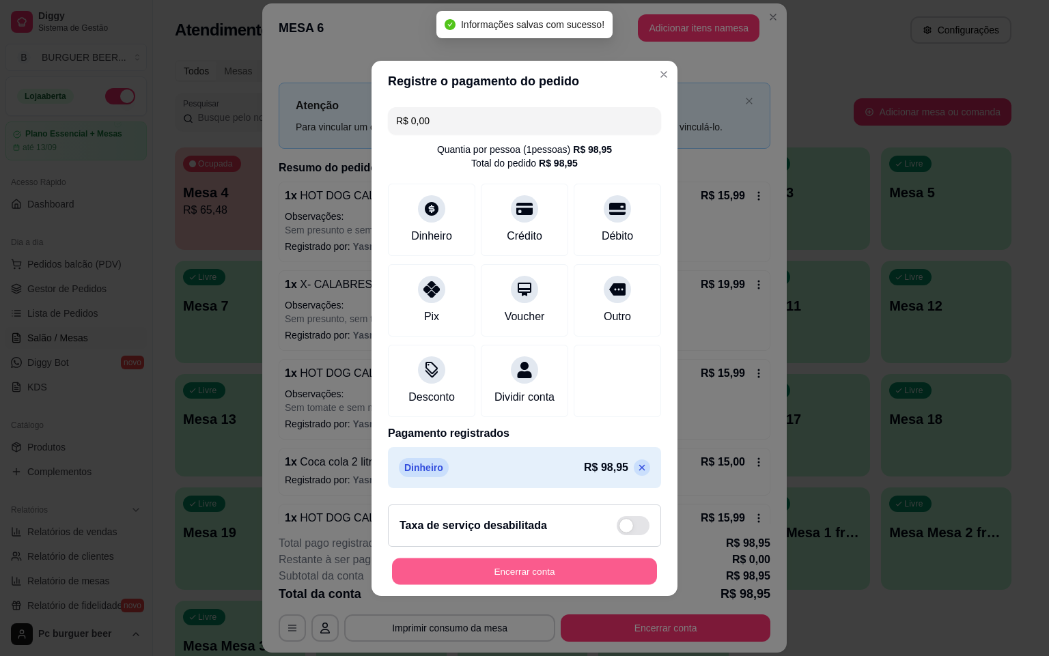
click at [574, 570] on button "Encerrar conta" at bounding box center [524, 571] width 265 height 27
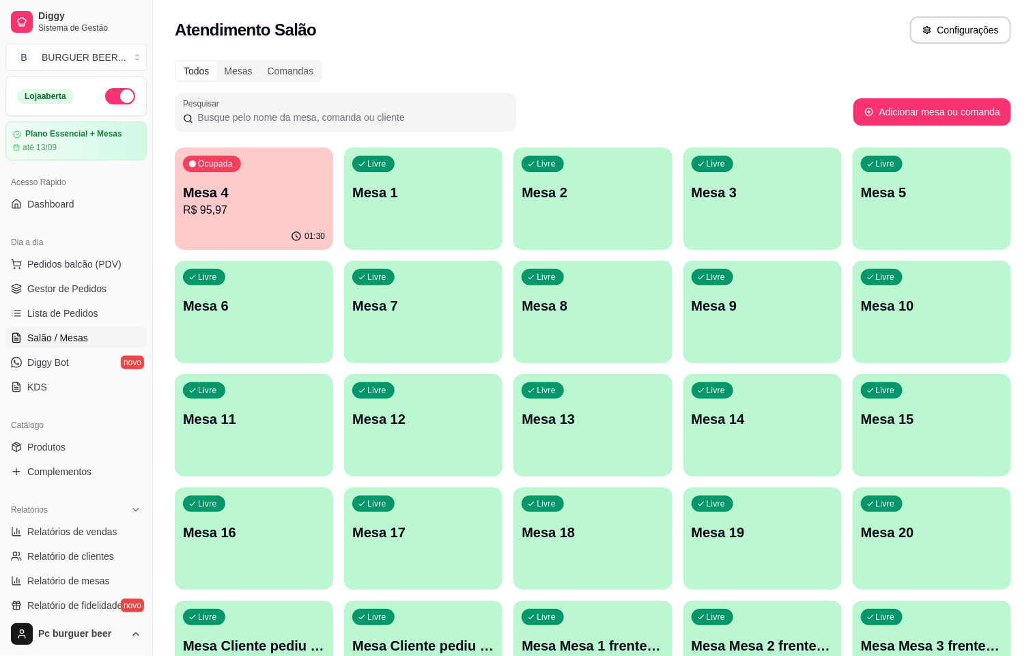
click at [240, 207] on p "R$ 95,97" at bounding box center [254, 210] width 142 height 16
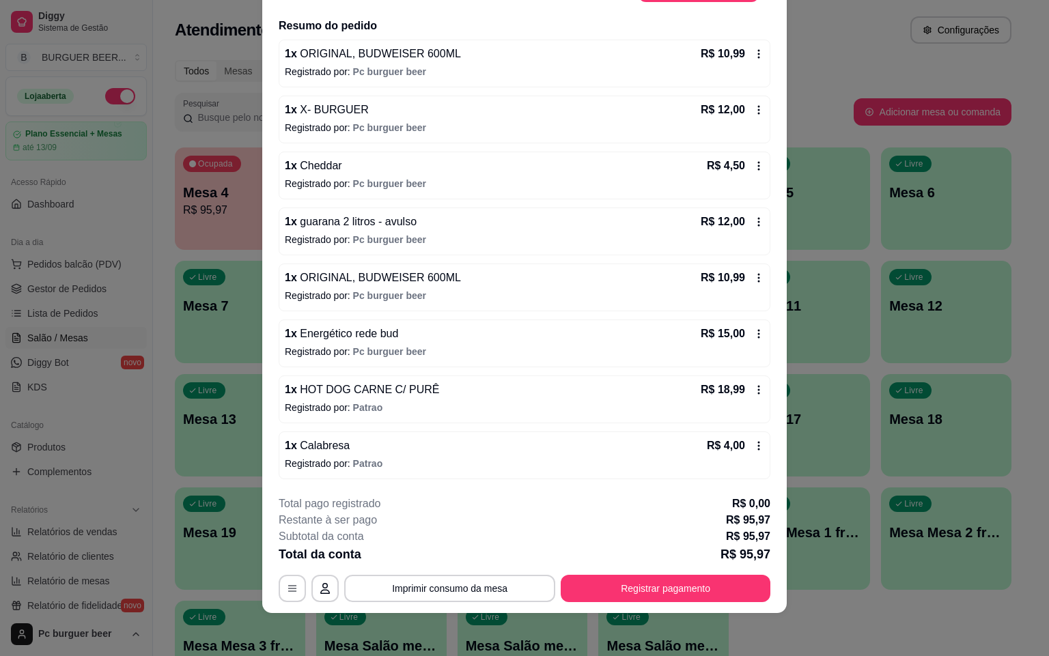
scroll to position [220, 0]
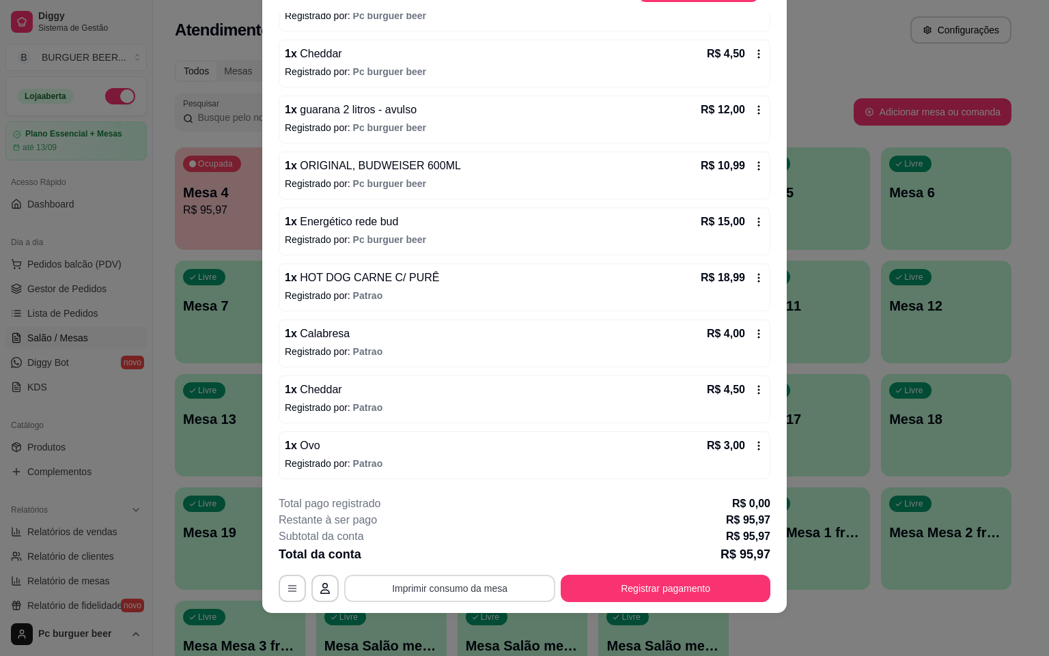
click at [391, 591] on button "Imprimir consumo da mesa" at bounding box center [449, 588] width 211 height 27
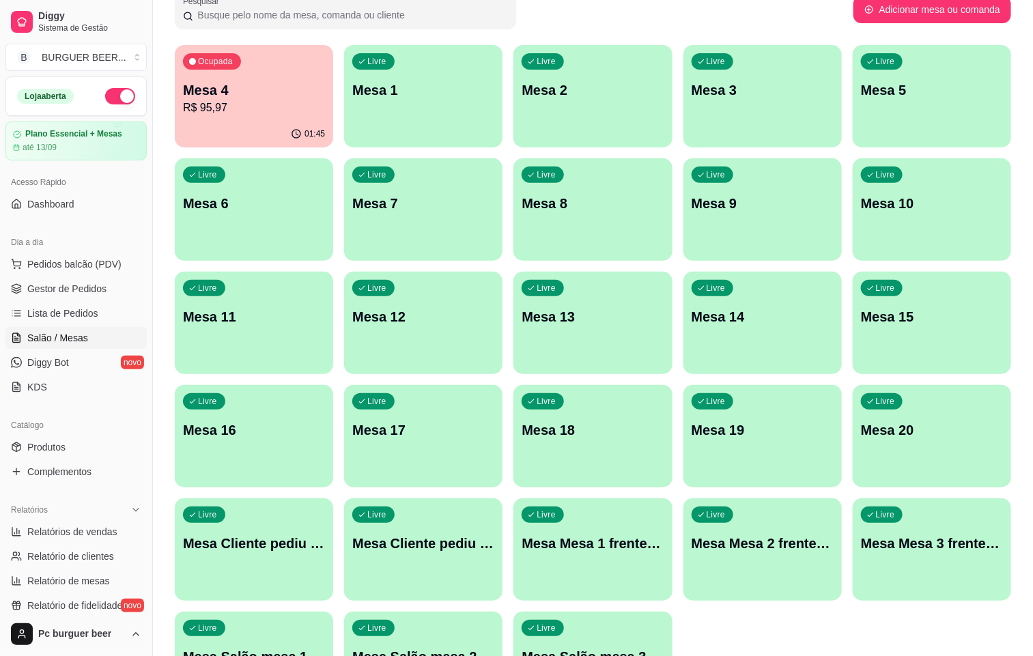
scroll to position [0, 0]
